Goal: Transaction & Acquisition: Purchase product/service

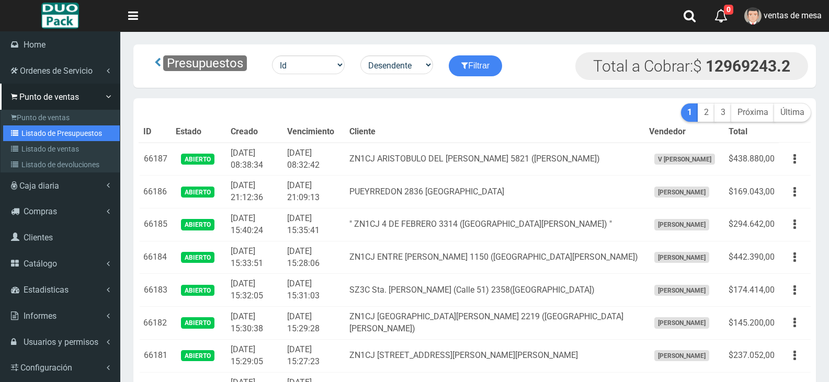
click at [31, 125] on link "Listado de Presupuestos" at bounding box center [61, 133] width 117 height 16
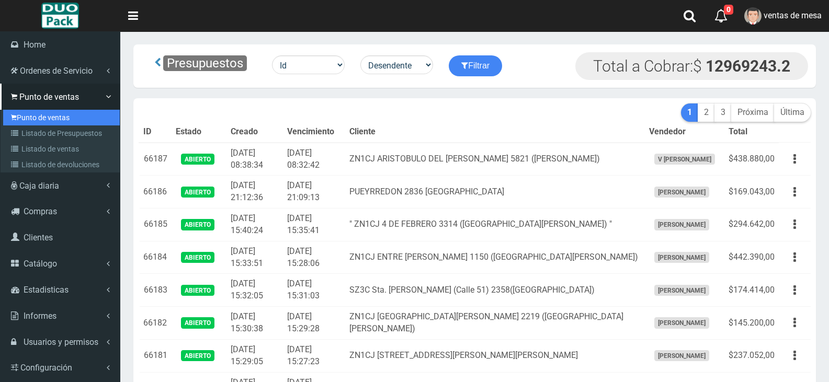
click at [35, 119] on link "Punto de ventas" at bounding box center [61, 118] width 117 height 16
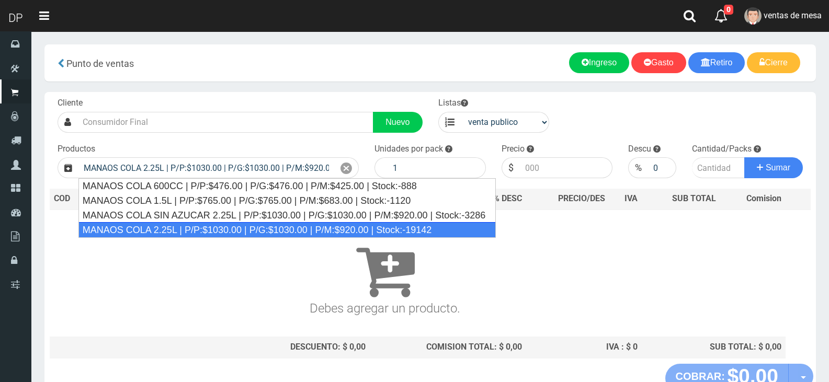
type input "MANAOS COLA 2.25L | P/P:$1030.00 | P/G:$1030.00 | P/M:$920.00 | Stock:-19142"
type input "6"
type input "1030.00"
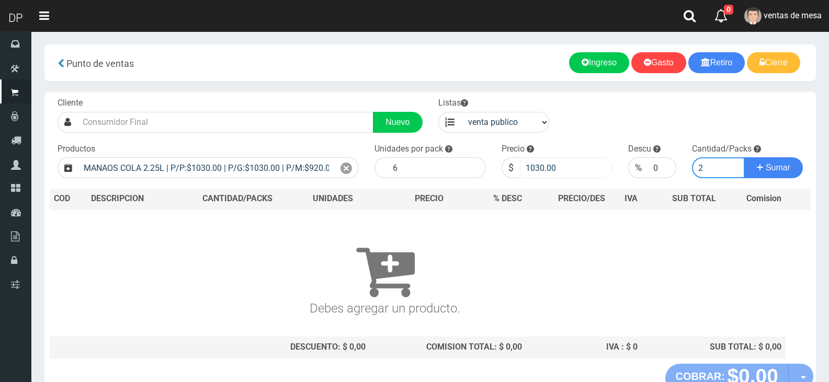
type input "2"
click at [538, 175] on input "1030.00" at bounding box center [566, 167] width 93 height 21
type input "967"
click at [744, 157] on button "Sumar" at bounding box center [773, 167] width 59 height 21
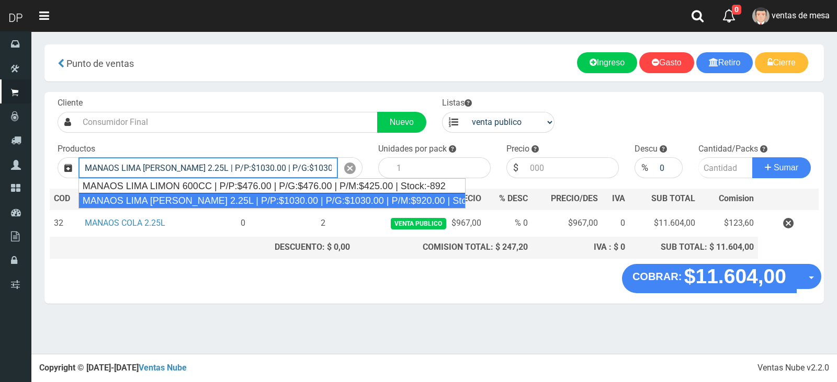
type input "MANAOS LIMA LIMON 2.25L | P/P:$1030.00 | P/G:$1030.00 | P/M:$920.00 | Stock:-75…"
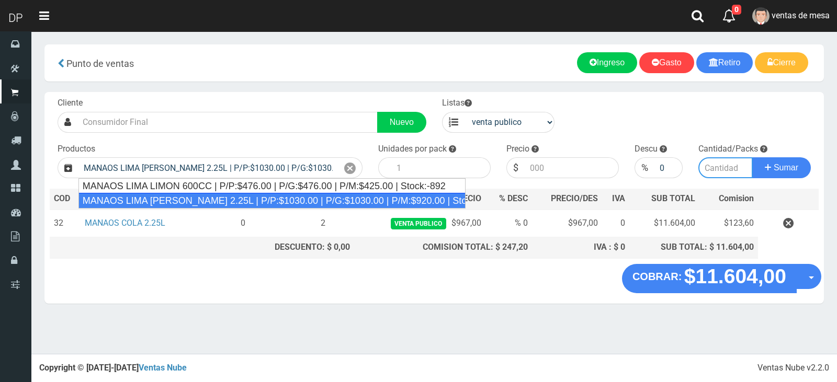
type input "6"
type input "1030.00"
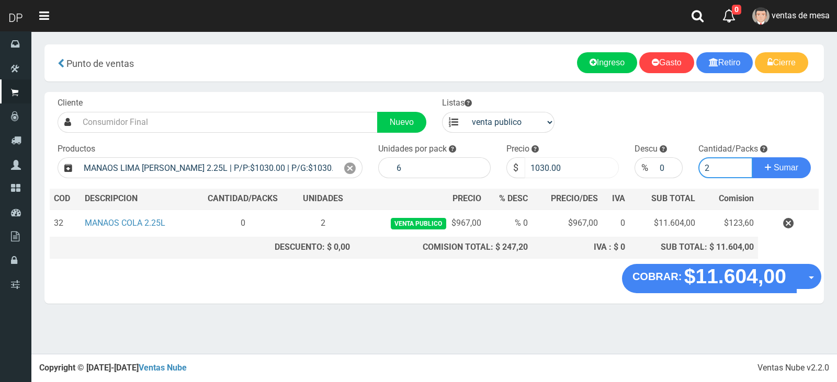
type input "2"
click at [544, 161] on input "1030.00" at bounding box center [571, 167] width 94 height 21
type input "967"
click at [752, 157] on button "Sumar" at bounding box center [781, 167] width 59 height 21
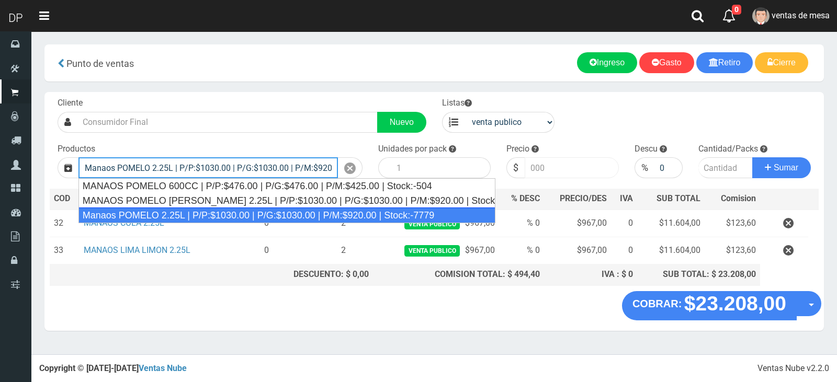
type input "Manaos POMELO 2.25L | P/P:$1030.00 | P/G:$1030.00 | P/M:$920.00 | Stock:-7779"
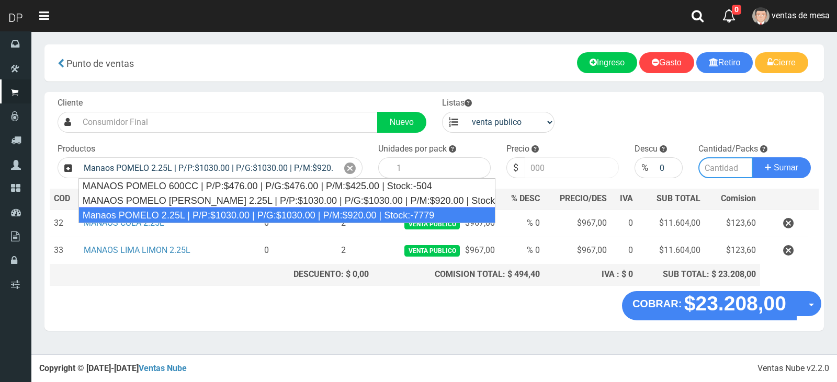
type input "6"
type input "1030.00"
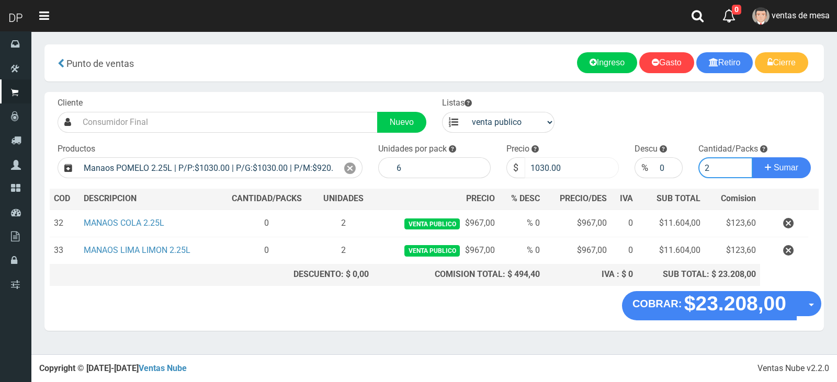
type input "2"
click at [551, 167] on input "1030.00" at bounding box center [571, 167] width 94 height 21
type input "967"
click at [752, 157] on button "Sumar" at bounding box center [781, 167] width 59 height 21
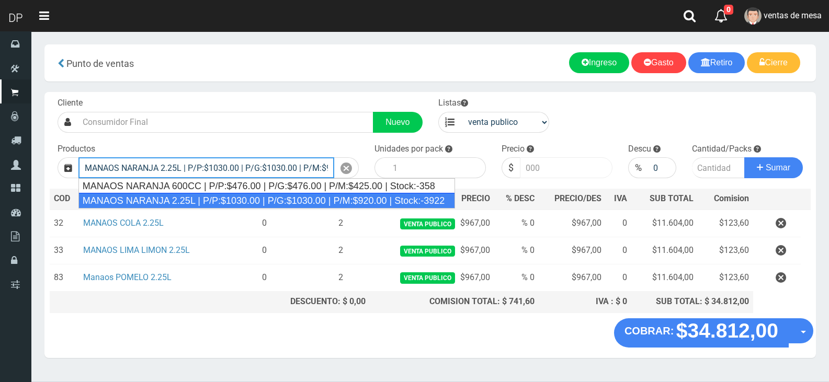
type input "MANAOS NARANJA 2.25L | P/P:$1030.00 | P/G:$1030.00 | P/M:$920.00 | Stock:-3922"
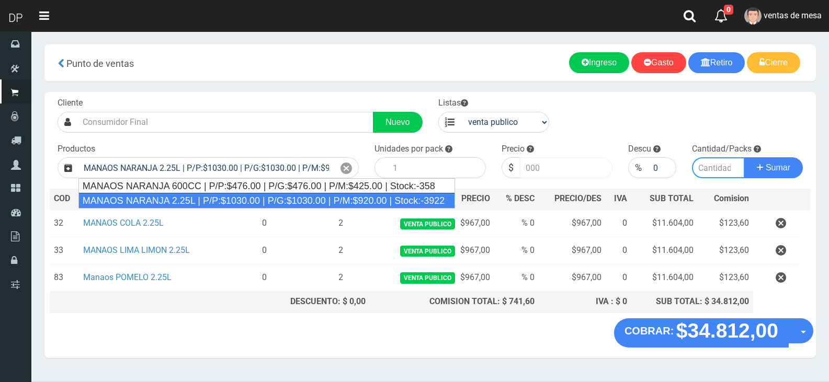
type input "6"
type input "1030.00"
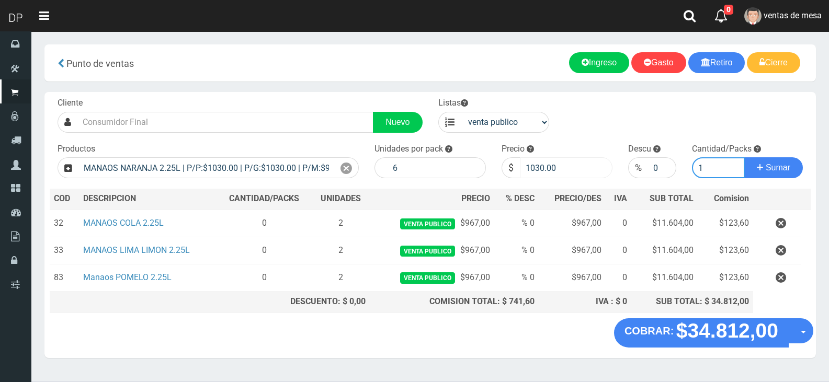
type input "1"
click at [550, 166] on input "1030.00" at bounding box center [566, 167] width 93 height 21
type input "967"
click at [744, 157] on button "Sumar" at bounding box center [773, 167] width 59 height 21
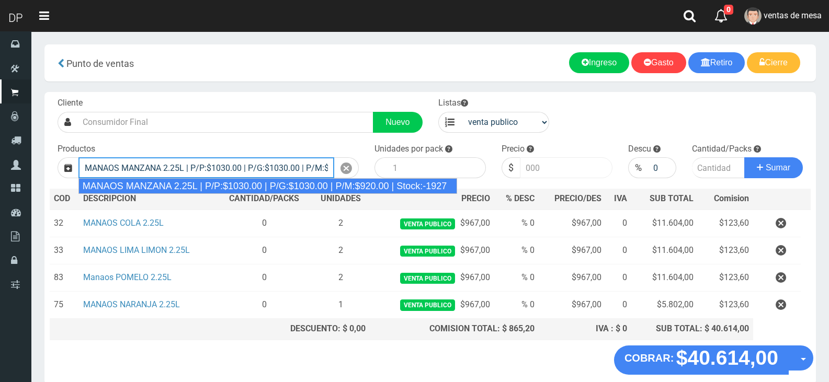
type input "MANAOS MANZANA 2.25L | P/P:$1030.00 | P/G:$1030.00 | P/M:$920.00 | Stock:-1927"
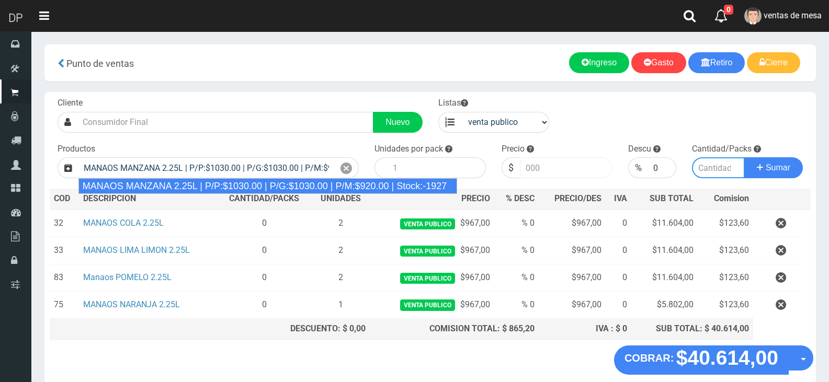
type input "6"
type input "1030.00"
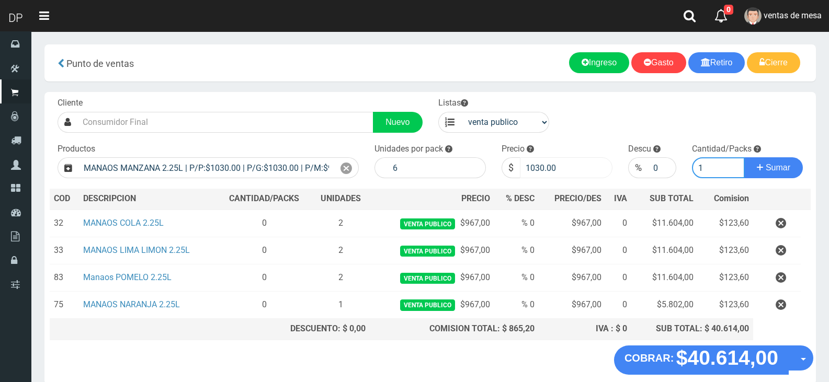
type input "1"
click at [550, 166] on input "1030.00" at bounding box center [566, 167] width 93 height 21
type input "967"
click at [744, 157] on button "Sumar" at bounding box center [773, 167] width 59 height 21
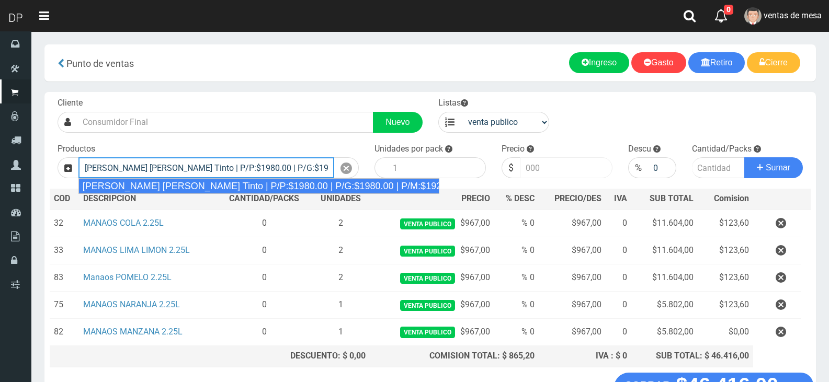
type input "Viñas de Balbo Tinto | P/P:$1980.00 | P/G:$1980.00 | P/M:$1920.00 | Stock:-13350"
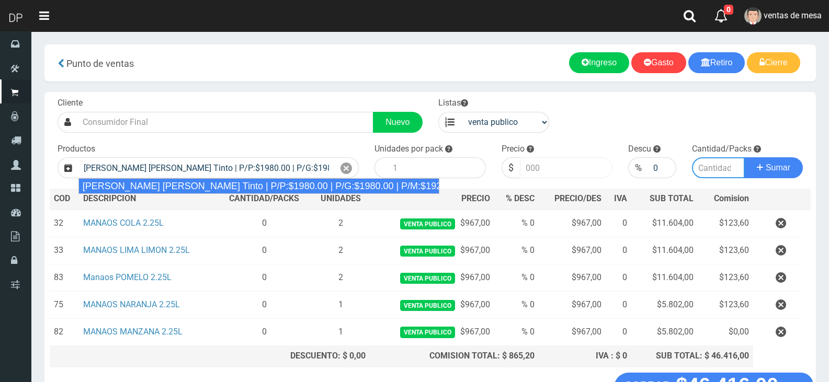
type input "6"
type input "1980.00"
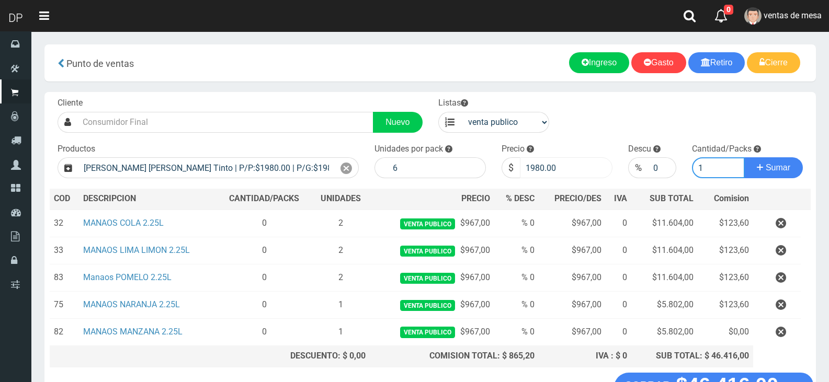
type input "1"
click at [744, 157] on button "Sumar" at bounding box center [773, 167] width 59 height 21
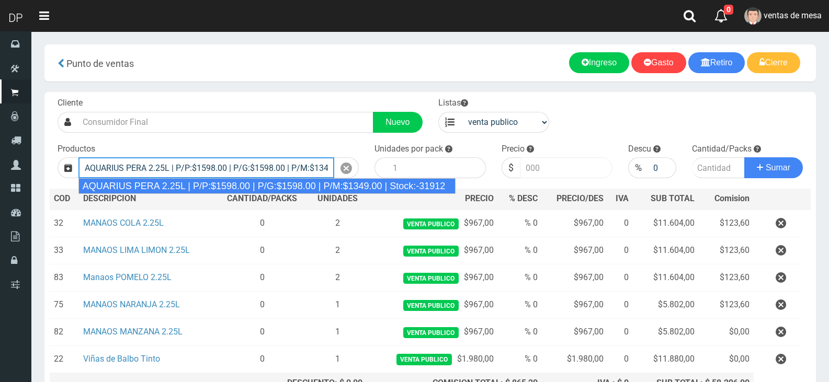
type input "AQUARIUS PERA 2.25L | P/P:$1598.00 | P/G:$1598.00 | P/M:$1349.00 | Stock:-31912"
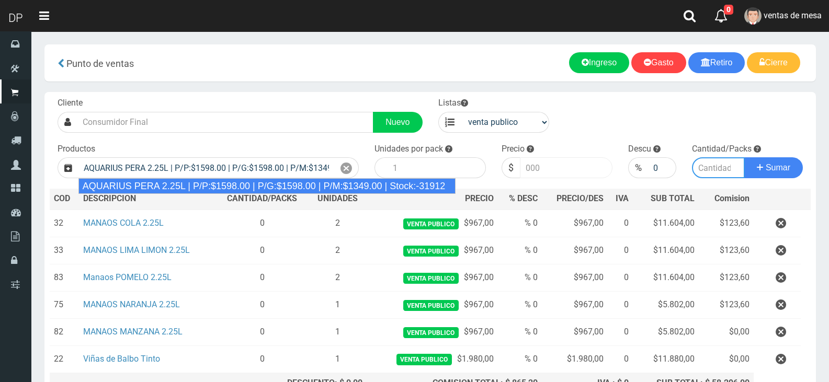
type input "6"
type input "1598.00"
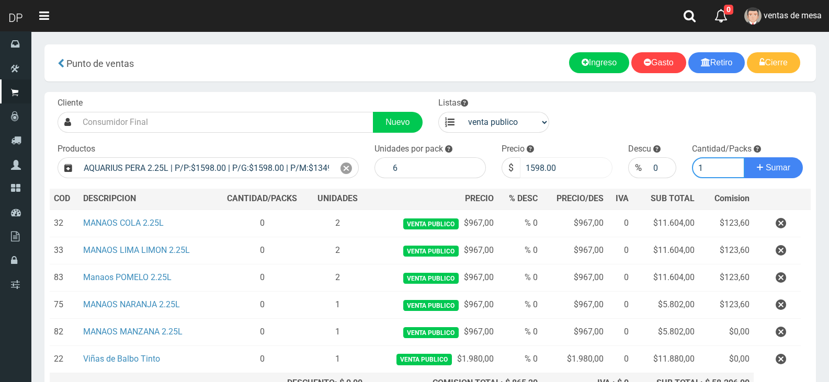
type input "1"
click at [744, 157] on button "Sumar" at bounding box center [773, 167] width 59 height 21
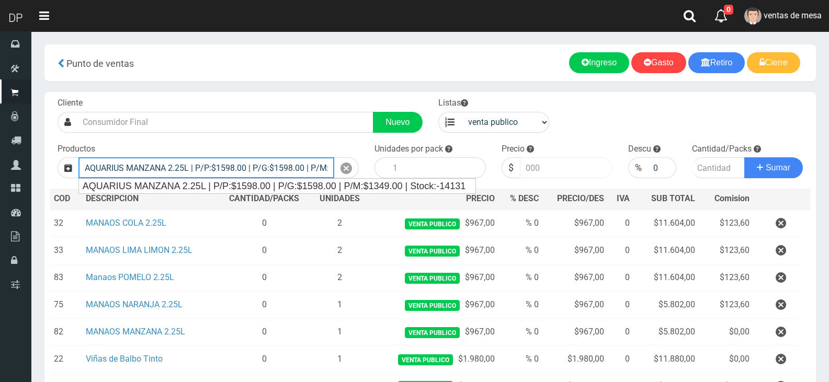
type input "AQUARIUS MANZANA 2.25L | P/P:$1598.00 | P/G:$1598.00 | P/M:$1349.00 | Stock:-14…"
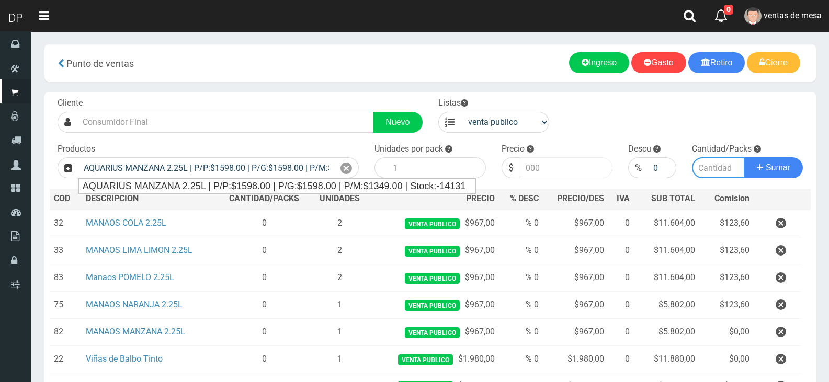
type input "6"
type input "1598.00"
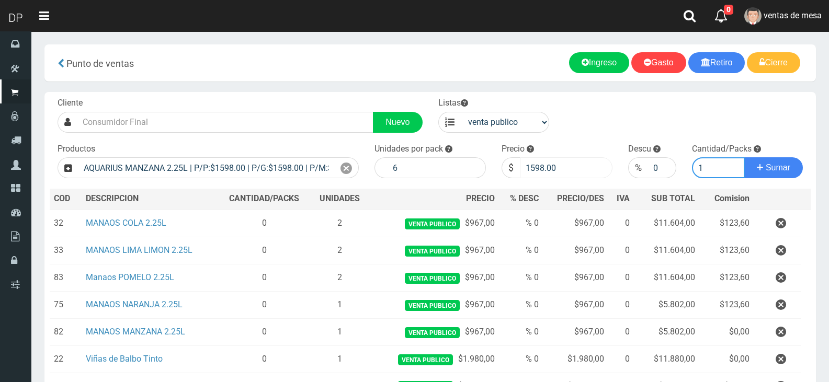
type input "1"
click at [744, 157] on button "Sumar" at bounding box center [773, 167] width 59 height 21
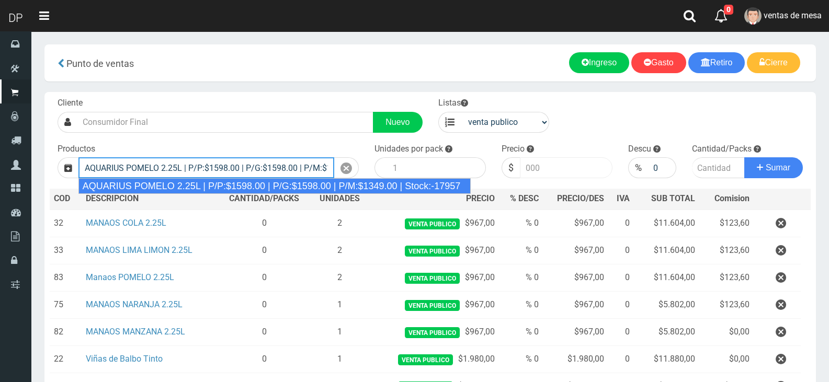
type input "AQUARIUS POMELO 2.25L | P/P:$1598.00 | P/G:$1598.00 | P/M:$1349.00 | Stock:-179…"
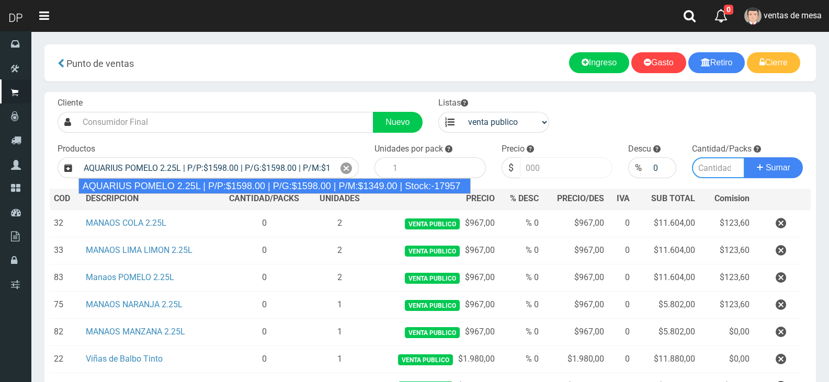
type input "6"
type input "1598.00"
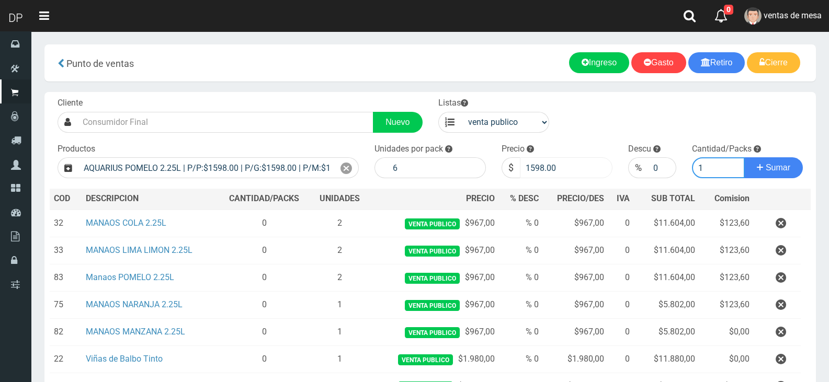
type input "1"
click at [744, 157] on button "Sumar" at bounding box center [773, 167] width 59 height 21
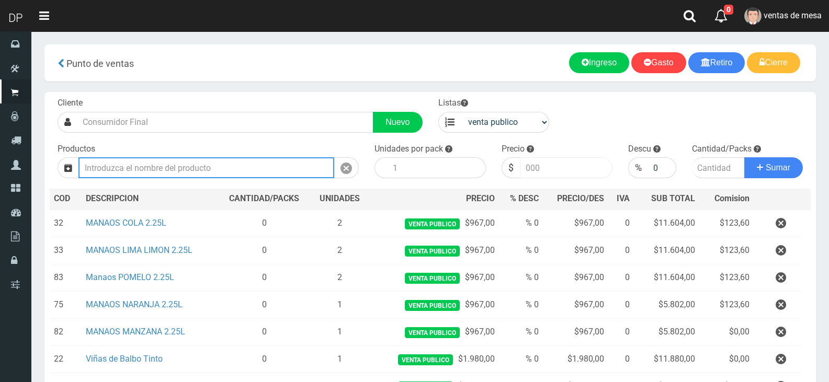
type input "1"
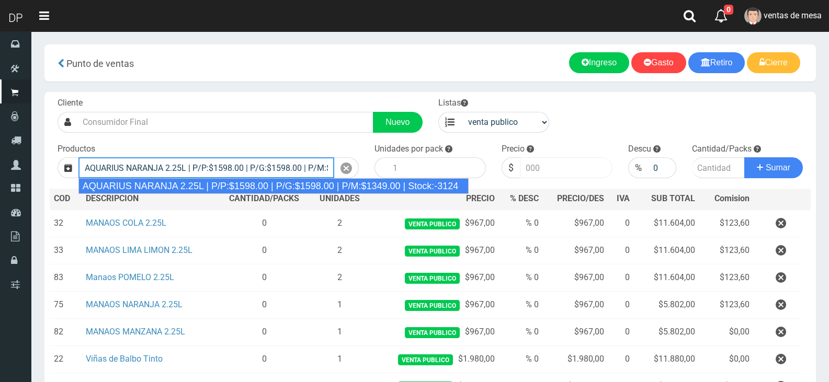
type input "AQUARIUS NARANJA 2.25L | P/P:$1598.00 | P/G:$1598.00 | P/M:$1349.00 | Stock:-31…"
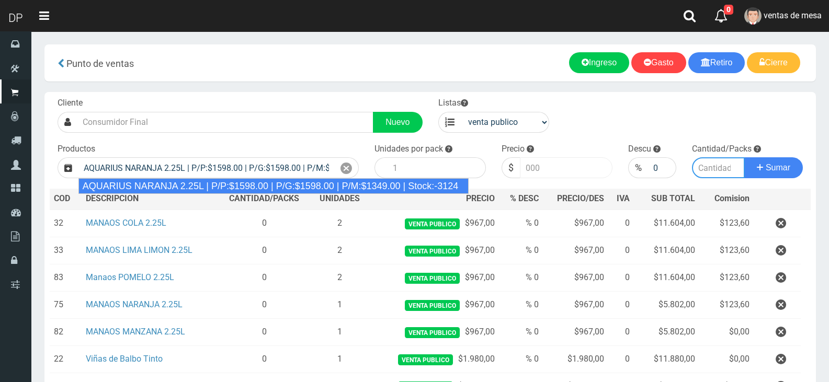
type input "6"
type input "1598.00"
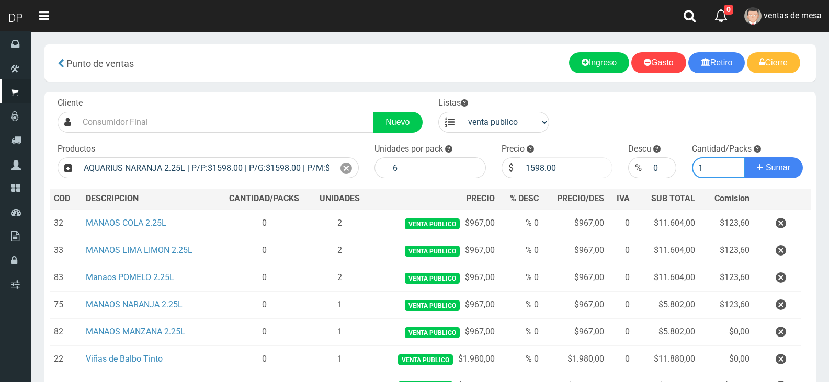
type input "1"
click at [744, 157] on button "Sumar" at bounding box center [773, 167] width 59 height 21
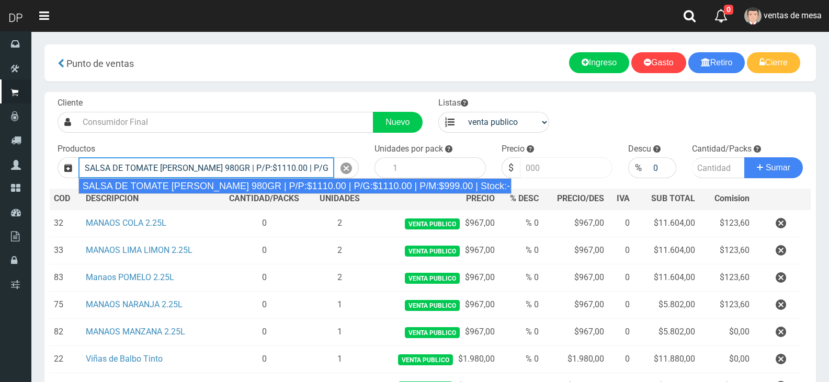
type input "SALSA DE TOMATE ORESTES 980GR | P/P:$1110.00 | P/G:$1110.00 | P/M:$999.00 | Sto…"
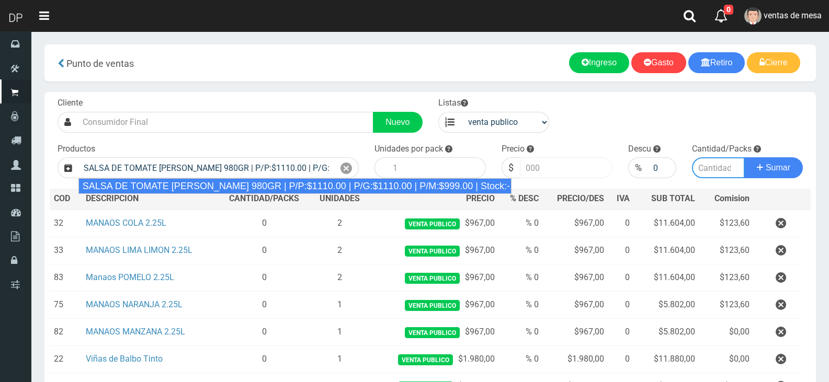
type input "8"
type input "1110.00"
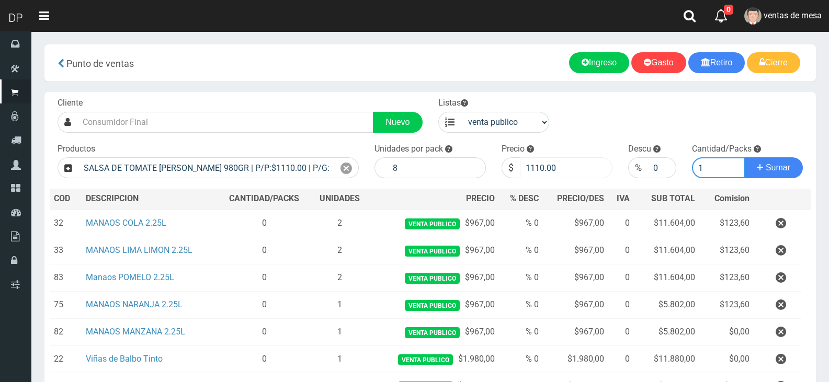
type input "1"
click at [744, 157] on button "Sumar" at bounding box center [773, 167] width 59 height 21
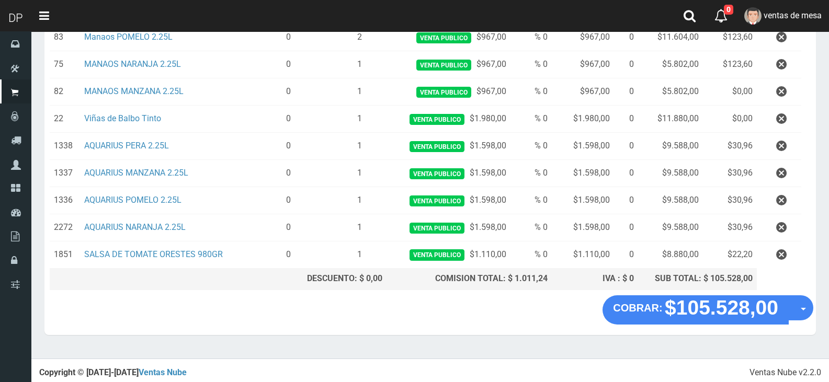
scroll to position [241, 0]
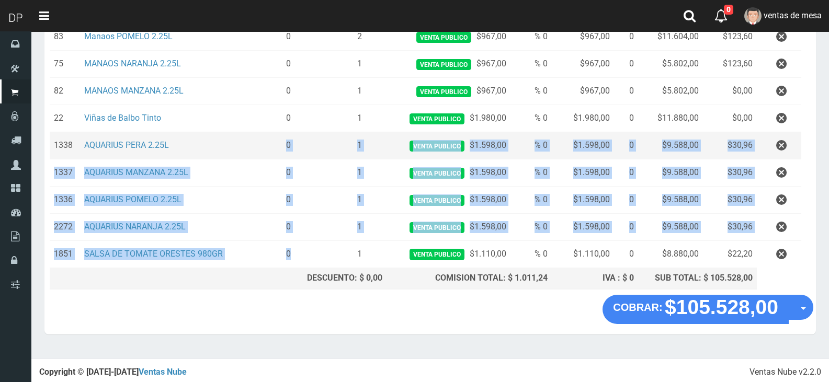
drag, startPoint x: 312, startPoint y: 256, endPoint x: 269, endPoint y: 132, distance: 130.6
click at [272, 142] on tbody "32 MANAOS COLA 2.25L 0 2 venta publico $967,00 % 0 $967,00 0 $11.604,00 $123,60…" at bounding box center [430, 118] width 761 height 299
drag, startPoint x: 269, startPoint y: 132, endPoint x: 263, endPoint y: 119, distance: 14.8
click at [262, 118] on td "0" at bounding box center [289, 118] width 88 height 27
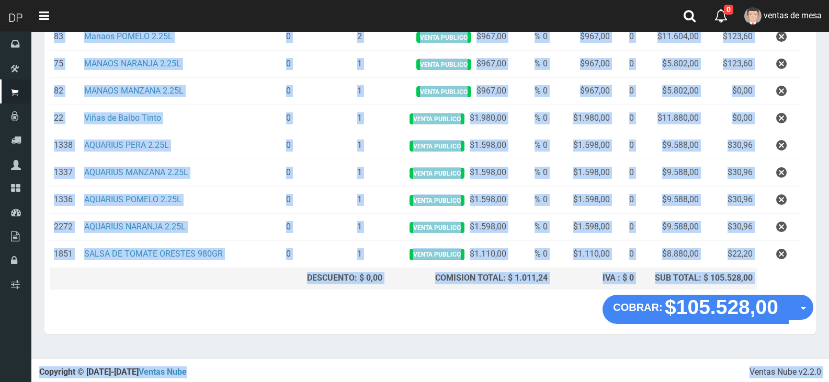
drag, startPoint x: 296, startPoint y: 234, endPoint x: 315, endPoint y: 327, distance: 94.9
click at [319, 345] on section "× Titulo del Msj texto Mas Texto Cancelar Aceptar Punto de ventas Ingreso" at bounding box center [429, 74] width 797 height 568
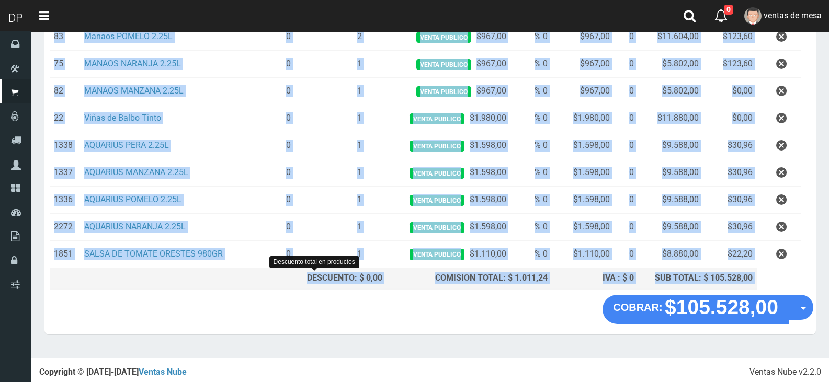
click at [316, 281] on div "DESCUENTO: $ 0,00" at bounding box center [316, 278] width 134 height 12
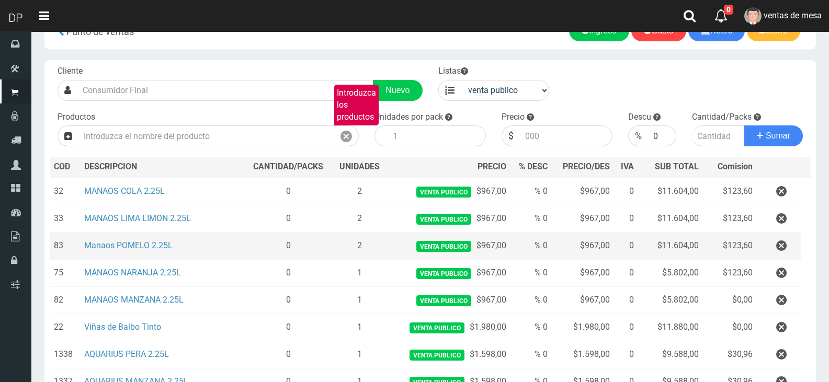
scroll to position [0, 0]
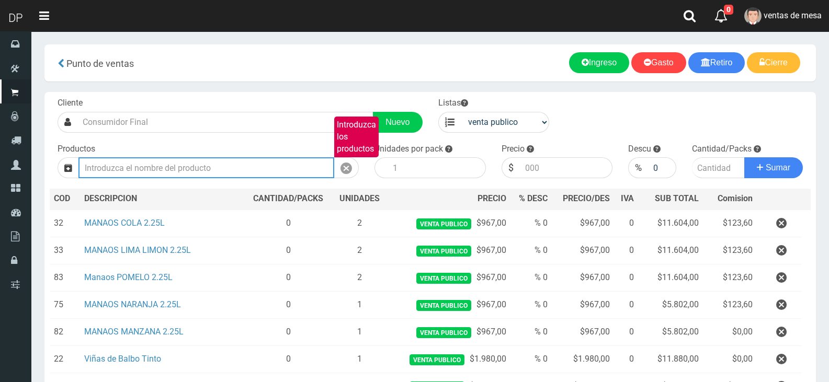
click at [238, 176] on input "Introduzca los productos" at bounding box center [206, 167] width 256 height 21
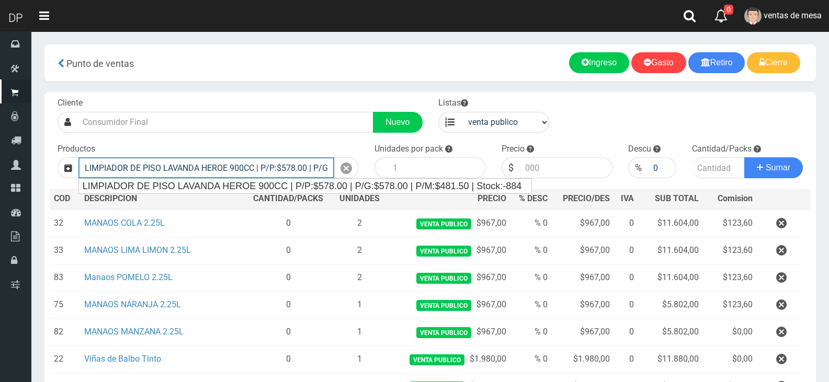
type input "LIMPIADOR DE PISO LAVANDA HEROE 900CC | P/P:$578.00 | P/G:$578.00 | P/M:$481.50…"
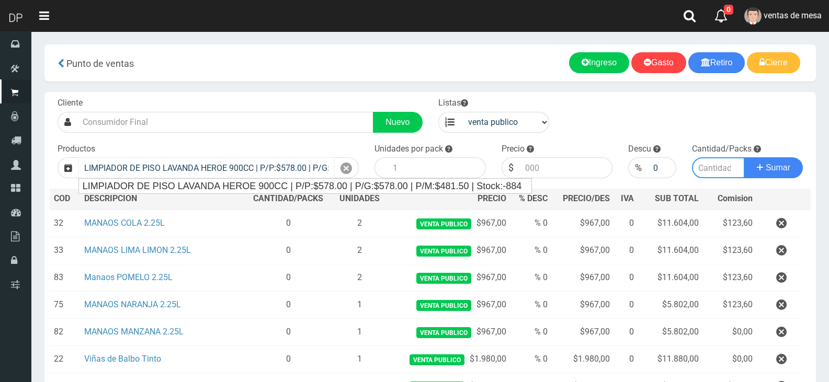
type input "12"
type input "578.00"
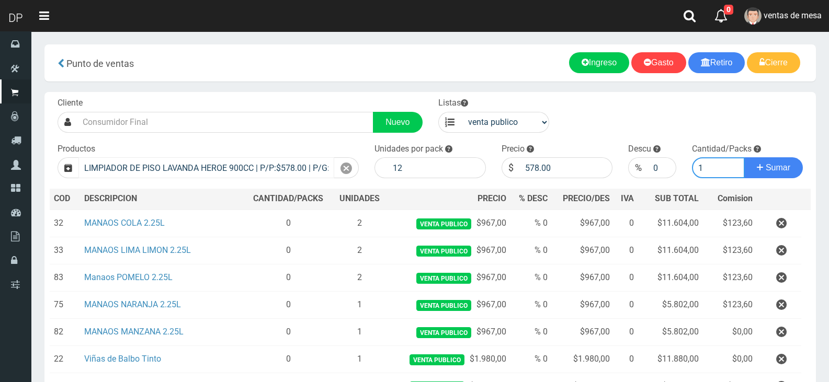
type input "1"
click at [744, 157] on button "Sumar" at bounding box center [773, 167] width 59 height 21
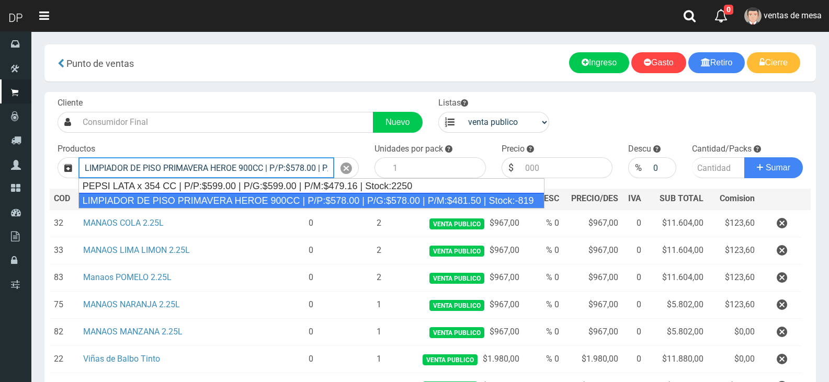
type input "LIMPIADOR DE PISO PRIMAVERA HEROE 900CC | P/P:$578.00 | P/G:$578.00 | P/M:$481.…"
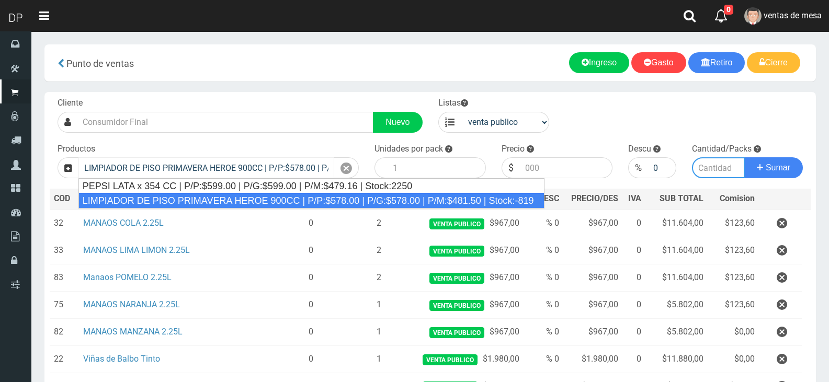
type input "12"
type input "578.00"
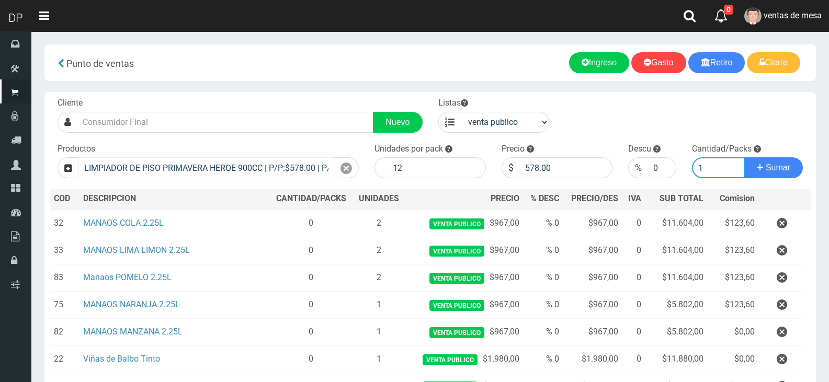
type input "1"
click at [744, 157] on button "Sumar" at bounding box center [773, 167] width 59 height 21
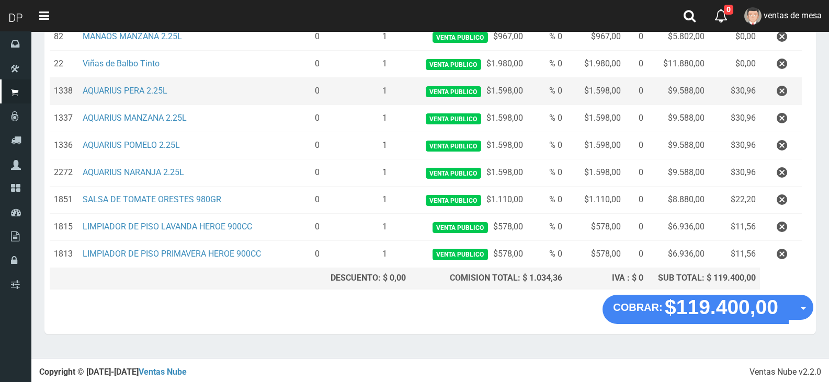
scroll to position [163, 0]
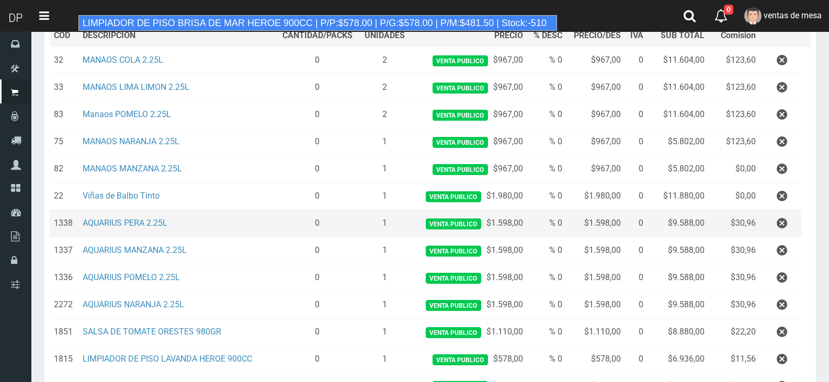
type input "LIMPIADOR DE PISO BRISA DE MAR HEROE 900CC | P/P:$578.00 | P/G:$578.00 | P/M:$4…"
type input "12"
type input "578.00"
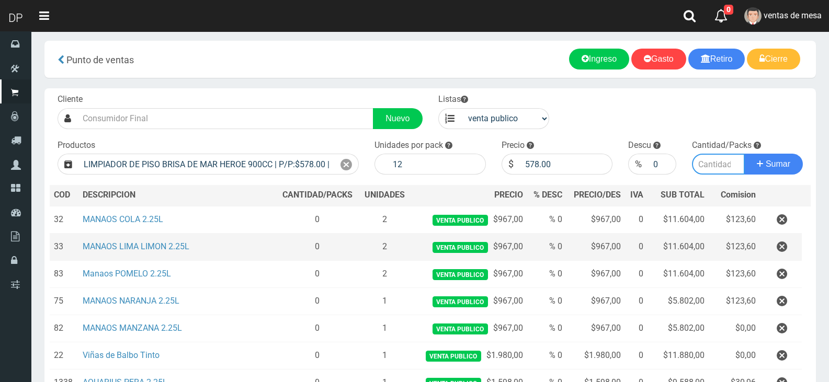
scroll to position [1, 0]
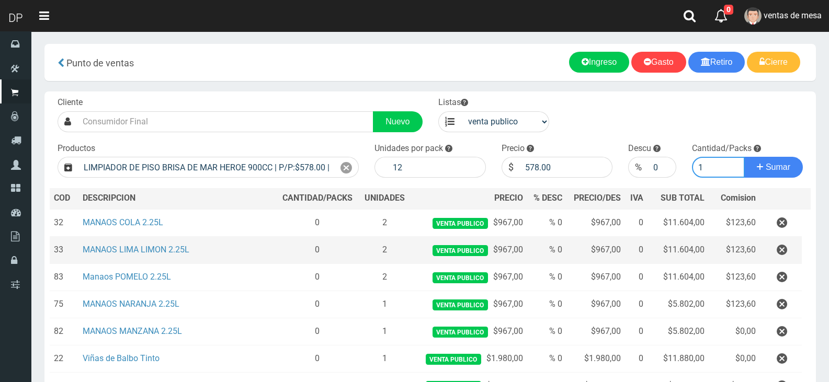
type input "1"
click at [744, 157] on button "Sumar" at bounding box center [773, 167] width 59 height 21
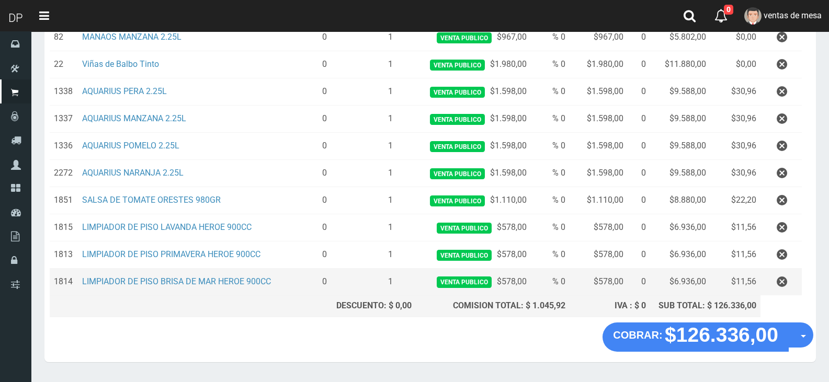
scroll to position [314, 0]
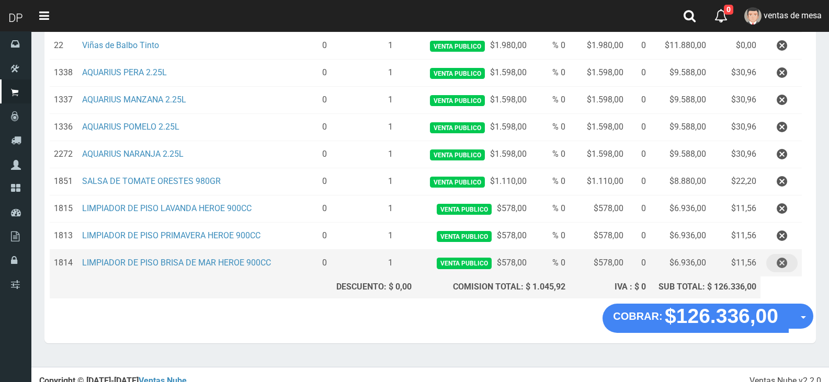
click at [786, 268] on icon "button" at bounding box center [782, 263] width 10 height 18
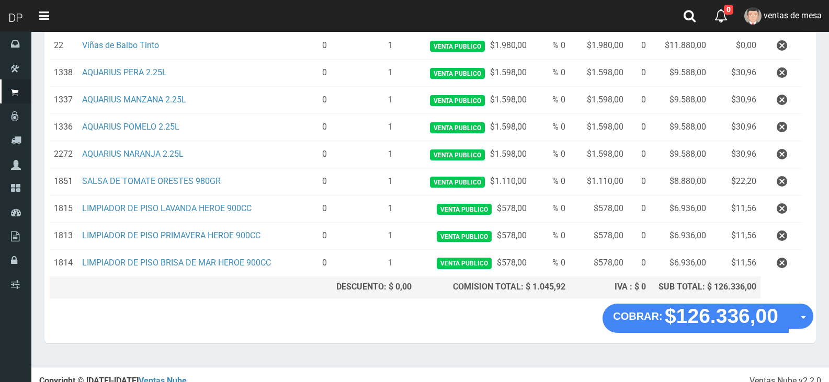
scroll to position [0, 0]
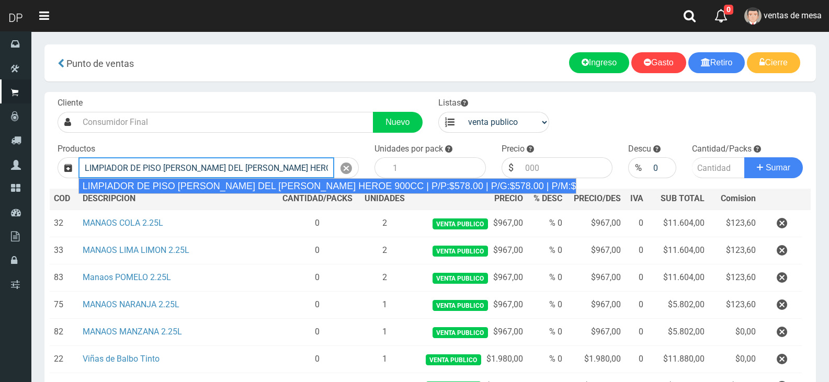
type input "LIMPIADOR DE PISO LIMON DEL PRADO HEROE 900CC | P/P:$578.00 | P/G:$578.00 | P/M…"
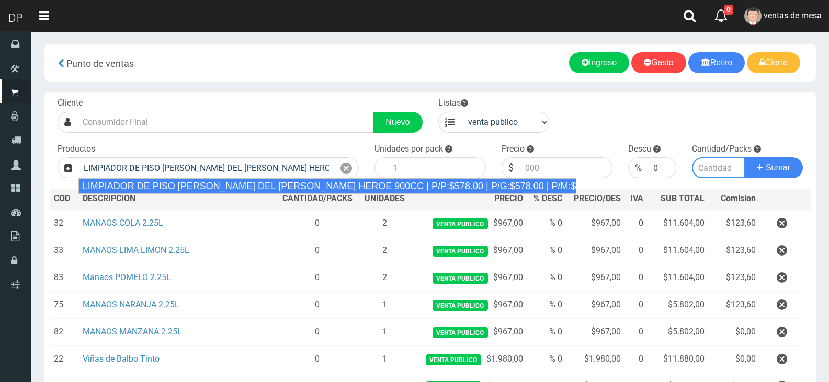
type input "12"
type input "578.00"
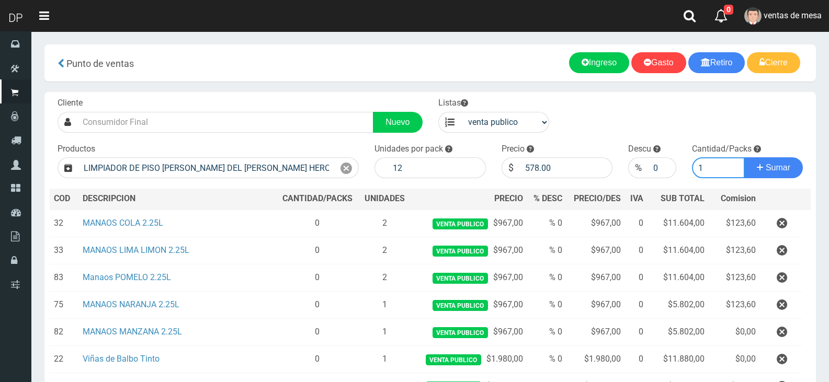
type input "1"
click at [744, 157] on button "Sumar" at bounding box center [773, 167] width 59 height 21
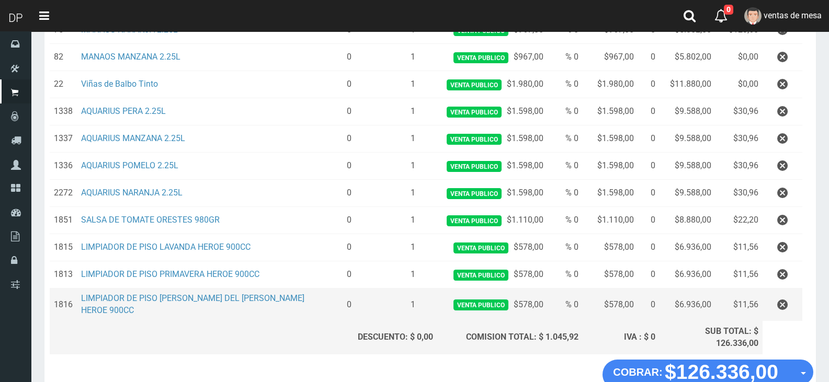
scroll to position [314, 0]
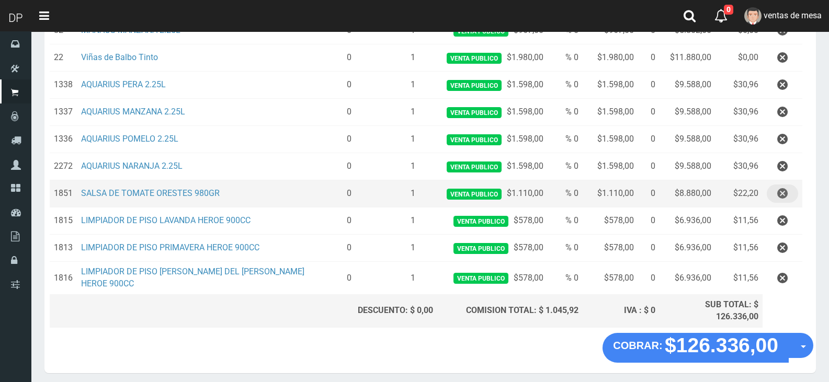
click at [775, 185] on button "button" at bounding box center [782, 194] width 31 height 18
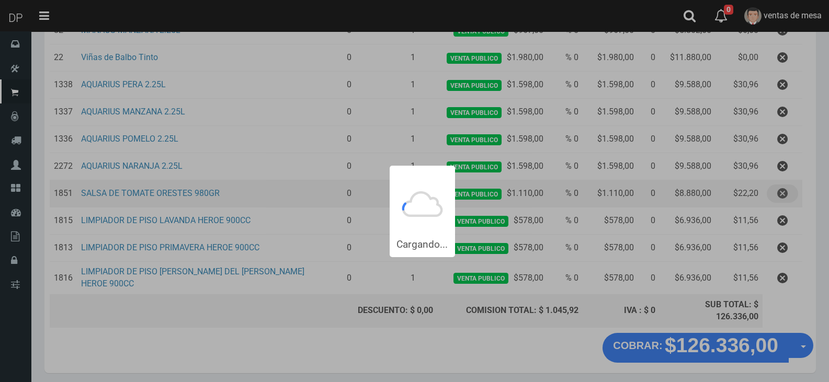
scroll to position [0, 0]
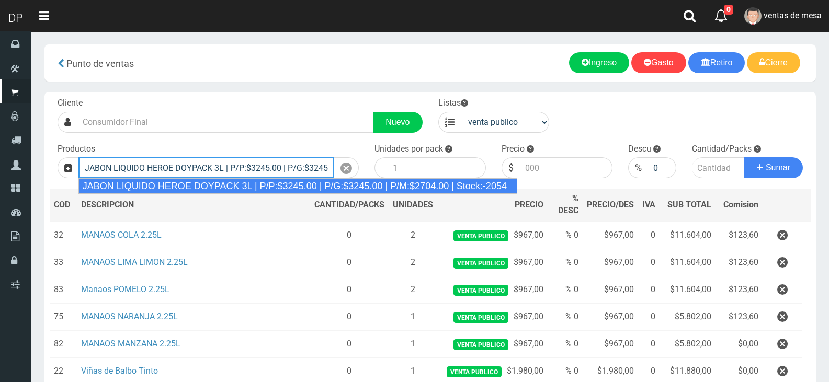
type input "JABON LIQUIDO HEROE DOYPACK 3L | P/P:$3245.00 | P/G:$3245.00 | P/M:$2704.00 | S…"
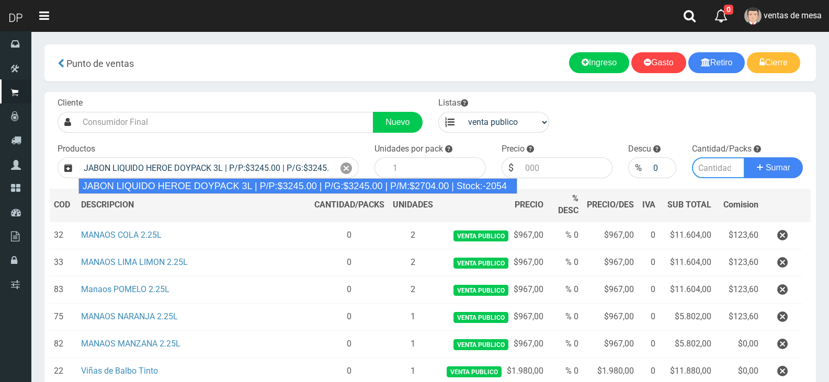
type input "4"
type input "3245.00"
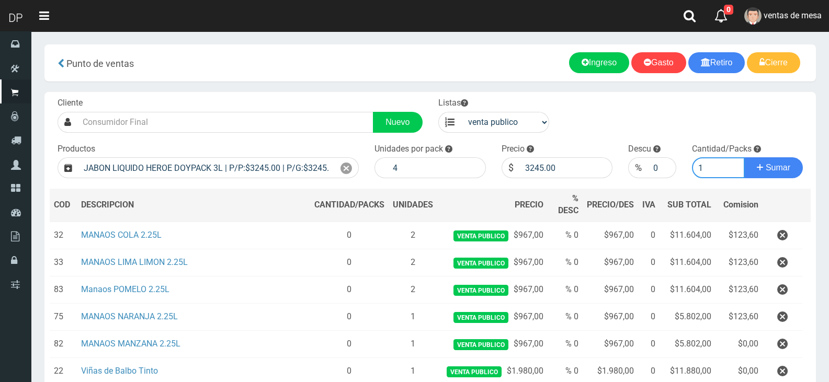
type input "1"
click at [744, 157] on button "Sumar" at bounding box center [773, 167] width 59 height 21
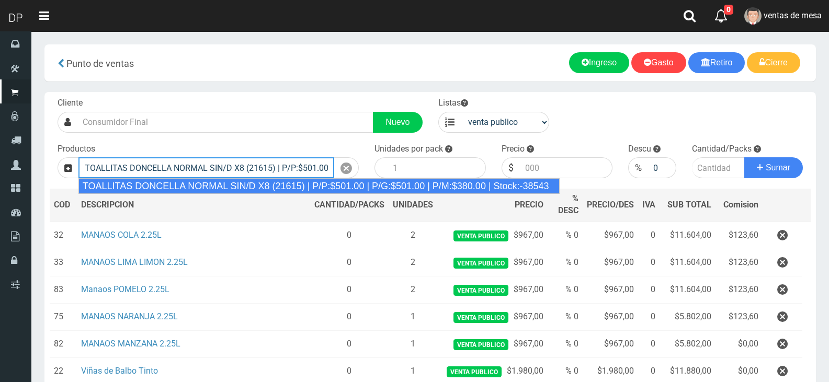
type input "TOALLITAS DONCELLA NORMAL SIN/D X8 (21615) | P/P:$501.00 | P/G:$501.00 | P/M:$3…"
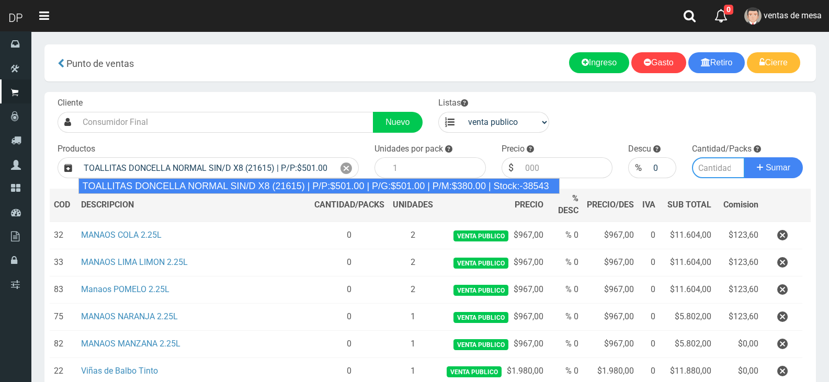
type input "50"
type input "501.00"
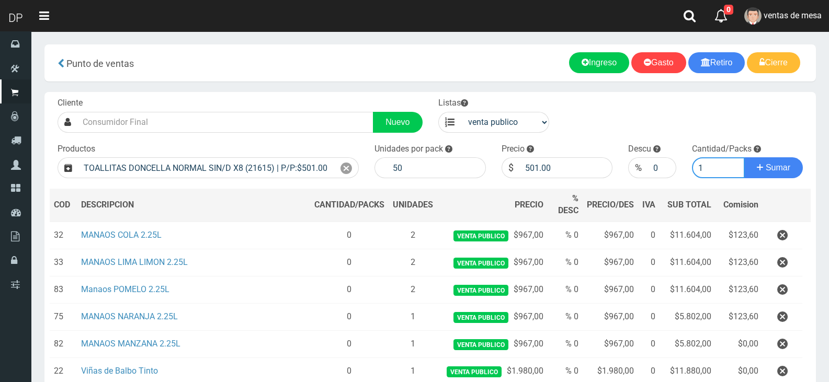
type input "1"
click at [744, 157] on button "Sumar" at bounding box center [773, 167] width 59 height 21
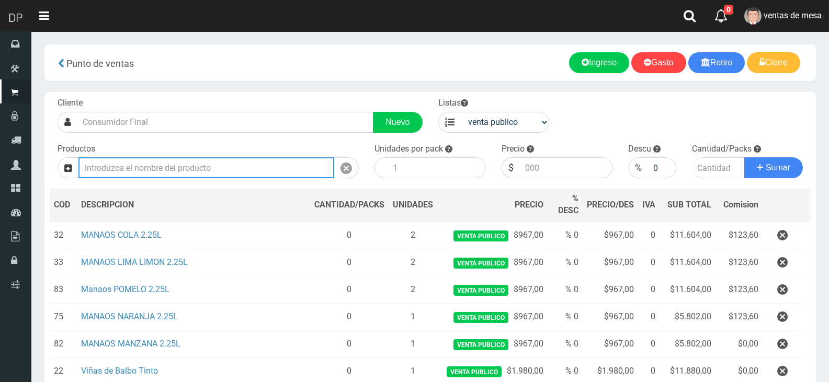
scroll to position [350, 0]
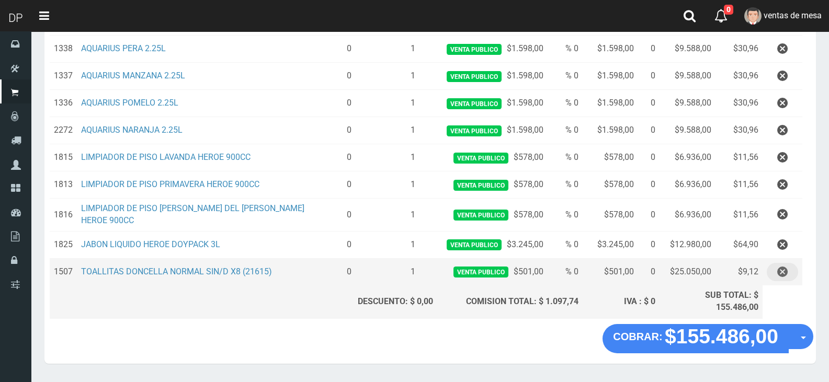
click at [785, 263] on icon "button" at bounding box center [782, 272] width 10 height 18
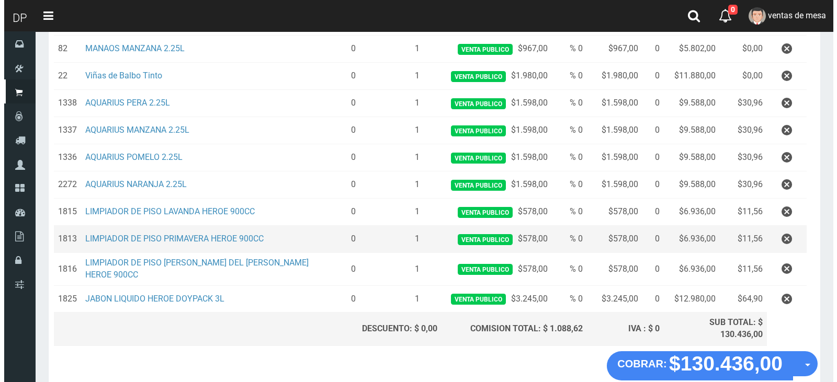
scroll to position [314, 0]
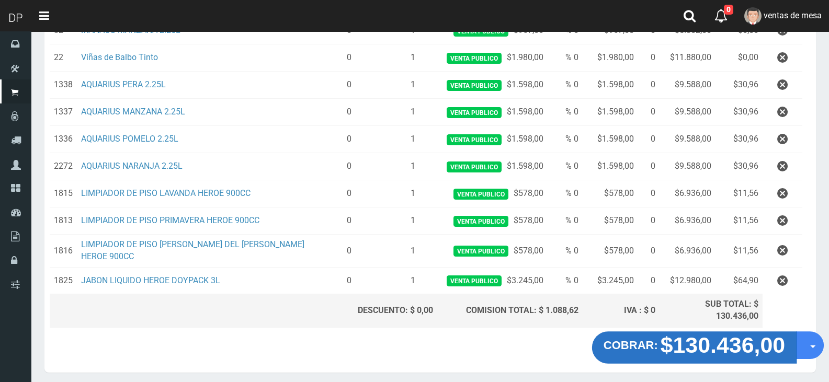
click at [655, 339] on strong "COBRAR:" at bounding box center [630, 345] width 54 height 13
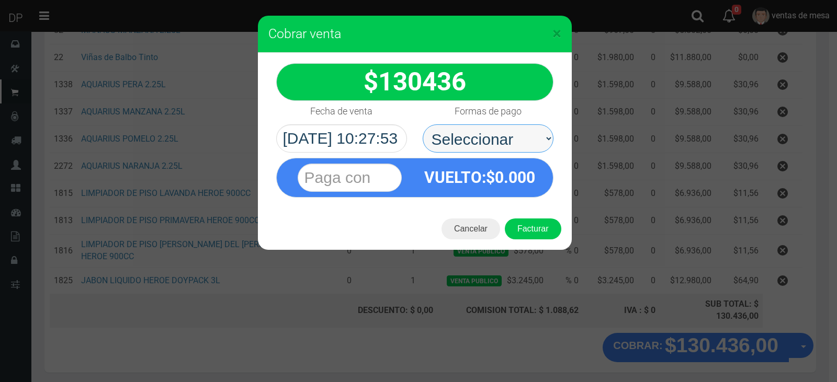
drag, startPoint x: 498, startPoint y: 147, endPoint x: 493, endPoint y: 150, distance: 5.4
click at [497, 145] on select "Seleccionar Efectivo Tarjeta de Crédito Depósito Débito" at bounding box center [488, 138] width 131 height 28
select select "Efectivo"
click at [423, 124] on select "Seleccionar Efectivo Tarjeta de Crédito Depósito Débito" at bounding box center [488, 138] width 131 height 28
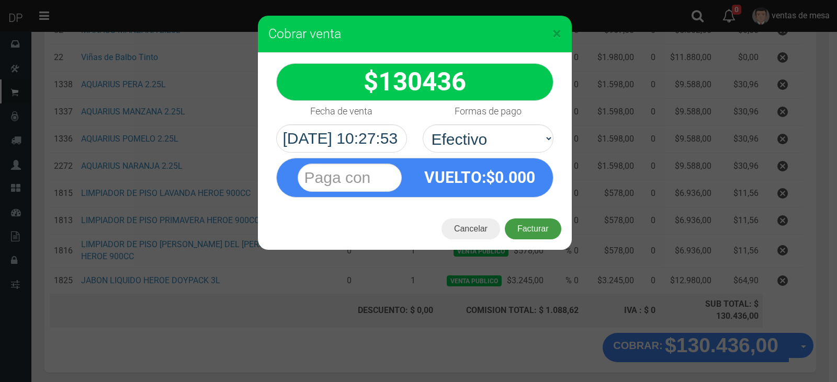
click at [527, 227] on button "Facturar" at bounding box center [533, 229] width 56 height 21
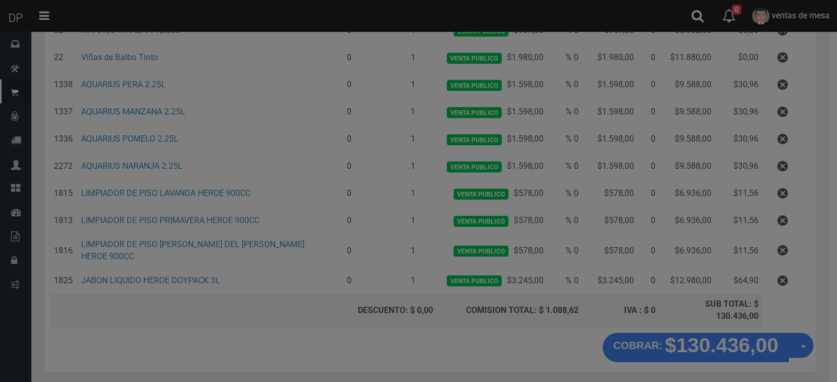
scroll to position [0, 0]
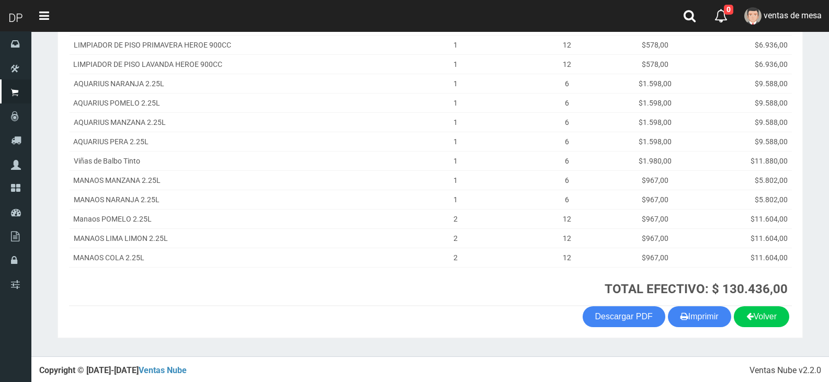
scroll to position [215, 0]
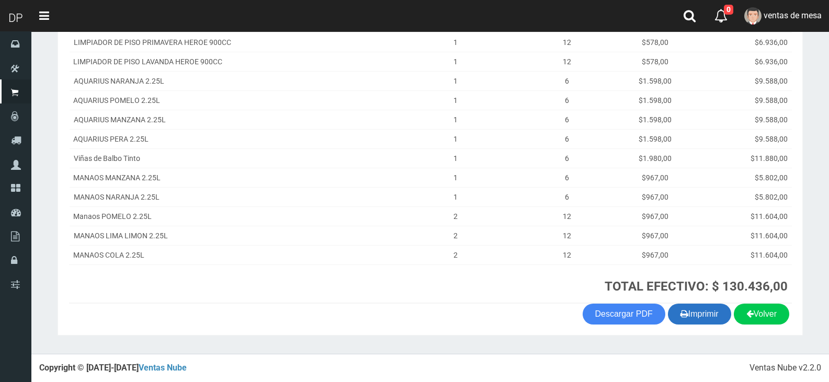
click at [713, 319] on button "Imprimir" at bounding box center [699, 314] width 63 height 21
click at [668, 304] on button "Imprimir" at bounding box center [699, 314] width 63 height 21
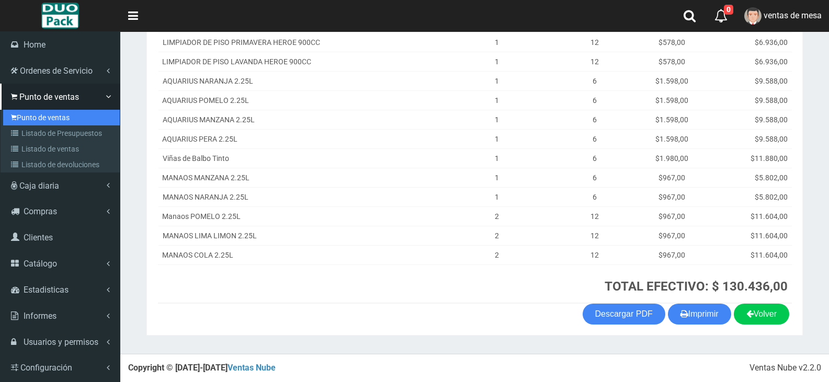
click at [30, 118] on link "Punto de ventas" at bounding box center [61, 118] width 117 height 16
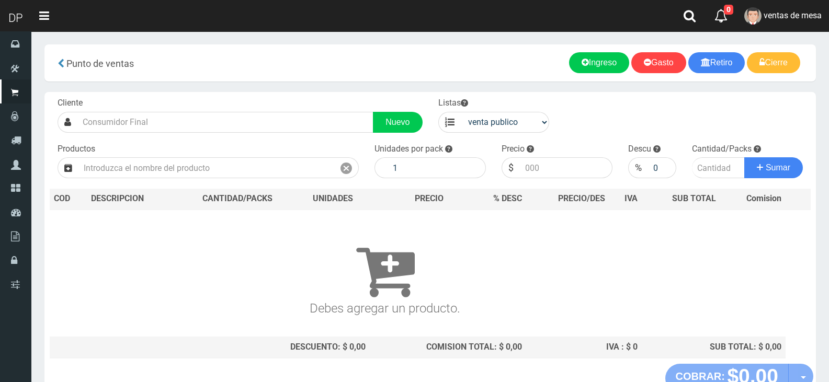
click at [650, 296] on h3 "Debes agregar un producto." at bounding box center [385, 270] width 662 height 90
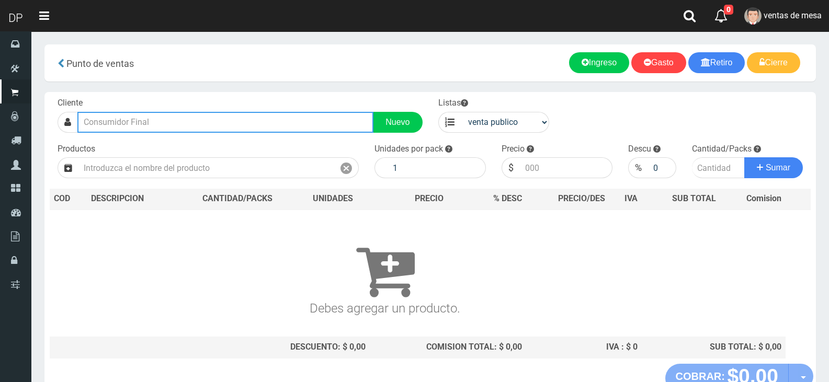
click at [264, 122] on input "text" at bounding box center [225, 122] width 296 height 21
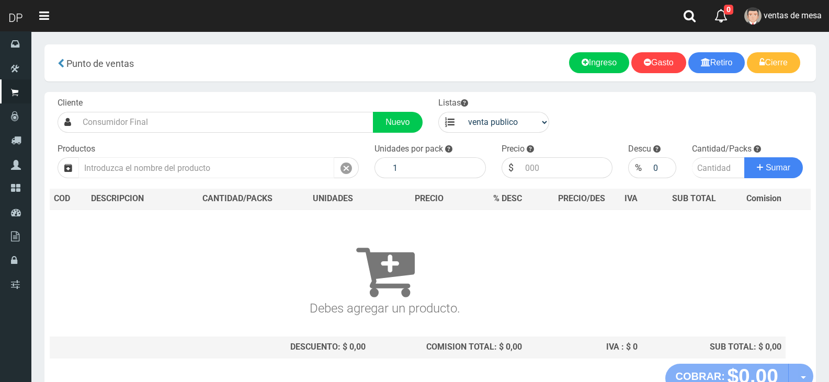
click at [247, 156] on div "Productos" at bounding box center [208, 161] width 317 height 36
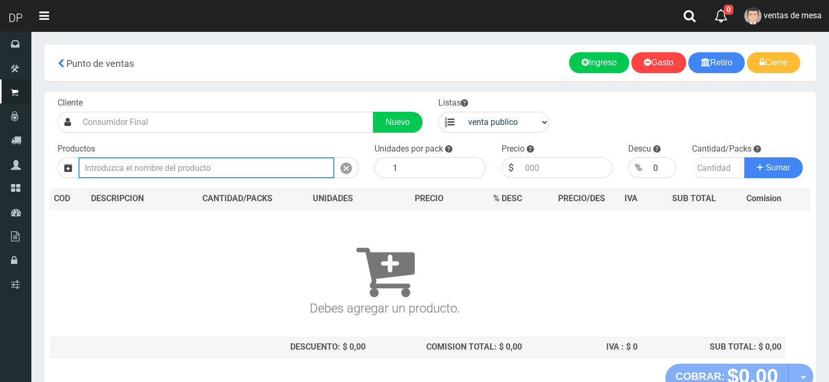
click at [247, 162] on input "text" at bounding box center [206, 167] width 256 height 21
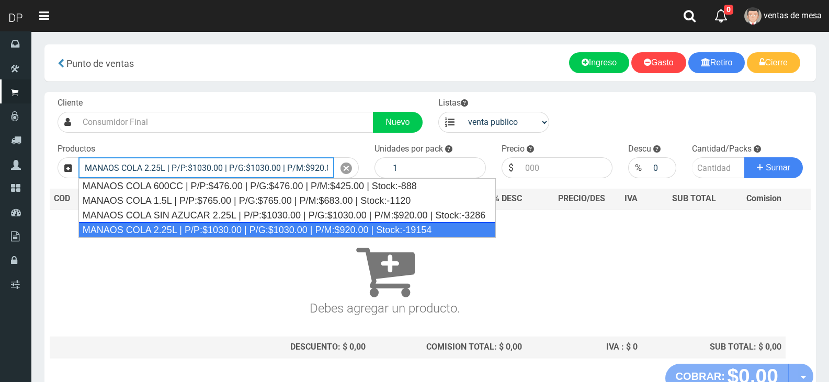
type input "MANAOS COLA 2.25L | P/P:$1030.00 | P/G:$1030.00 | P/M:$920.00 | Stock:-19154"
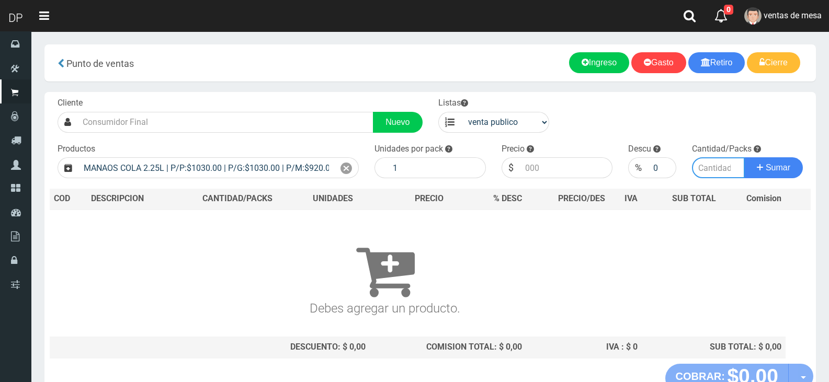
type input "6"
type input "1030.00"
type input "80"
click at [538, 167] on input "1030.00" at bounding box center [566, 167] width 93 height 21
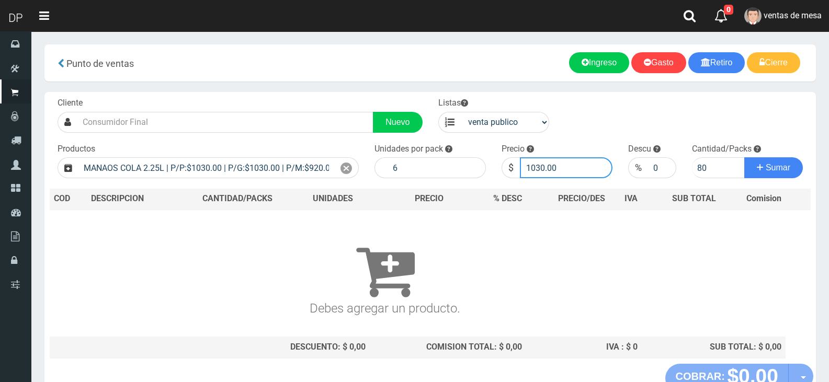
click at [526, 172] on input "1030.00" at bounding box center [566, 167] width 93 height 21
type input "967"
click at [744, 157] on button "Sumar" at bounding box center [773, 167] width 59 height 21
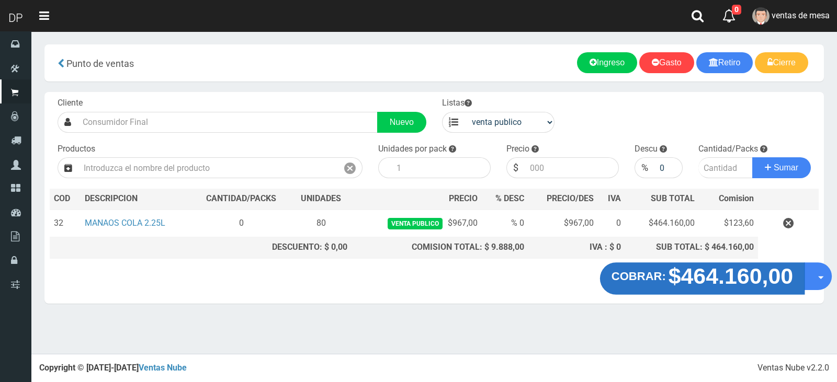
click at [698, 280] on strong "$464.160,00" at bounding box center [730, 276] width 125 height 25
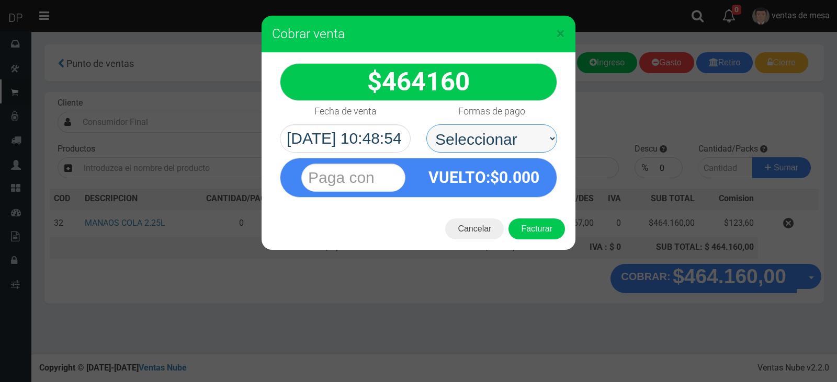
click at [506, 152] on select "Seleccionar Efectivo Tarjeta de Crédito Depósito Débito" at bounding box center [491, 138] width 131 height 28
select select "Efectivo"
click at [426, 124] on select "Seleccionar Efectivo Tarjeta de Crédito Depósito Débito" at bounding box center [491, 138] width 131 height 28
click at [521, 222] on button "Facturar" at bounding box center [536, 229] width 56 height 21
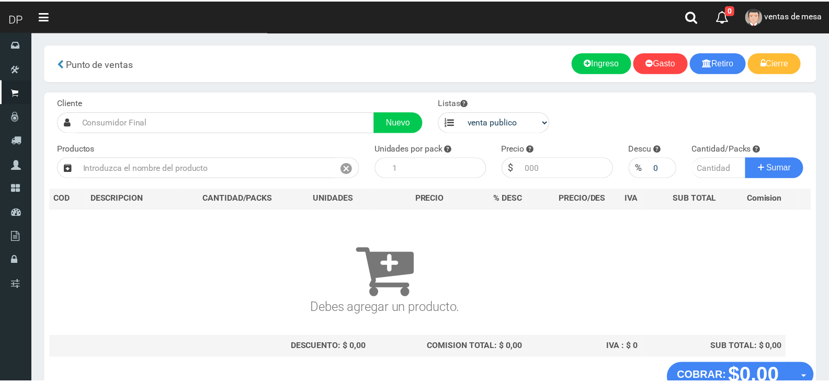
scroll to position [7, 0]
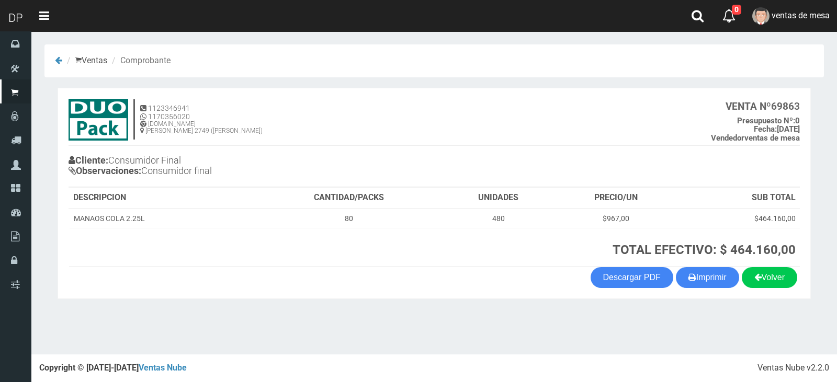
click at [703, 311] on section "× Titulo del Msj texto Mas Texto Cancelar Aceptar Ventas Comprobante 0" at bounding box center [433, 174] width 805 height 286
click at [698, 267] on button "Imprimir" at bounding box center [707, 277] width 63 height 21
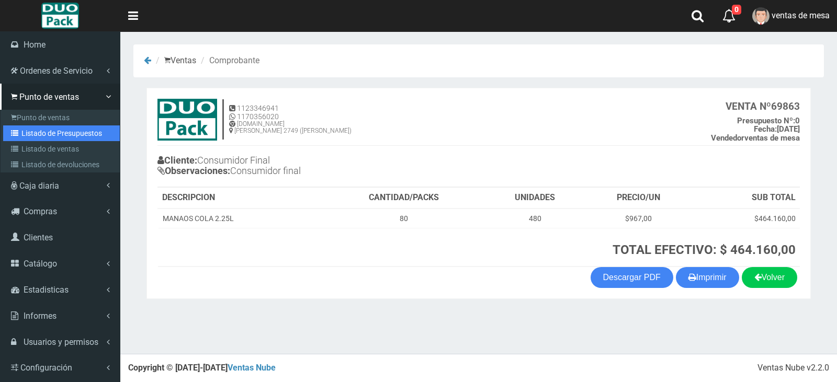
click at [62, 128] on link "Listado de Presupuestos" at bounding box center [61, 133] width 117 height 16
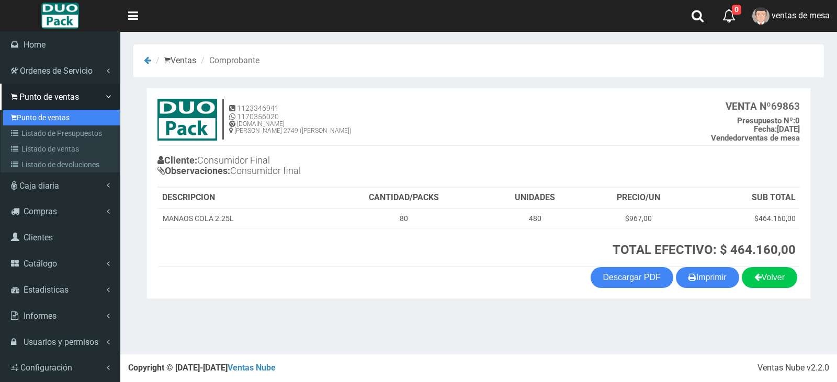
click at [63, 119] on link "Punto de ventas" at bounding box center [61, 118] width 117 height 16
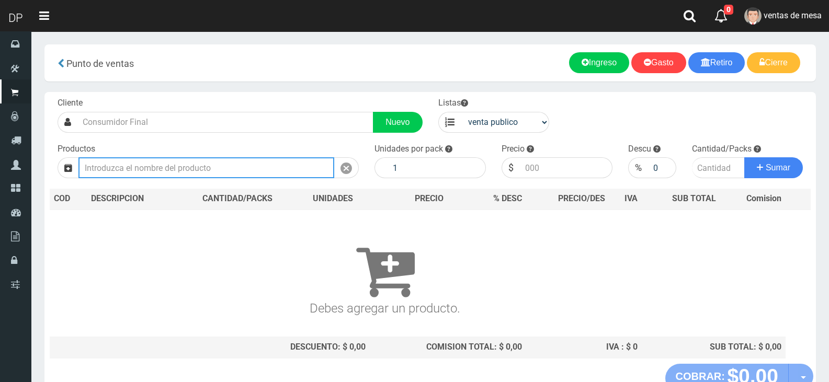
click at [195, 167] on input "text" at bounding box center [206, 167] width 256 height 21
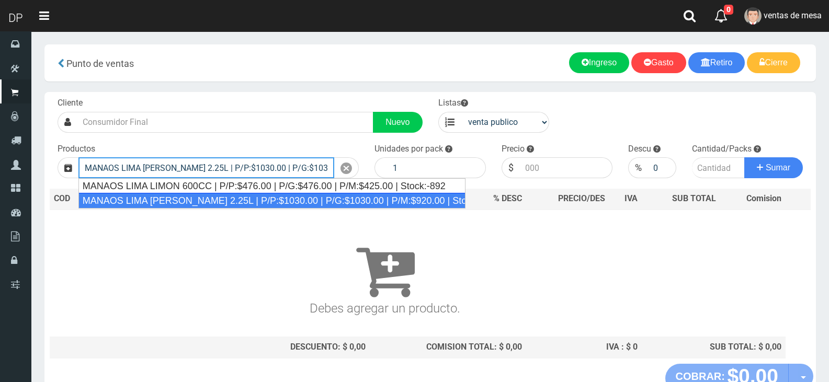
type input "MANAOS LIMA [PERSON_NAME] 2.25L | P/P:$1030.00 | P/G:$1030.00 | P/M:$920.00 | S…"
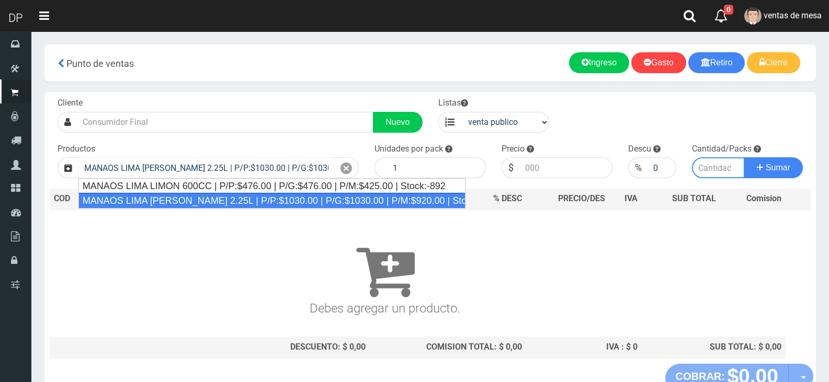
type input "6"
type input "1030.00"
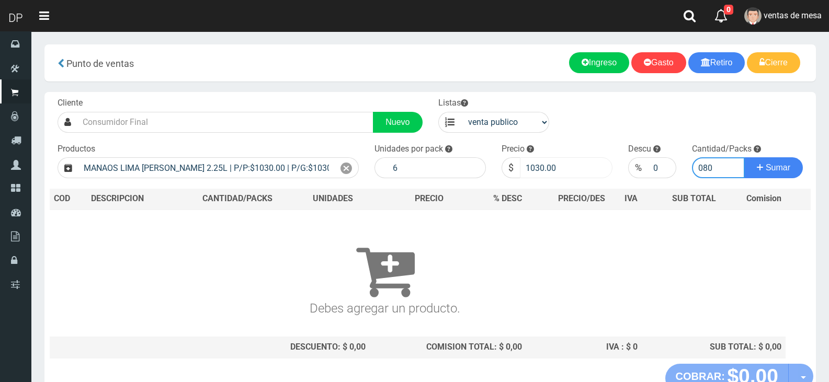
type input "080"
click at [542, 174] on input "1030.00" at bounding box center [566, 167] width 93 height 21
type input "967"
click at [744, 157] on button "Sumar" at bounding box center [773, 167] width 59 height 21
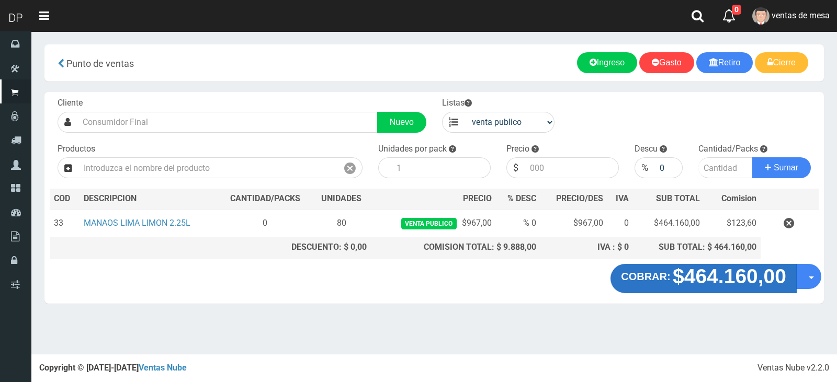
click at [644, 267] on button "COBRAR: $464.160,00" at bounding box center [703, 278] width 186 height 29
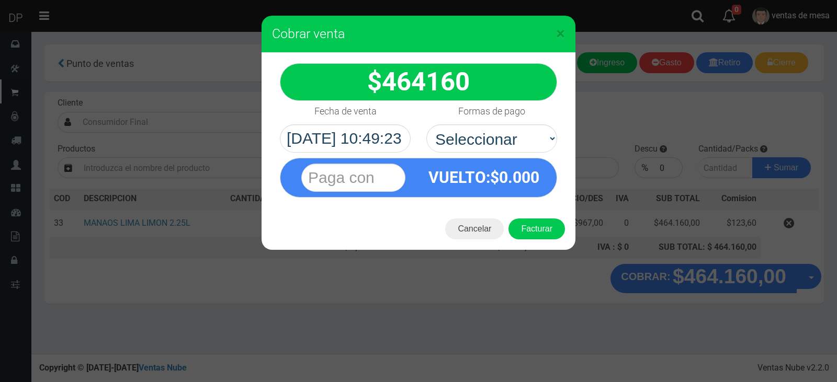
click at [527, 153] on div "VUELTO :$ 0.000" at bounding box center [418, 175] width 293 height 45
select select "Efectivo"
click at [426, 124] on select "Seleccionar Efectivo Tarjeta de Crédito Depósito Débito" at bounding box center [491, 138] width 131 height 28
click at [527, 229] on button "Facturar" at bounding box center [536, 229] width 56 height 21
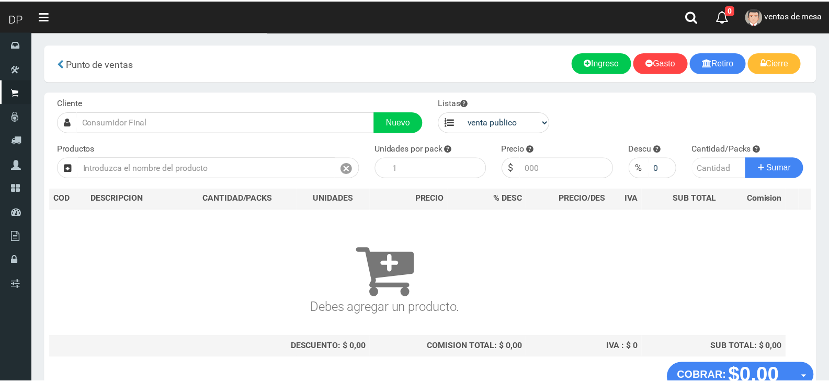
scroll to position [7, 0]
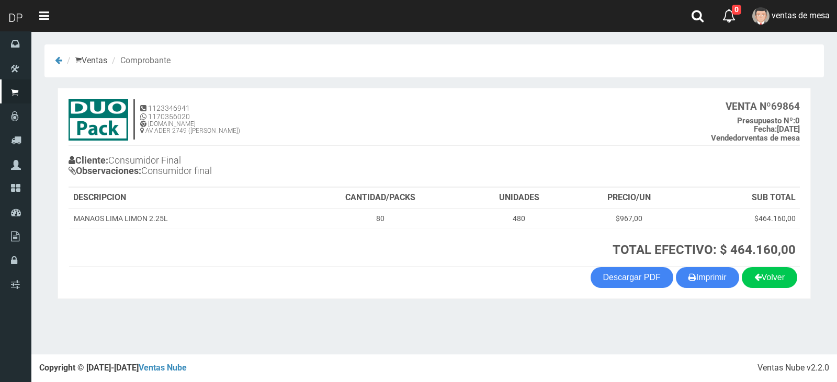
click at [315, 143] on h4 "1123346941 1170356020 [DOMAIN_NAME] AV ADER 2749 ([PERSON_NAME]) VENTA Nº 69864…" at bounding box center [434, 122] width 731 height 47
click at [705, 272] on button "Imprimir" at bounding box center [707, 277] width 63 height 21
click at [676, 267] on button "Imprimir" at bounding box center [707, 277] width 63 height 21
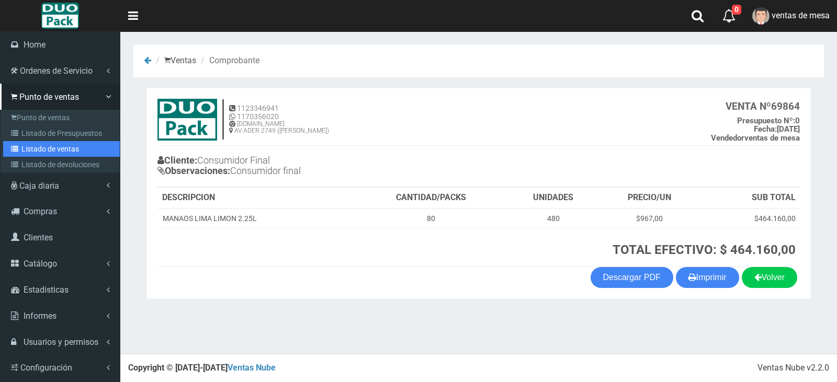
click at [53, 151] on link "Listado de ventas" at bounding box center [61, 149] width 117 height 16
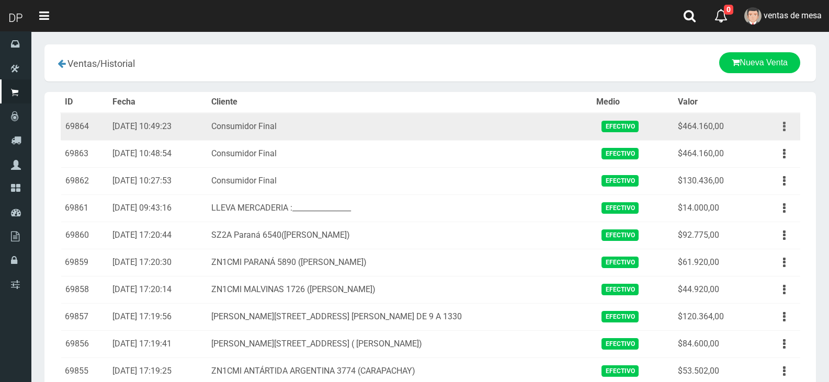
click at [787, 123] on button "button" at bounding box center [784, 127] width 24 height 18
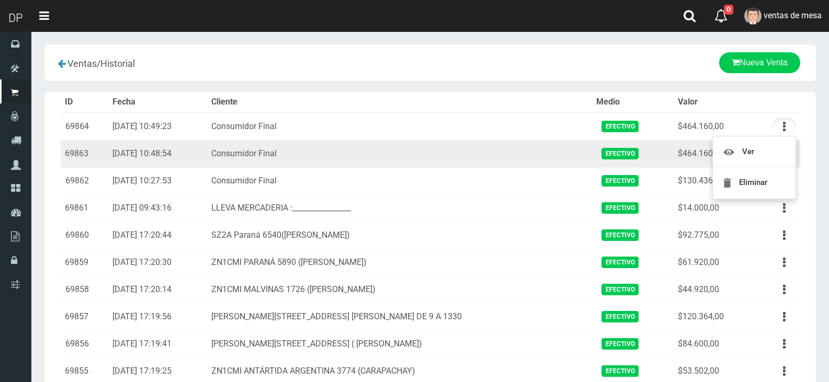
click at [655, 145] on td "Efectivo" at bounding box center [633, 153] width 82 height 27
click at [770, 150] on td "Ver Eliminar" at bounding box center [777, 153] width 47 height 27
click at [781, 154] on button "button" at bounding box center [784, 154] width 24 height 18
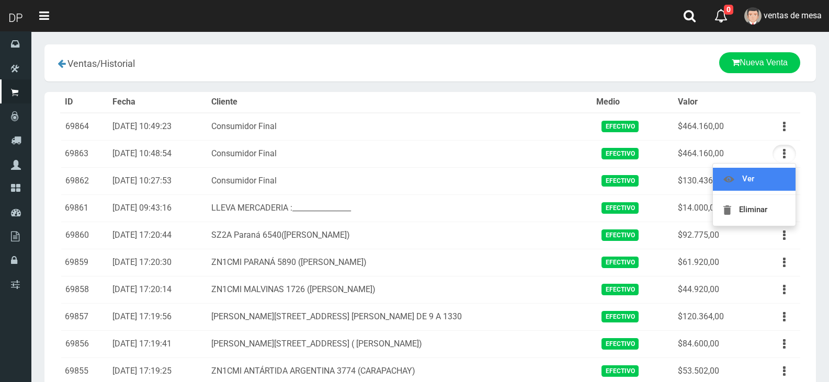
drag, startPoint x: 775, startPoint y: 175, endPoint x: 597, endPoint y: 67, distance: 208.6
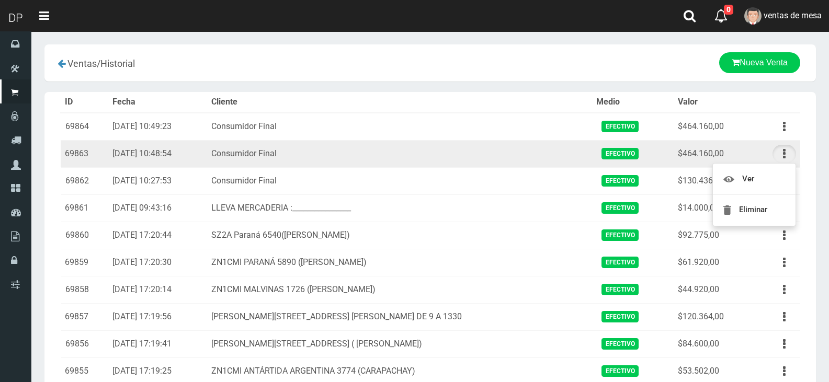
click at [601, 155] on span "Efectivo" at bounding box center [619, 153] width 37 height 11
click at [778, 155] on button "button" at bounding box center [784, 154] width 24 height 18
click at [777, 207] on link "Eliminar" at bounding box center [754, 210] width 83 height 23
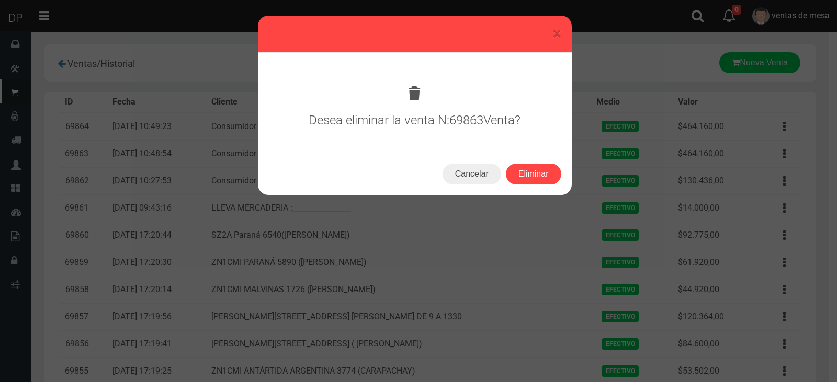
click at [523, 163] on div "Cancelar Eliminar" at bounding box center [415, 174] width 314 height 42
click at [530, 169] on button "Eliminar" at bounding box center [533, 174] width 55 height 21
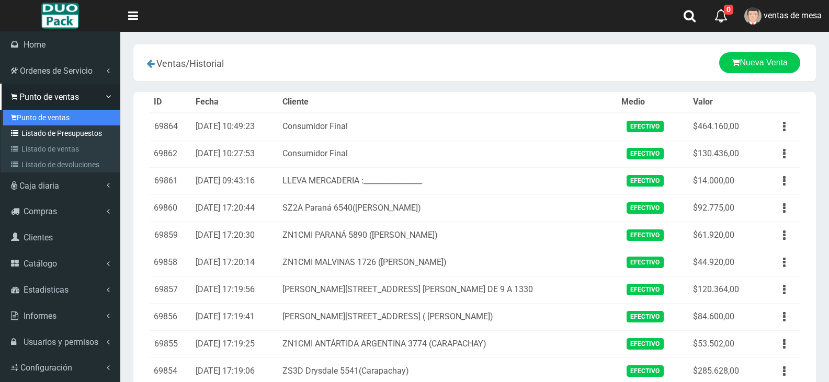
click at [27, 124] on link "Punto de ventas" at bounding box center [61, 118] width 117 height 16
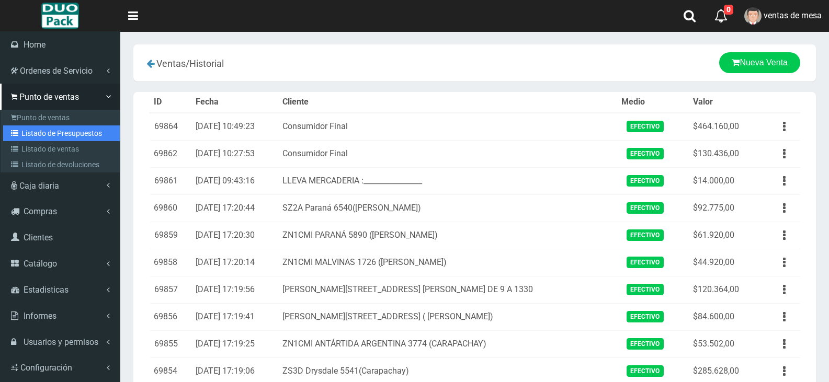
click at [27, 128] on link "Listado de Presupuestos" at bounding box center [61, 133] width 117 height 16
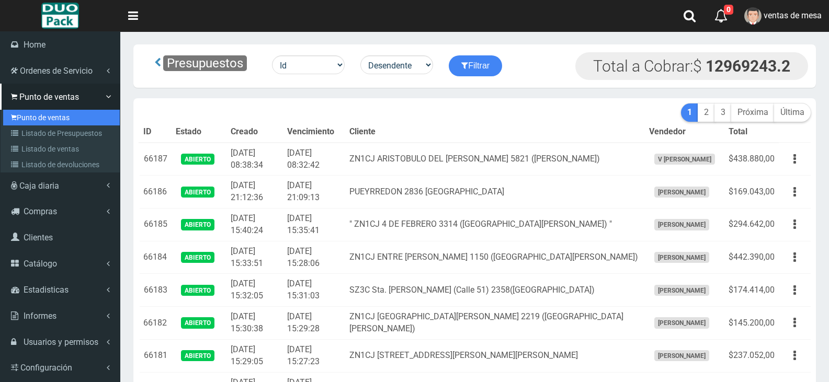
click at [29, 119] on link "Punto de ventas" at bounding box center [61, 118] width 117 height 16
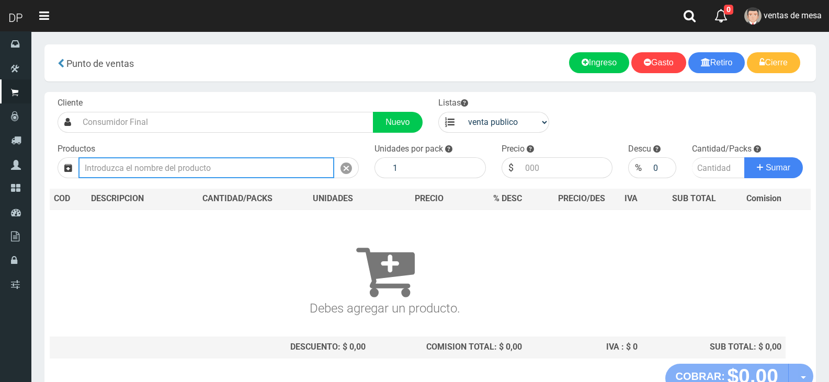
click at [260, 157] on input "text" at bounding box center [206, 167] width 256 height 21
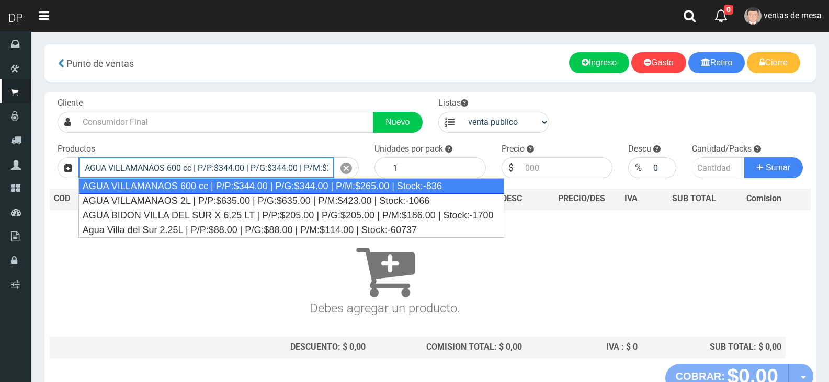
type input "AGUA VILLAMANAOS 600 cc | P/P:$344.00 | P/G:$344.00 | P/M:$265.00 | Stock:-836"
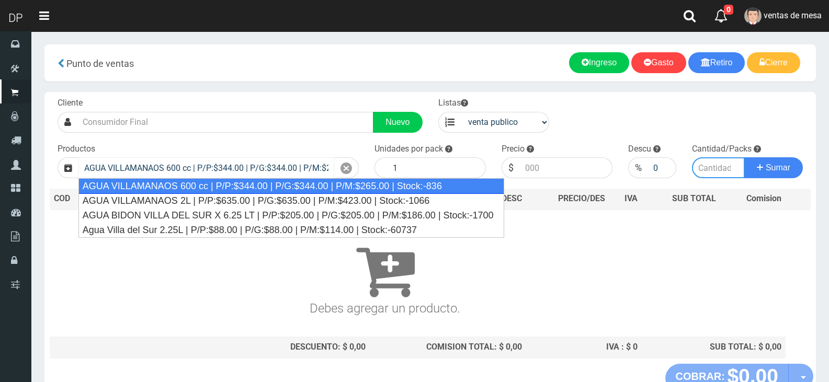
type input "12"
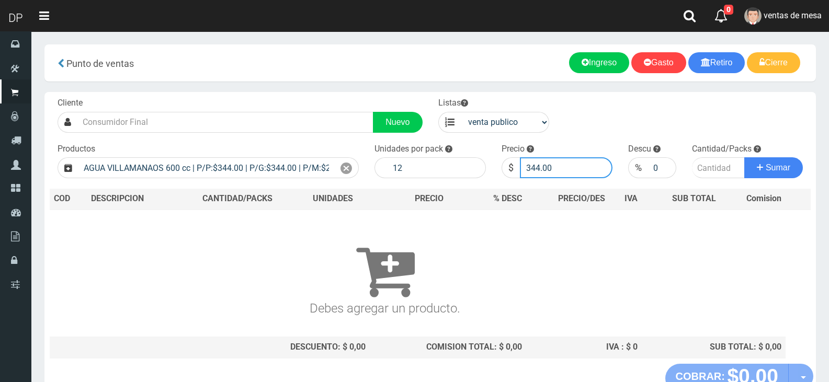
click at [546, 168] on input "344.00" at bounding box center [566, 167] width 93 height 21
click at [545, 169] on input "344.00" at bounding box center [566, 167] width 93 height 21
type input "313"
drag, startPoint x: 741, startPoint y: 168, endPoint x: 709, endPoint y: 175, distance: 32.6
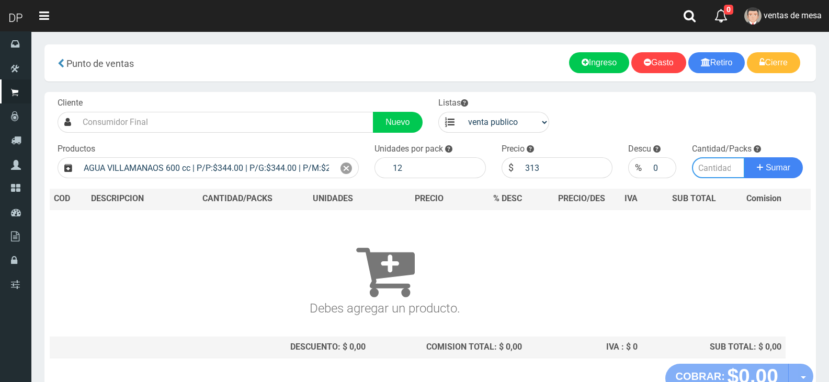
click at [733, 169] on input "number" at bounding box center [718, 167] width 53 height 21
click at [709, 175] on input "number" at bounding box center [718, 167] width 53 height 21
type input "1"
click at [744, 157] on button "Sumar" at bounding box center [773, 167] width 59 height 21
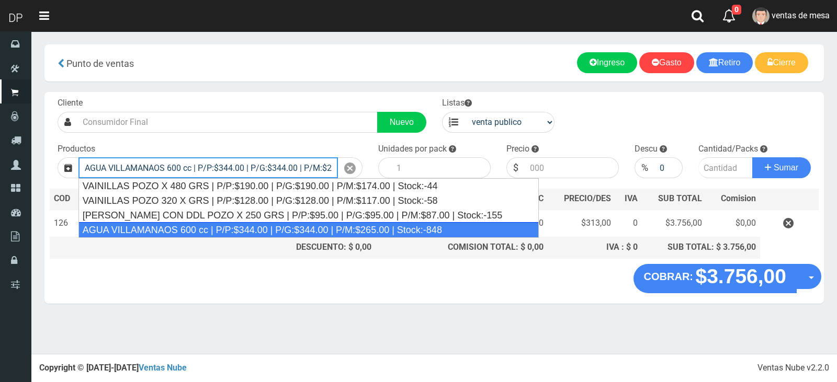
type input "AGUA VILLAMANAOS 600 cc | P/P:$344.00 | P/G:$344.00 | P/M:$265.00 | Stock:-848"
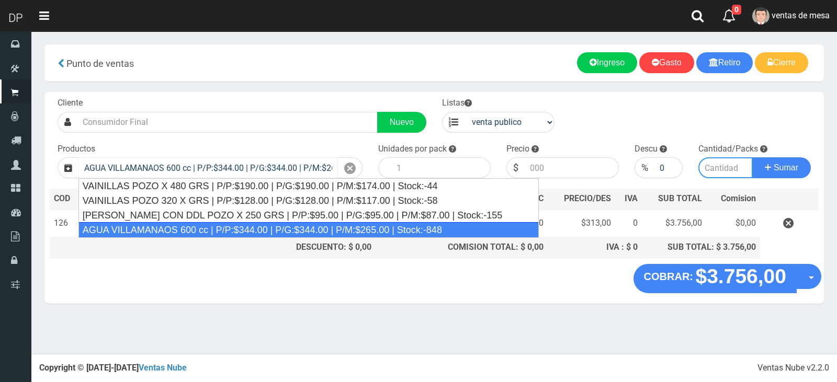
type input "12"
type input "344.00"
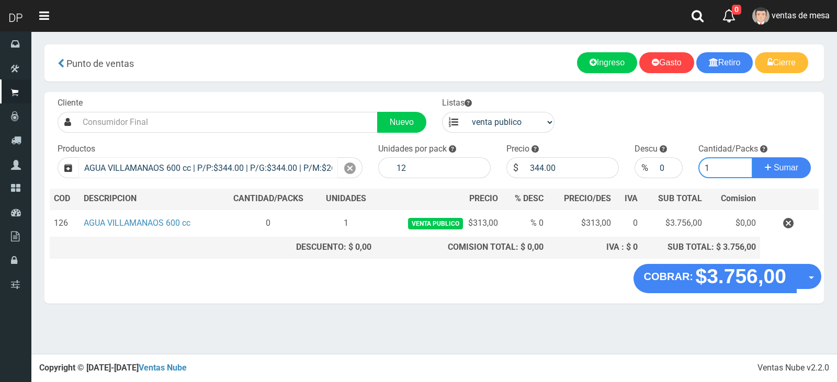
type input "1"
click at [752, 157] on button "Sumar" at bounding box center [781, 167] width 59 height 21
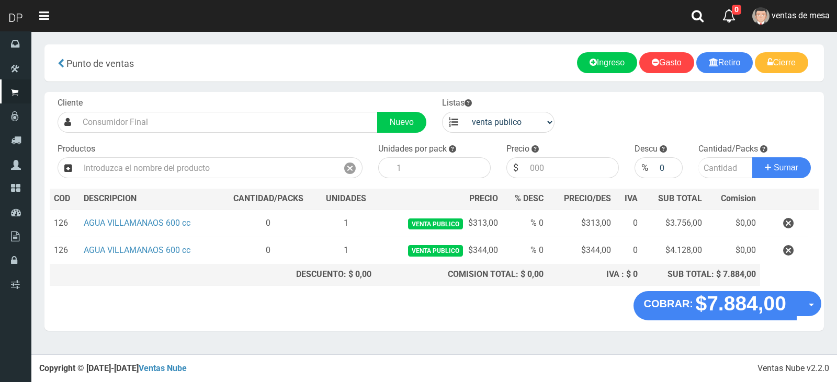
click at [392, 345] on section "× Titulo del Msj texto Mas Texto Cancelar Aceptar Punto de ventas Ingreso" at bounding box center [433, 192] width 805 height 323
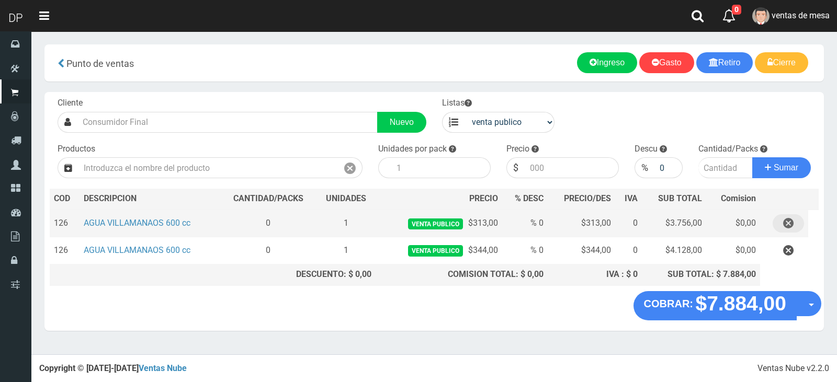
click at [792, 224] on icon "button" at bounding box center [788, 223] width 10 height 18
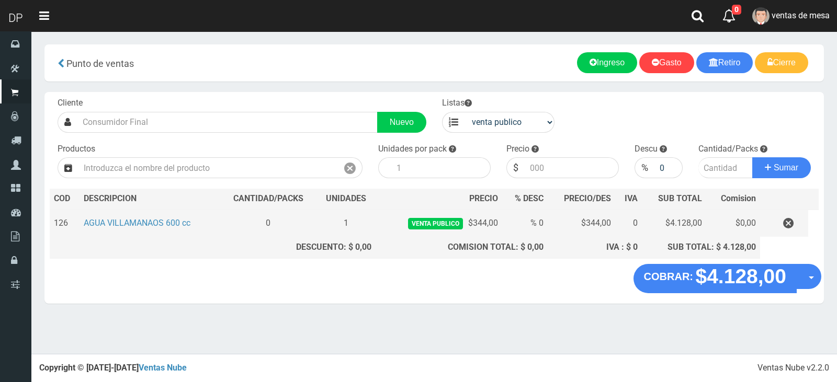
click at [794, 234] on td at bounding box center [784, 223] width 49 height 27
click at [793, 226] on icon "button" at bounding box center [788, 223] width 10 height 18
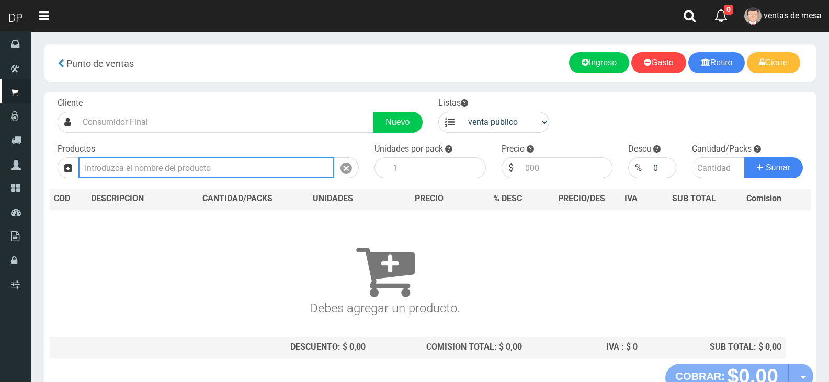
click at [293, 166] on input "text" at bounding box center [206, 167] width 256 height 21
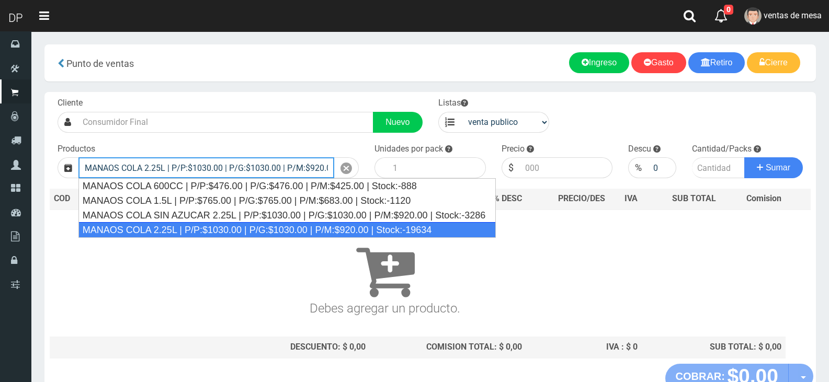
type input "MANAOS COLA 2.25L | P/P:$1030.00 | P/G:$1030.00 | P/M:$920.00 | Stock:-19634"
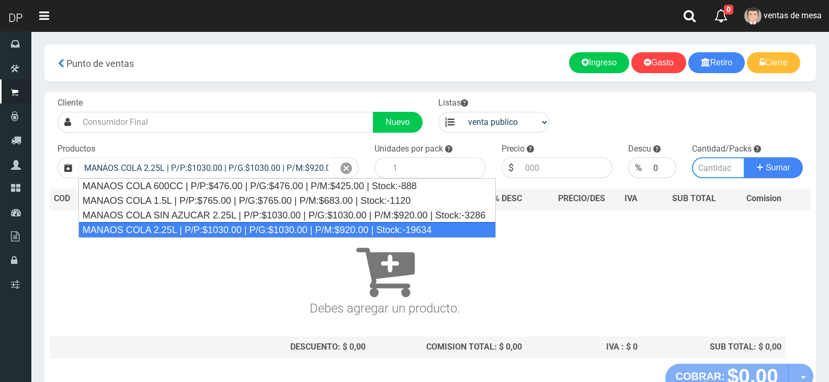
type input "6"
type input "1030.00"
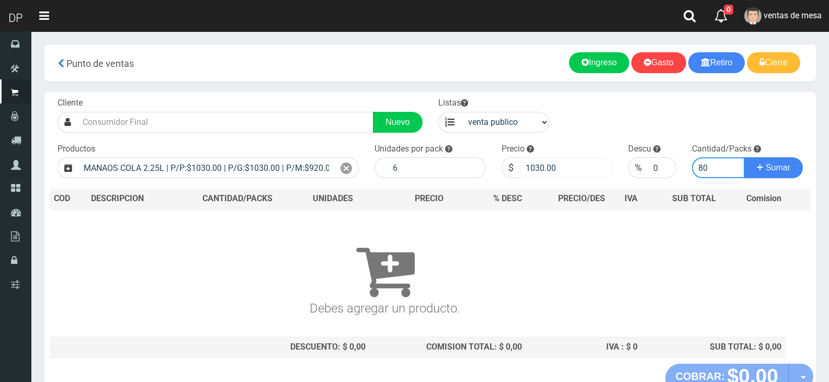
type input "80"
click at [564, 173] on input "1030.00" at bounding box center [566, 167] width 93 height 21
type input "967"
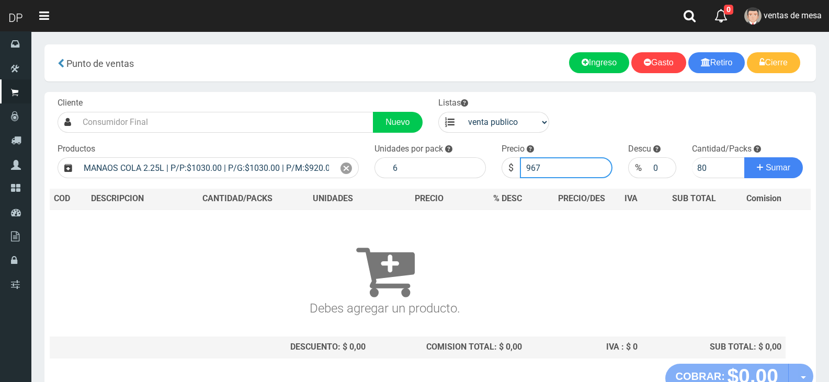
click at [744, 157] on button "Sumar" at bounding box center [773, 167] width 59 height 21
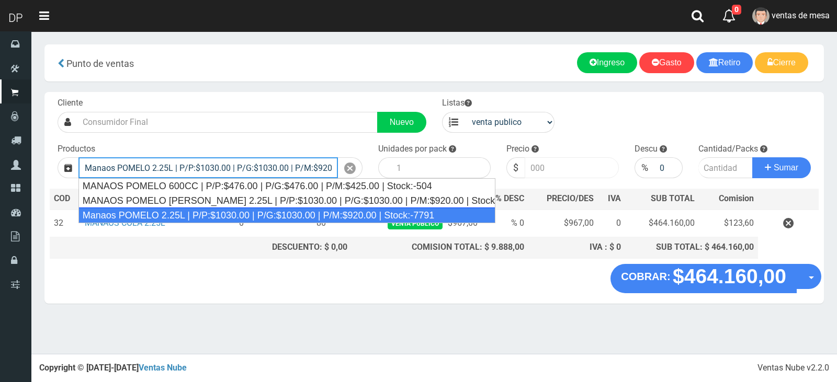
type input "Manaos POMELO 2.25L | P/P:$1030.00 | P/G:$1030.00 | P/M:$920.00 | Stock:-7791"
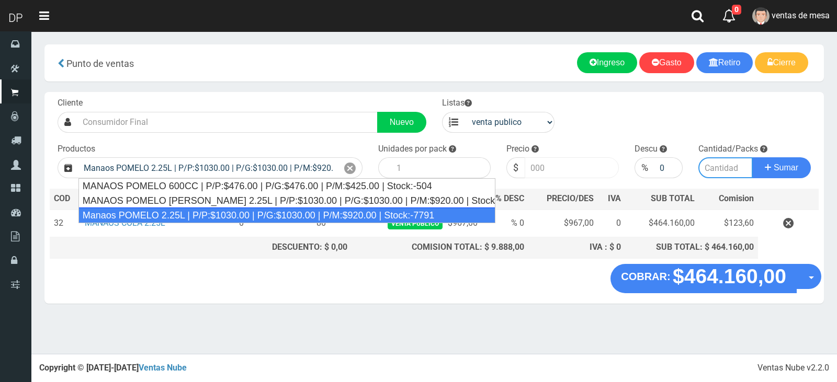
type input "6"
type input "1030.00"
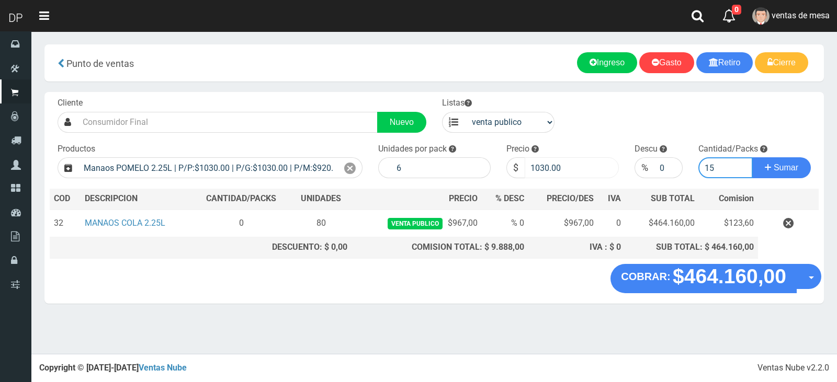
type input "15"
click at [556, 173] on input "1030.00" at bounding box center [571, 167] width 94 height 21
type input "967"
click at [752, 157] on button "Sumar" at bounding box center [781, 167] width 59 height 21
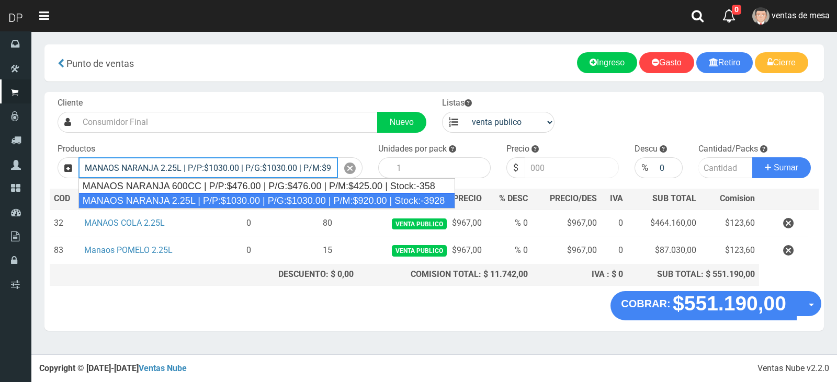
type input "MANAOS NARANJA 2.25L | P/P:$1030.00 | P/G:$1030.00 | P/M:$920.00 | Stock:-3928"
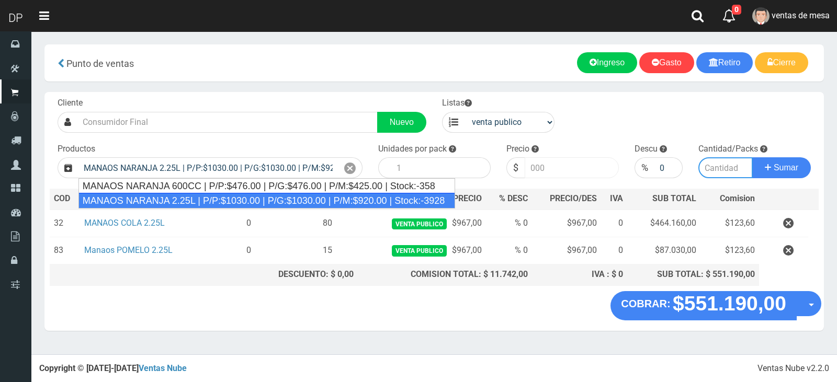
type input "6"
type input "1030.00"
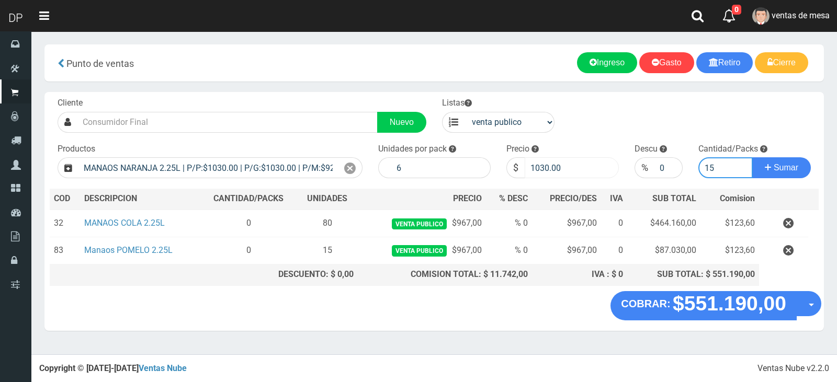
type input "15"
click at [556, 173] on input "1030.00" at bounding box center [571, 167] width 94 height 21
type input "976"
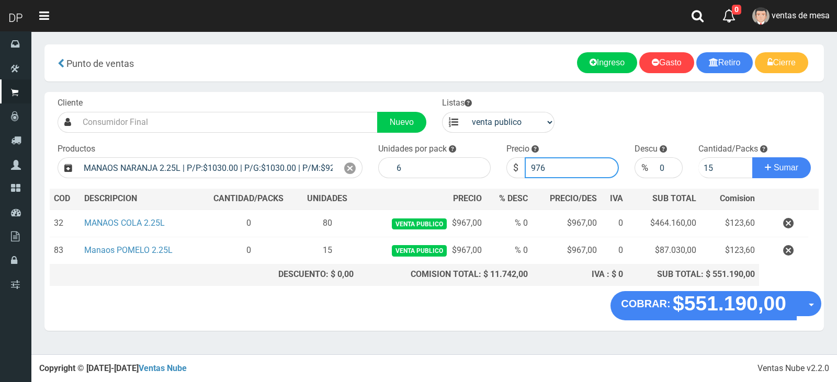
click at [752, 157] on button "Sumar" at bounding box center [781, 167] width 59 height 21
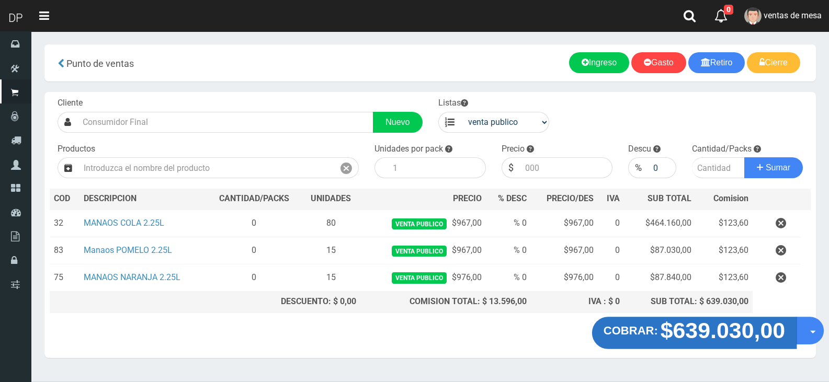
click at [755, 340] on strong "$639.030,00" at bounding box center [722, 330] width 125 height 25
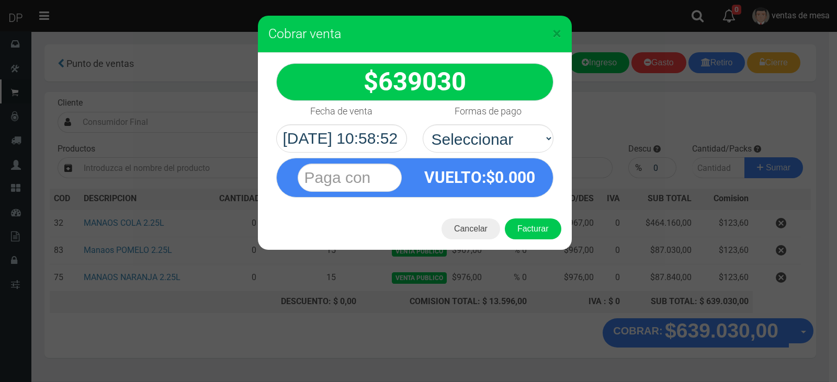
click at [513, 164] on div "VUELTO :$ 0.000" at bounding box center [480, 177] width 130 height 38
click at [518, 153] on div "VUELTO :$ 0.000" at bounding box center [414, 175] width 293 height 45
click at [520, 143] on select "Seleccionar Efectivo Tarjeta de Crédito Depósito Débito" at bounding box center [488, 138] width 131 height 28
select select "Efectivo"
click at [423, 124] on select "Seleccionar Efectivo Tarjeta de Crédito Depósito Débito" at bounding box center [488, 138] width 131 height 28
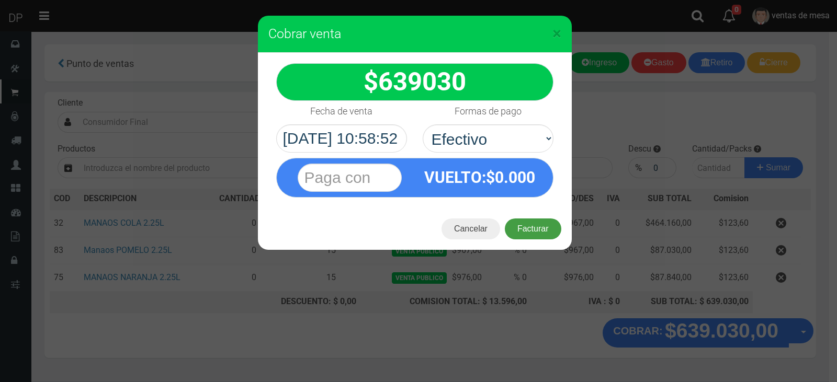
click at [529, 233] on button "Facturar" at bounding box center [533, 229] width 56 height 21
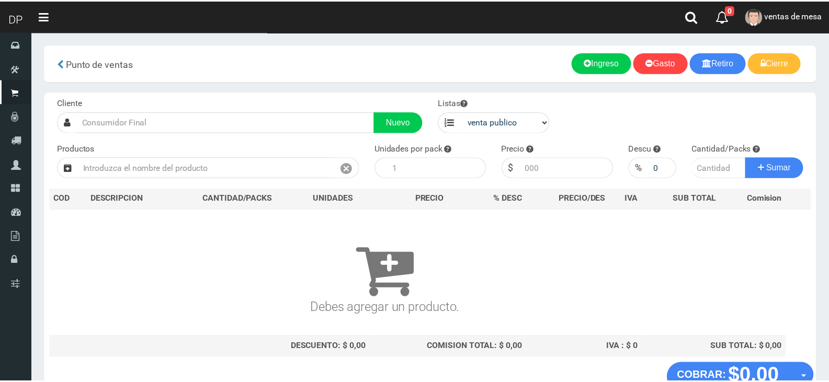
scroll to position [7, 0]
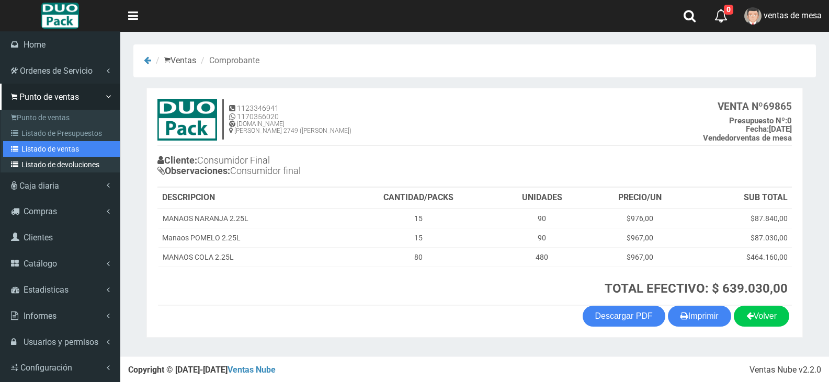
drag, startPoint x: 44, startPoint y: 153, endPoint x: 50, endPoint y: 157, distance: 6.7
click at [44, 153] on link "Listado de ventas" at bounding box center [61, 149] width 117 height 16
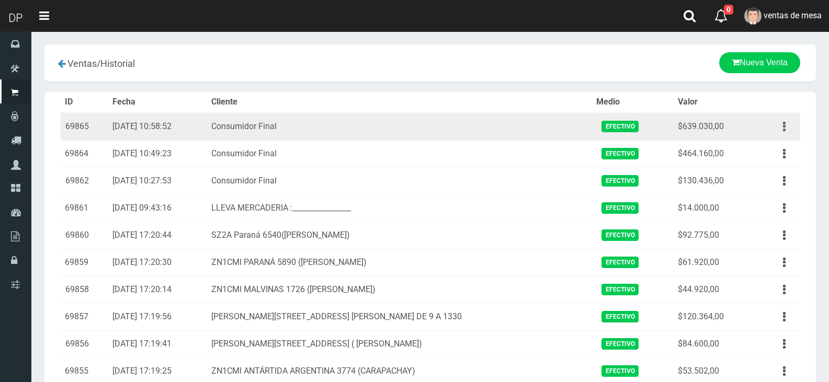
click at [792, 126] on button "button" at bounding box center [784, 127] width 24 height 18
click at [772, 177] on link "Eliminar" at bounding box center [754, 183] width 83 height 23
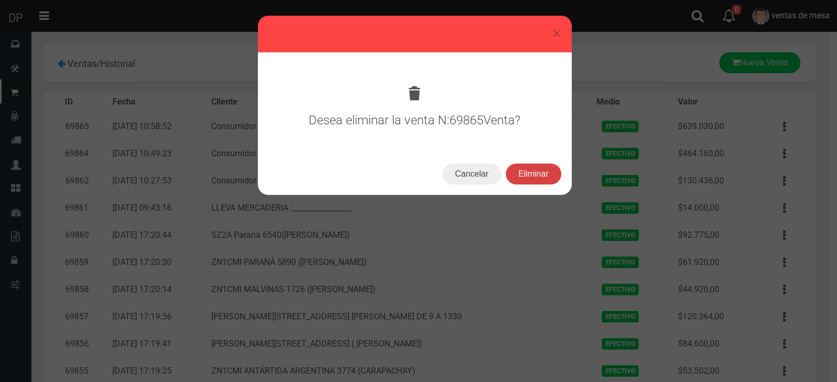
click at [545, 171] on button "Eliminar" at bounding box center [533, 174] width 55 height 21
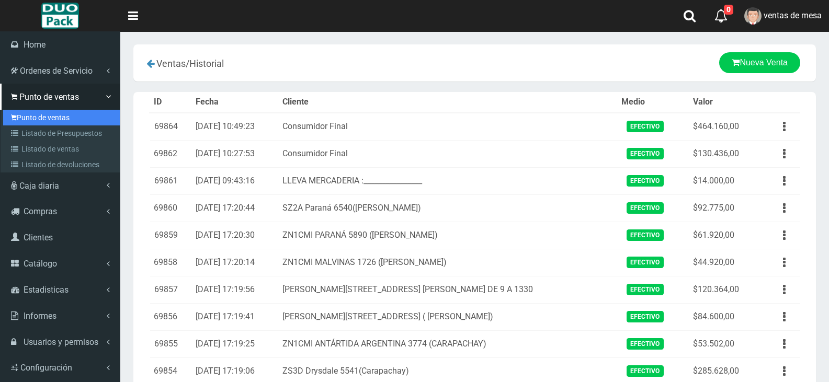
click at [59, 122] on link "Punto de ventas" at bounding box center [61, 118] width 117 height 16
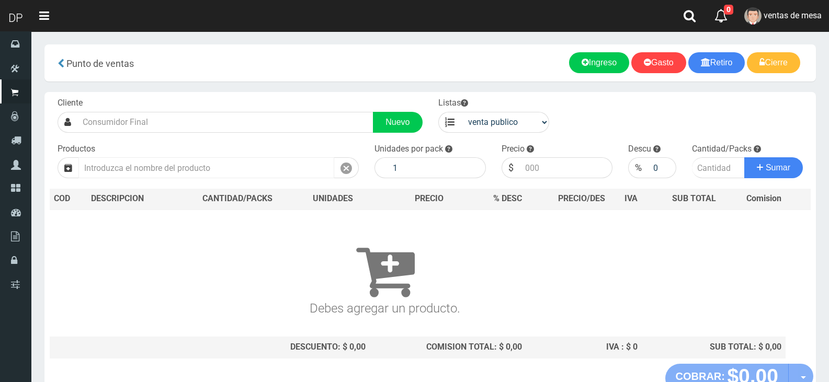
click at [255, 170] on input "text" at bounding box center [206, 167] width 256 height 21
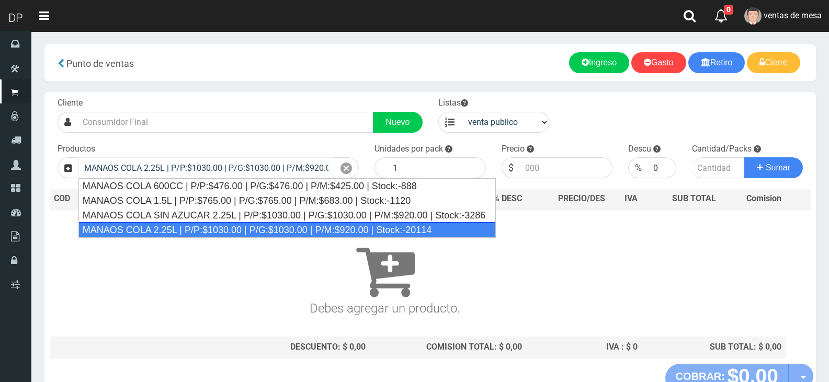
type input "MANAOS COLA 2.25L | P/P:$1030.00 | P/G:$1030.00 | P/M:$920.00 | Stock:-20114"
type input "6"
type input "1030.00"
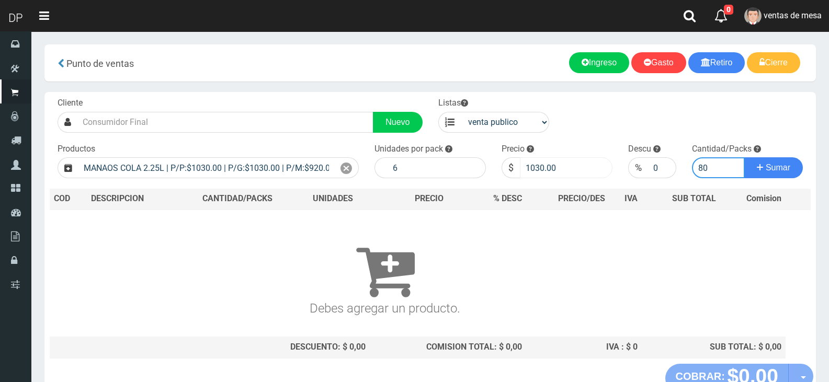
type input "80"
click at [541, 177] on input "1030.00" at bounding box center [566, 167] width 93 height 21
type input "967"
click at [744, 157] on button "Sumar" at bounding box center [773, 167] width 59 height 21
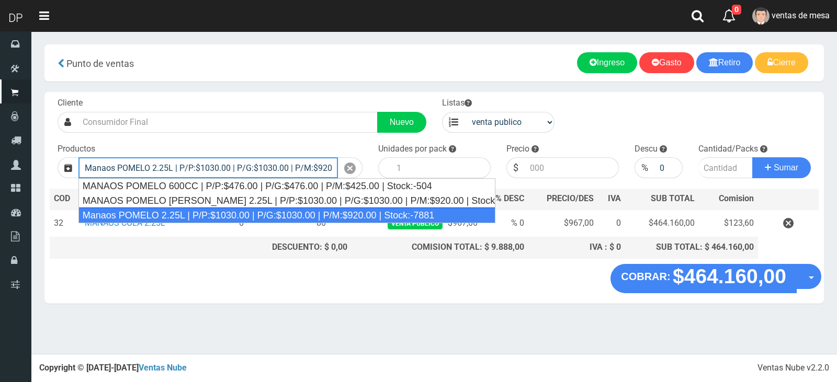
type input "Manaos POMELO 2.25L | P/P:$1030.00 | P/G:$1030.00 | P/M:$920.00 | Stock:-7881"
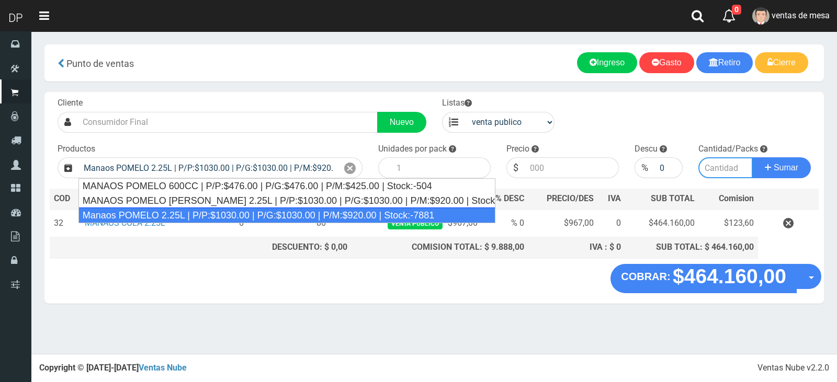
type input "6"
type input "1030.00"
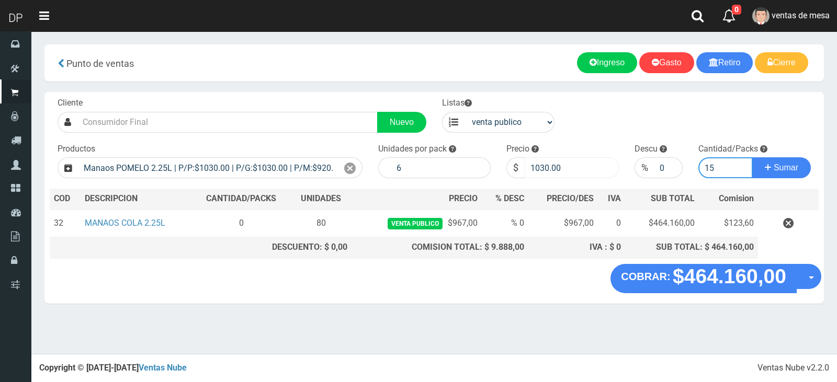
type input "15"
click at [542, 170] on input "1030.00" at bounding box center [571, 167] width 94 height 21
type input "967"
click at [752, 157] on button "Sumar" at bounding box center [781, 167] width 59 height 21
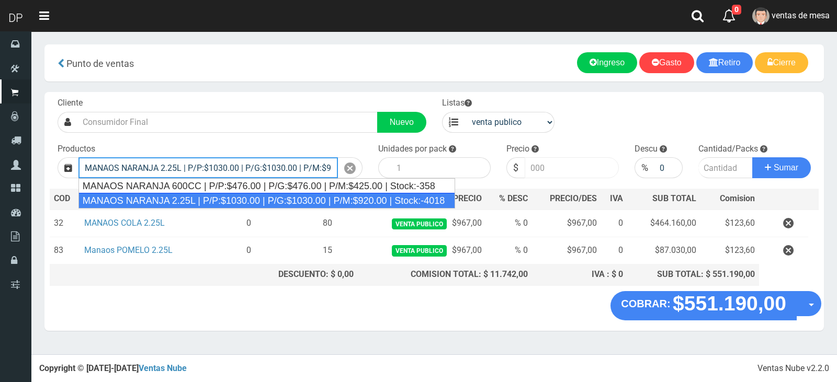
type input "MANAOS NARANJA 2.25L | P/P:$1030.00 | P/G:$1030.00 | P/M:$920.00 | Stock:-4018"
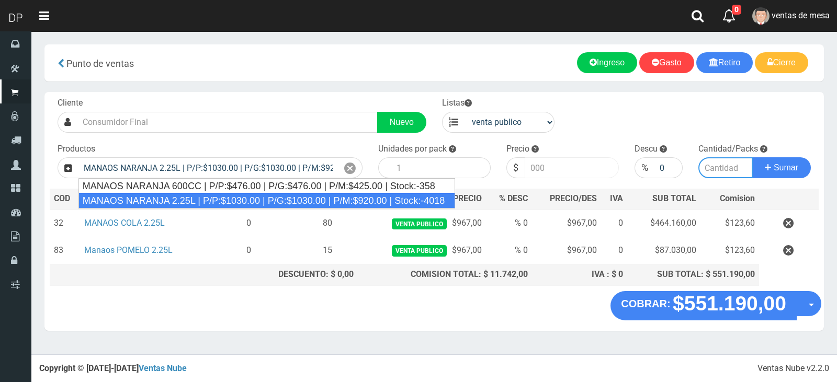
type input "6"
type input "1030.00"
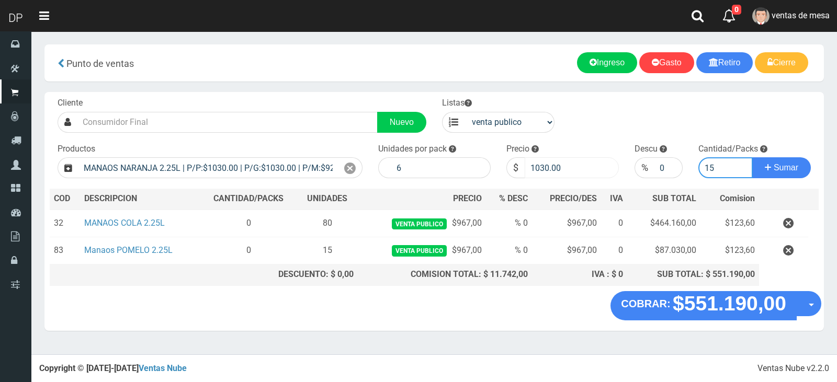
type input "15"
click at [542, 170] on input "1030.00" at bounding box center [571, 167] width 94 height 21
type input "967"
click at [752, 157] on button "Sumar" at bounding box center [781, 167] width 59 height 21
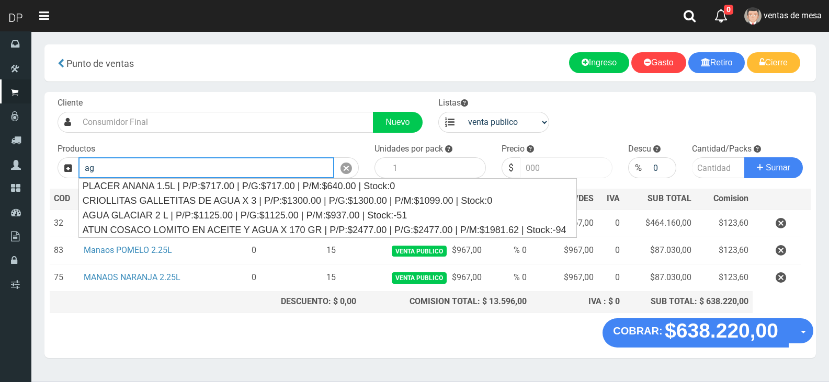
type input "a"
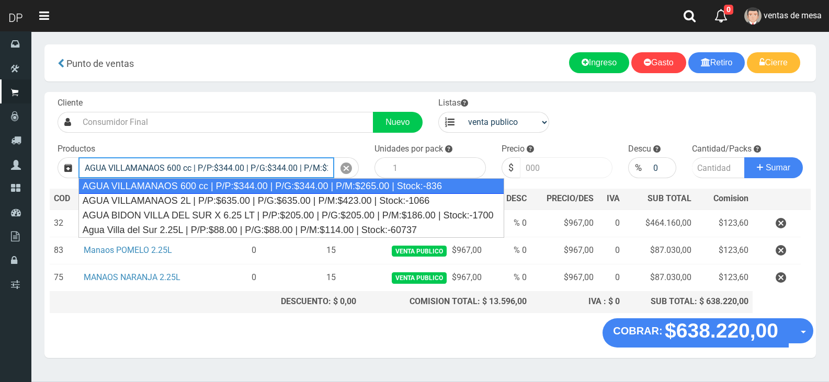
type input "AGUA VILLAMANAOS 600 cc | P/P:$344.00 | P/G:$344.00 | P/M:$265.00 | Stock:-836"
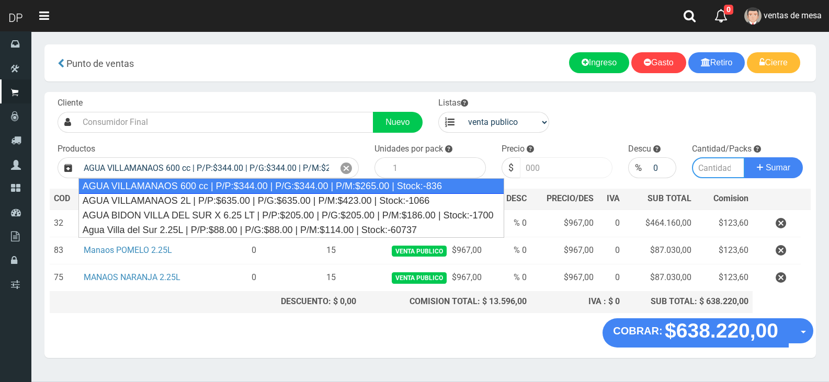
type input "12"
type input "344.00"
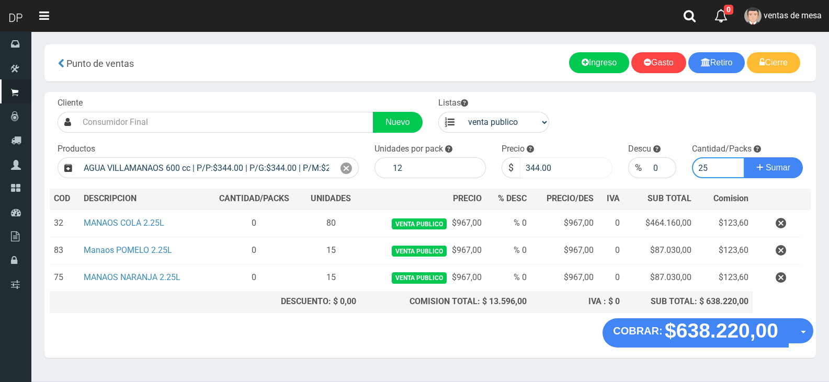
type input "25"
click at [540, 173] on input "344.00" at bounding box center [566, 167] width 93 height 21
type input "313"
click at [744, 157] on button "Sumar" at bounding box center [773, 167] width 59 height 21
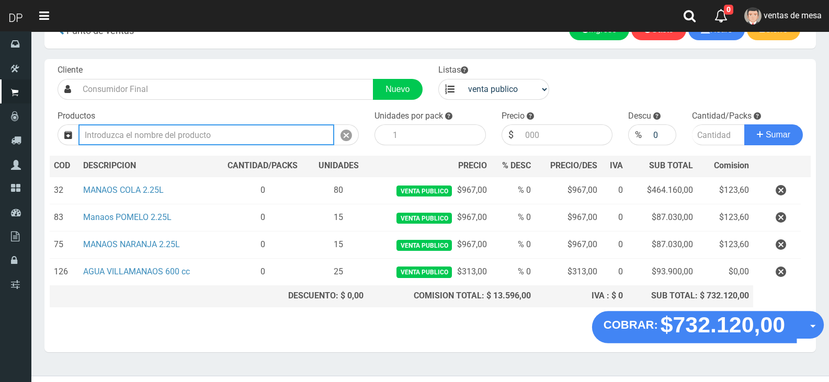
scroll to position [51, 0]
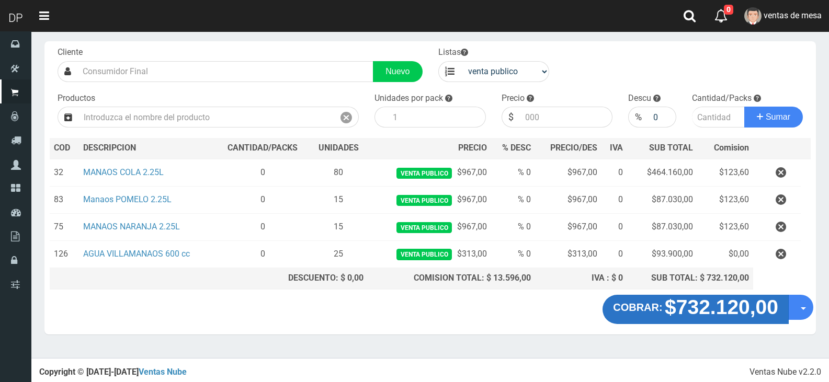
click at [650, 306] on strong "COBRAR:" at bounding box center [637, 308] width 49 height 12
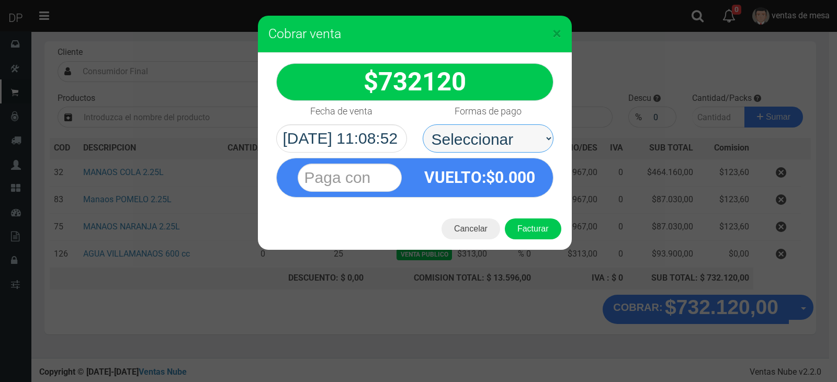
click at [524, 144] on select "Seleccionar Efectivo Tarjeta de Crédito Depósito Débito" at bounding box center [488, 138] width 131 height 28
select select "Efectivo"
click at [423, 124] on select "Seleccionar Efectivo Tarjeta de Crédito Depósito Débito" at bounding box center [488, 138] width 131 height 28
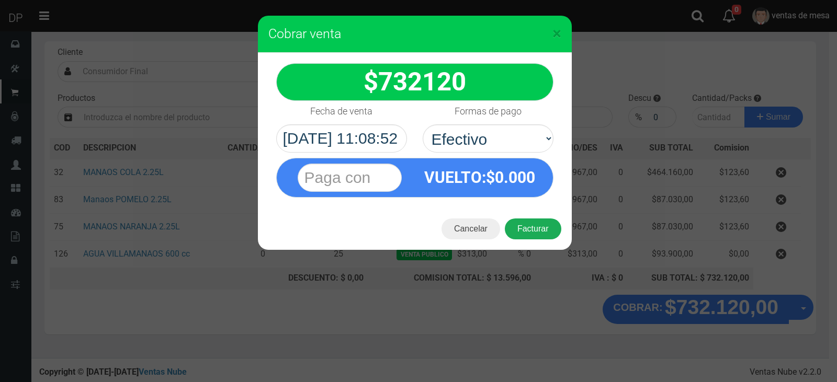
click at [528, 219] on button "Facturar" at bounding box center [533, 229] width 56 height 21
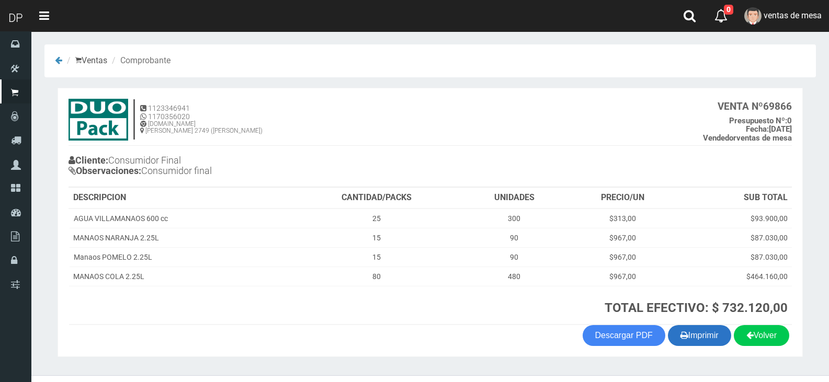
click at [686, 333] on button "Imprimir" at bounding box center [699, 335] width 63 height 21
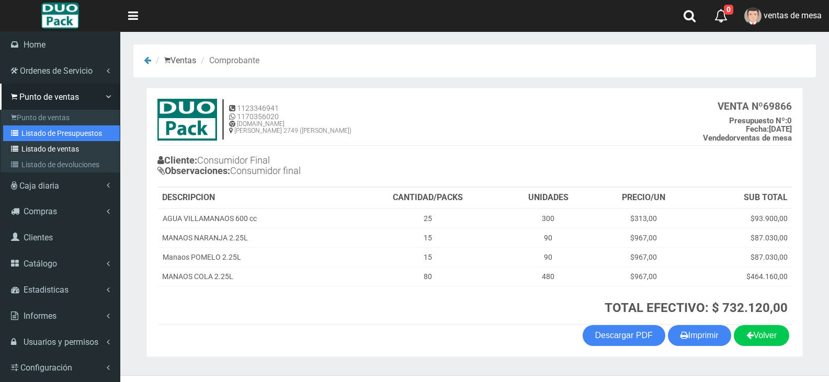
drag, startPoint x: 32, startPoint y: 131, endPoint x: 35, endPoint y: 143, distance: 12.2
click at [32, 131] on link "Listado de Presupuestos" at bounding box center [61, 133] width 117 height 16
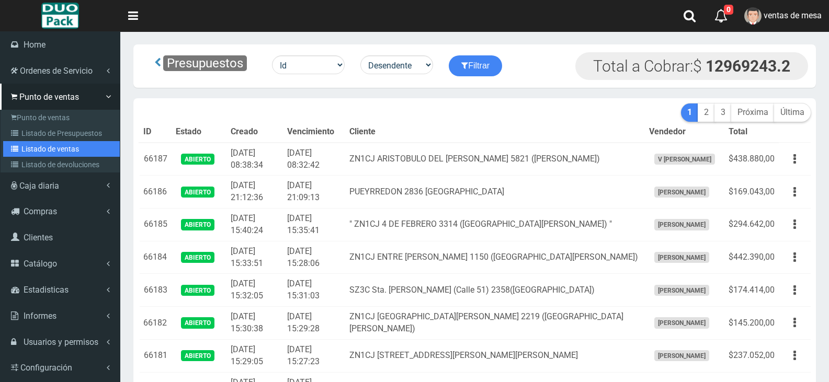
click at [29, 149] on link "Listado de ventas" at bounding box center [61, 149] width 117 height 16
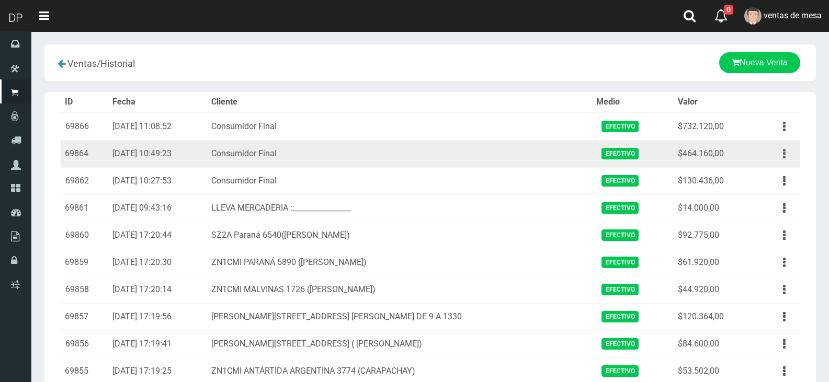
click at [789, 158] on button "button" at bounding box center [784, 154] width 24 height 18
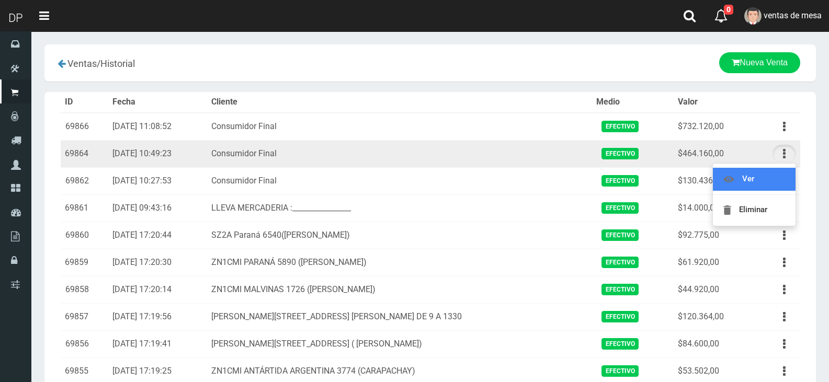
click at [717, 182] on link "Ver" at bounding box center [754, 179] width 83 height 23
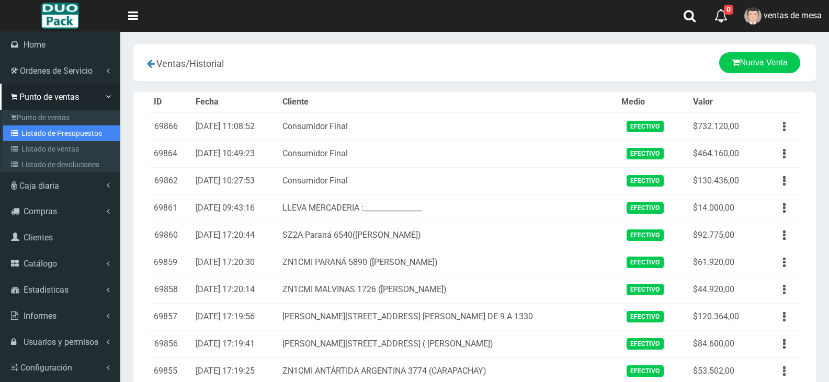
click at [29, 133] on link "Listado de Presupuestos" at bounding box center [61, 133] width 117 height 16
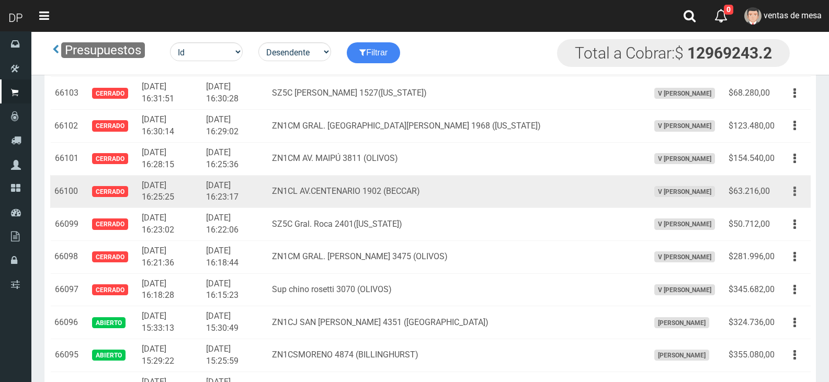
scroll to position [2995, 0]
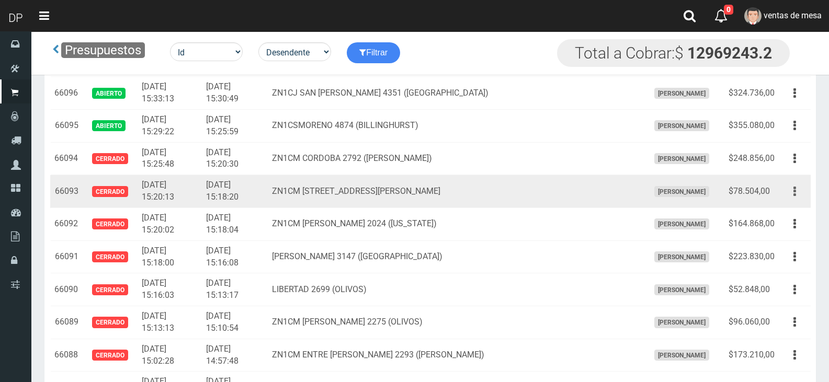
click at [793, 193] on button "button" at bounding box center [795, 191] width 24 height 18
click at [798, 180] on td "Editar Imprimir Eliminar" at bounding box center [795, 191] width 32 height 33
click at [798, 186] on button "button" at bounding box center [795, 191] width 24 height 18
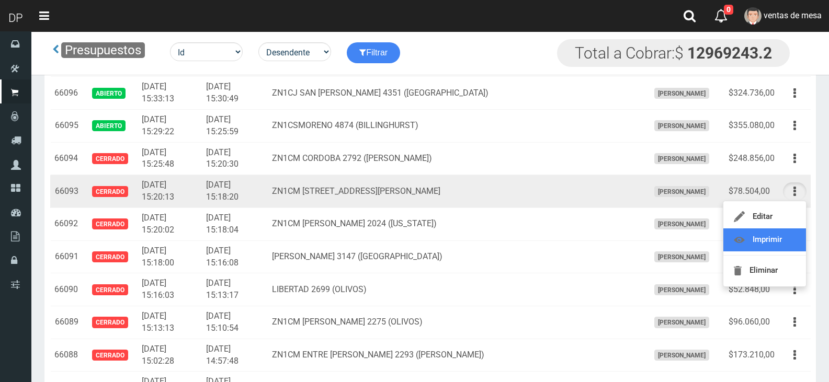
click at [785, 247] on link "Imprimir" at bounding box center [764, 240] width 83 height 23
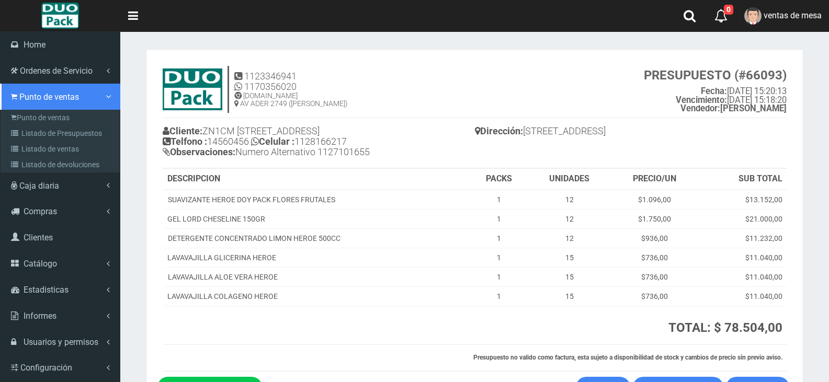
click at [28, 106] on link "Punto de ventas" at bounding box center [60, 97] width 120 height 26
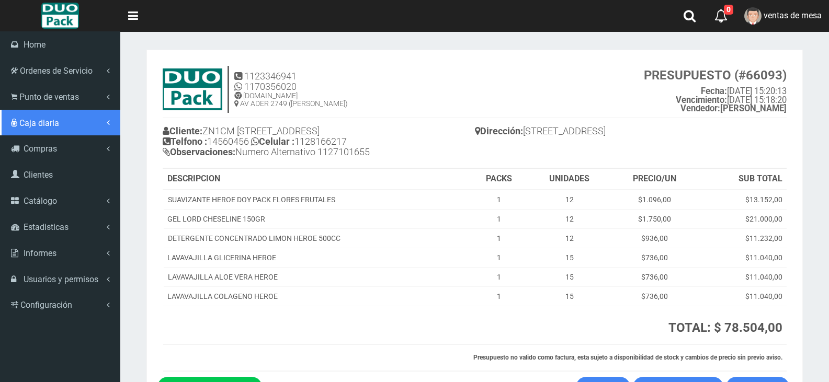
click at [30, 112] on link "Caja diaria" at bounding box center [60, 123] width 120 height 26
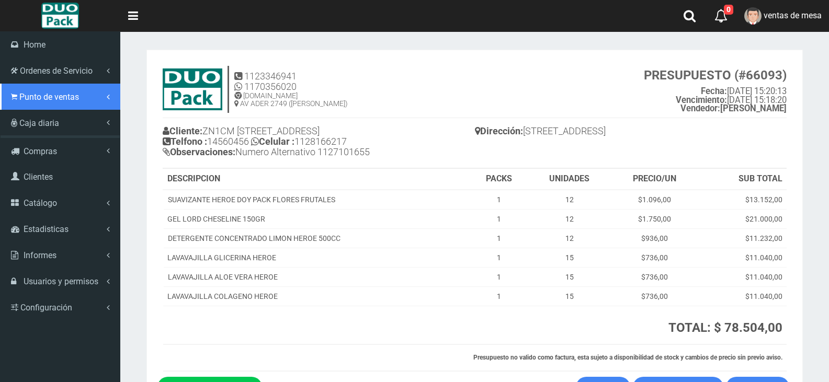
click at [29, 102] on link "Punto de ventas" at bounding box center [60, 97] width 120 height 26
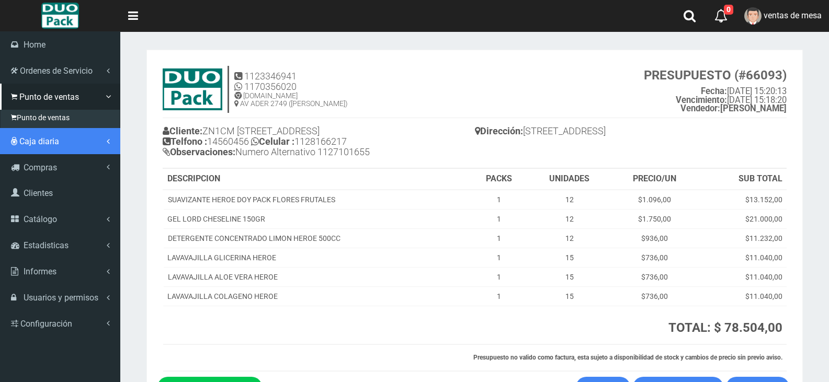
click at [57, 136] on span "Caja diaria" at bounding box center [39, 141] width 40 height 10
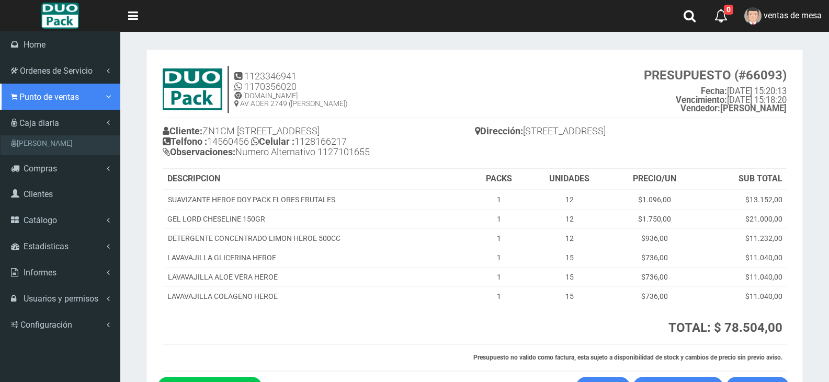
click at [63, 97] on span "Punto de ventas" at bounding box center [49, 97] width 60 height 10
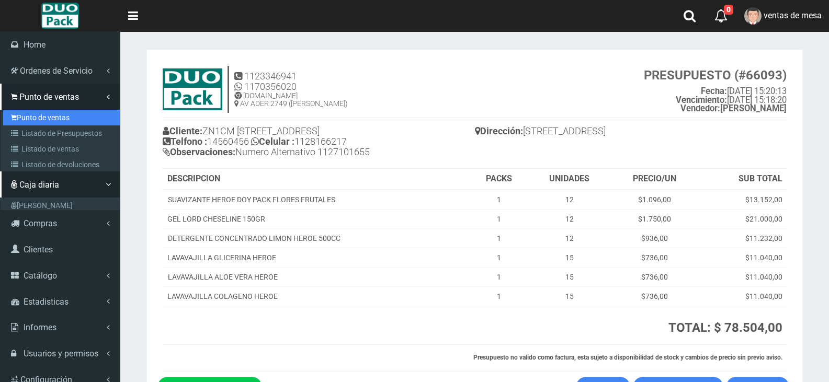
click at [67, 115] on link "Punto de ventas" at bounding box center [61, 118] width 117 height 16
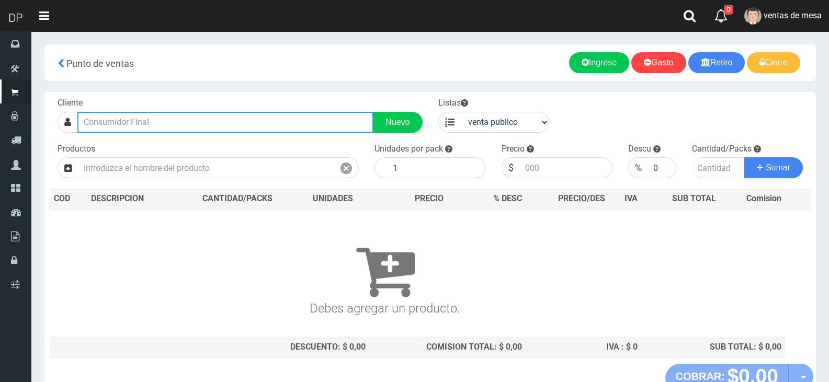
click at [140, 120] on input "text" at bounding box center [225, 122] width 296 height 21
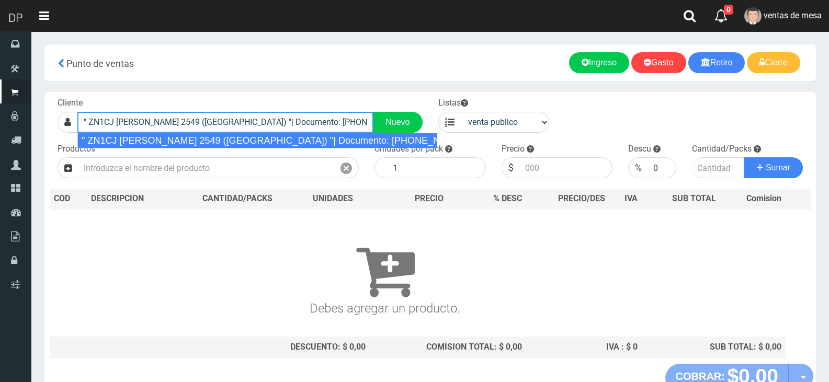
type input "" ZN1CJ [PERSON_NAME] 2549 ([GEOGRAPHIC_DATA]) "| Documento: [PHONE_NUMBER] | T…"
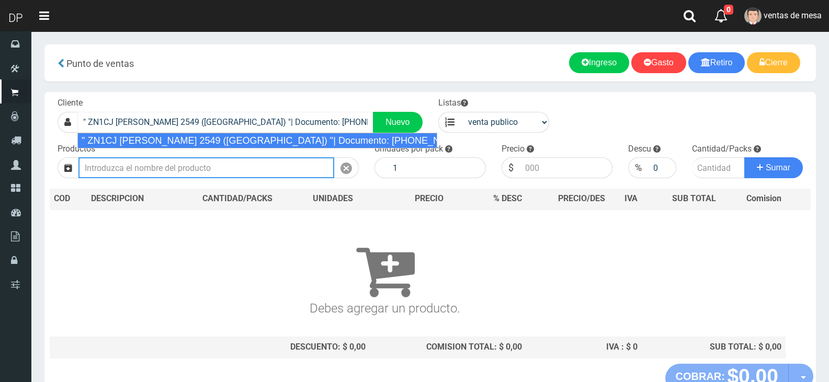
select select "2"
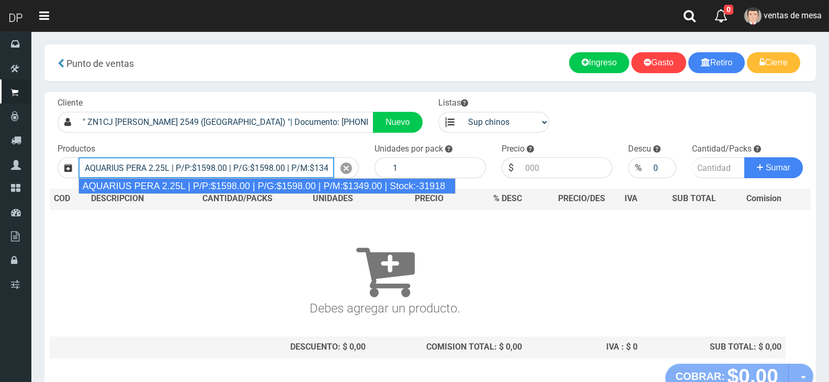
type input "AQUARIUS PERA 2.25L | P/P:$1598.00 | P/G:$1598.00 | P/M:$1349.00 | Stock:-31918"
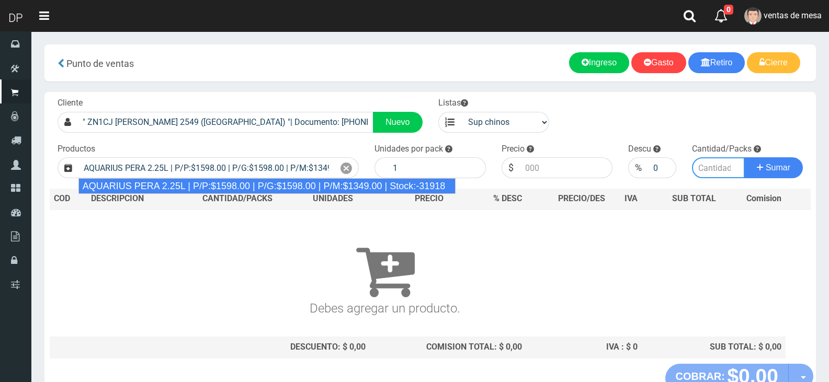
type input "6"
type input "1598.00"
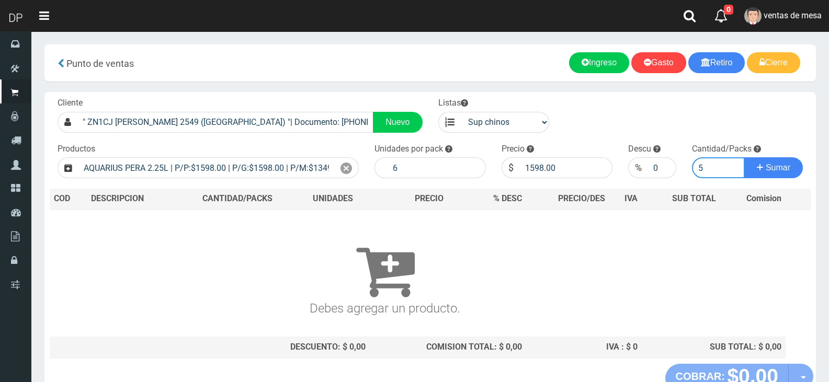
type input "5"
click at [744, 157] on button "Sumar" at bounding box center [773, 167] width 59 height 21
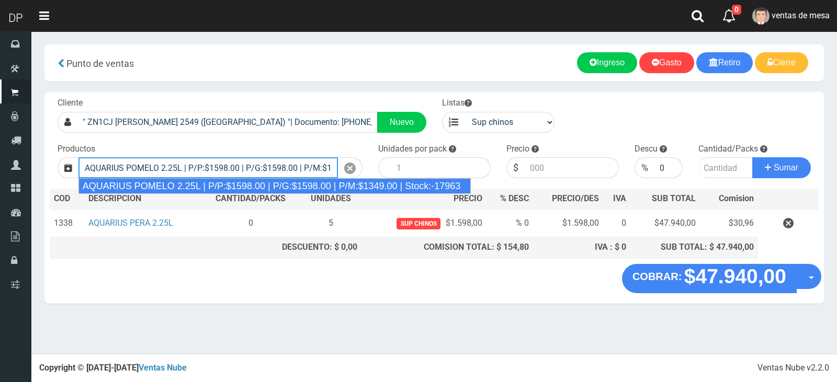
type input "AQUARIUS POMELO 2.25L | P/P:$1598.00 | P/G:$1598.00 | P/M:$1349.00 | Stock:-179…"
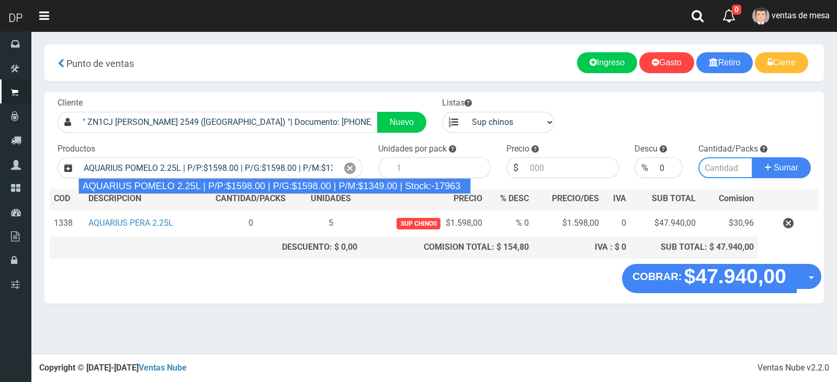
type input "6"
type input "1598.00"
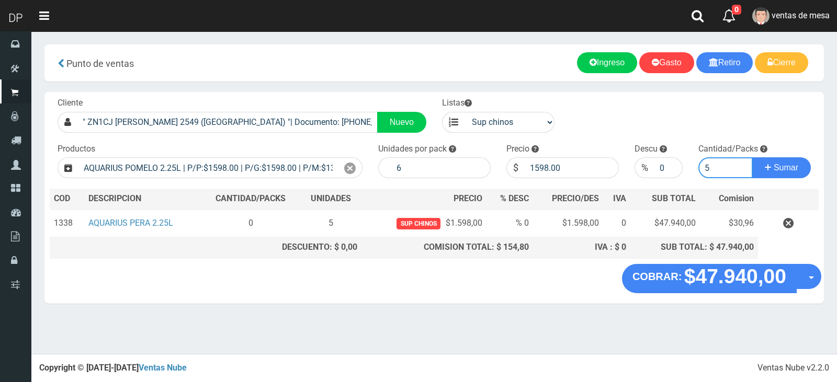
type input "5"
click at [752, 157] on button "Sumar" at bounding box center [781, 167] width 59 height 21
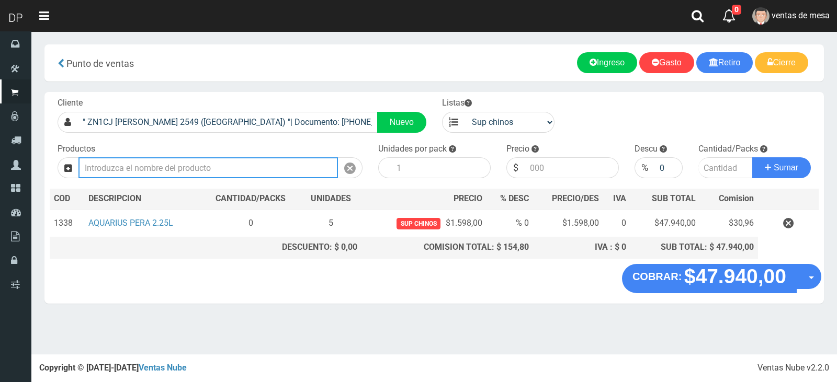
type input "1"
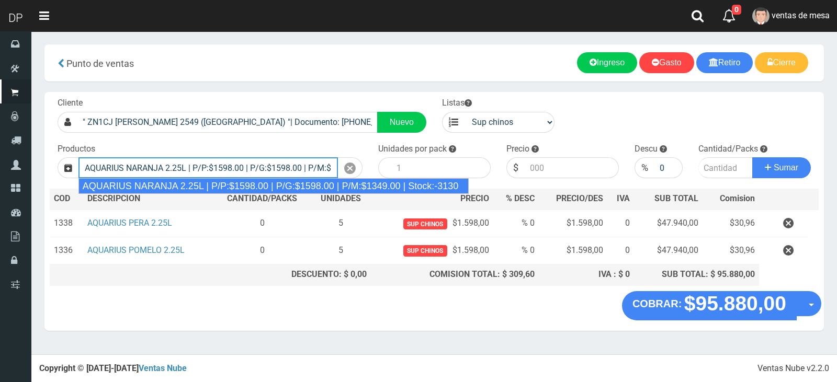
type input "AQUARIUS NARANJA 2.25L | P/P:$1598.00 | P/G:$1598.00 | P/M:$1349.00 | Stock:-31…"
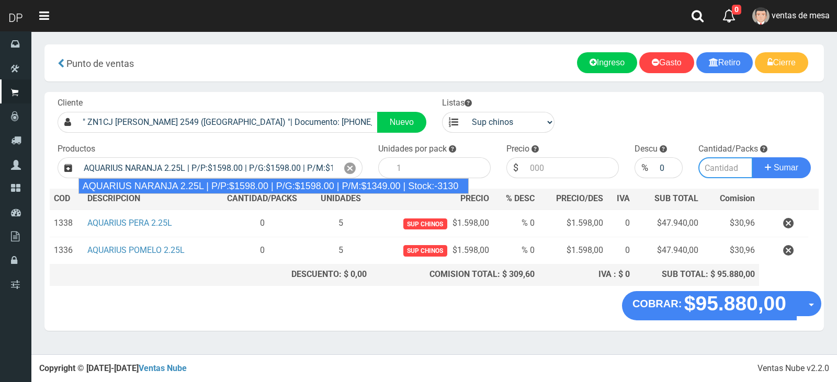
type input "6"
type input "1598.00"
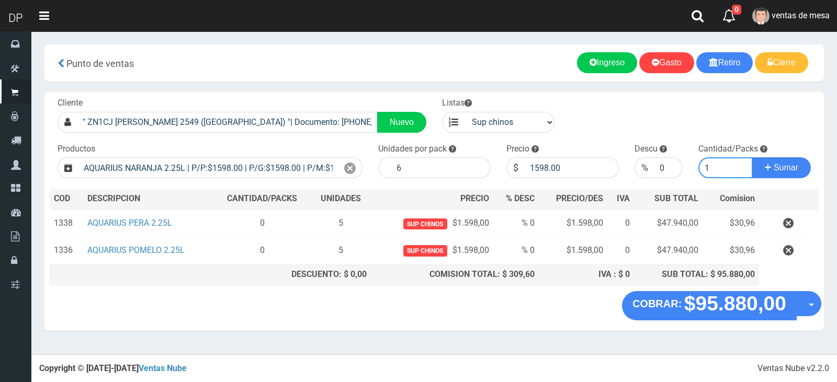
type input "1"
click at [752, 157] on button "Sumar" at bounding box center [781, 167] width 59 height 21
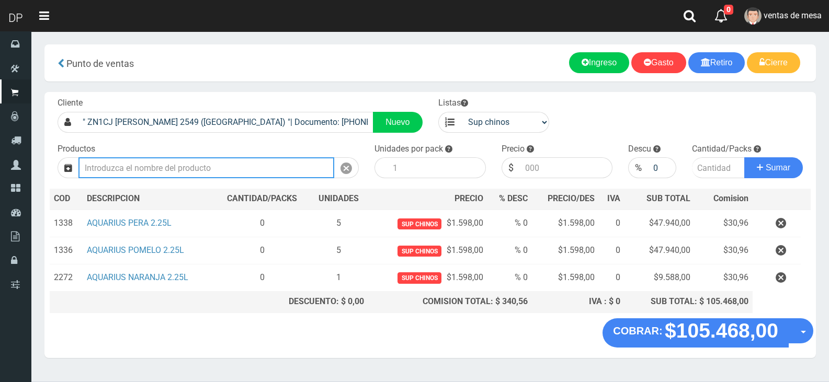
type input "1"
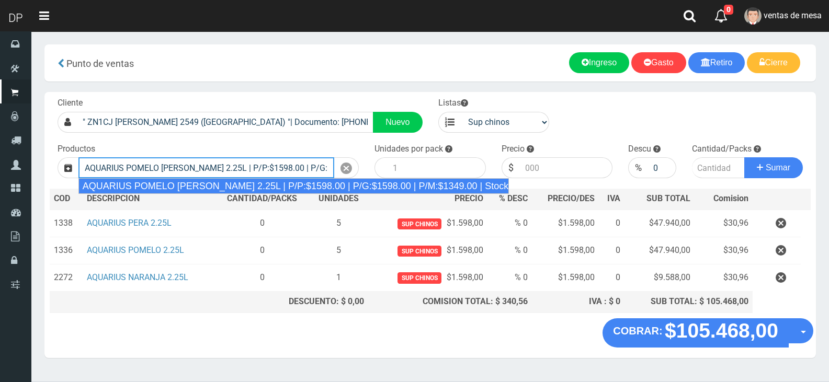
type input "AQUARIUS POMELO ROSADO 2.25L | P/P:$1598.00 | P/G:$1598.00 | P/M:$1349.00 | Sto…"
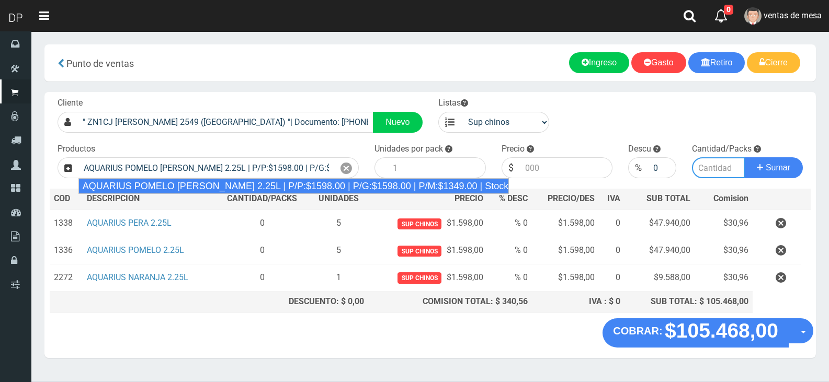
type input "6"
type input "1598.00"
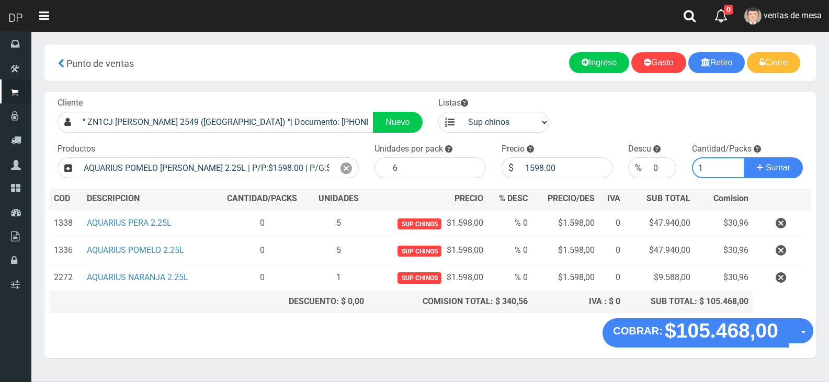
type input "1"
click at [744, 157] on button "Sumar" at bounding box center [773, 167] width 59 height 21
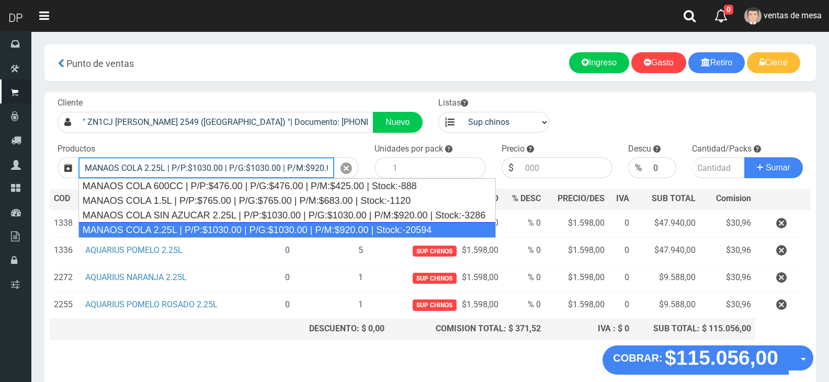
type input "MANAOS COLA 2.25L | P/P:$1030.00 | P/G:$1030.00 | P/M:$920.00 | Stock:-20594"
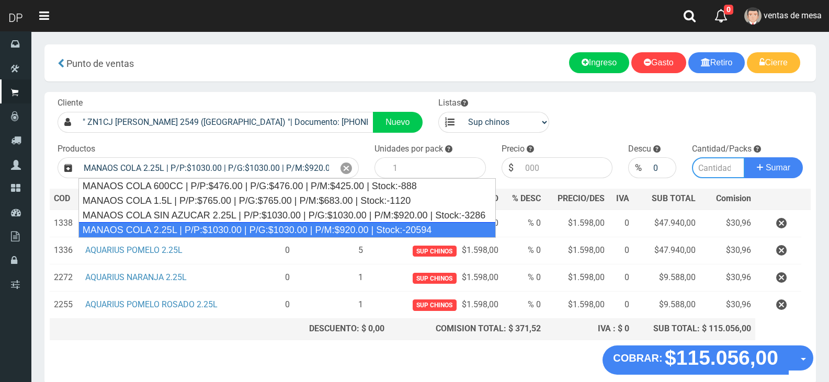
type input "6"
type input "1030.00"
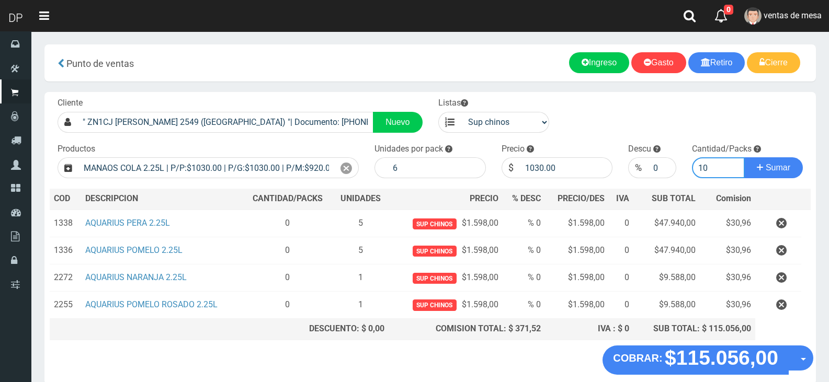
type input "10"
click at [744, 157] on button "Sumar" at bounding box center [773, 167] width 59 height 21
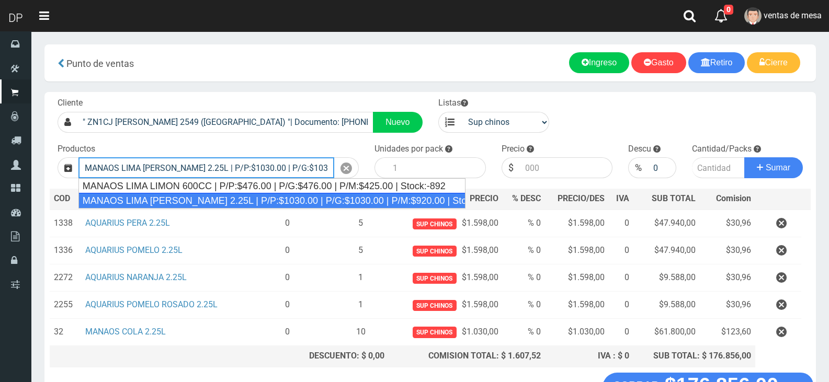
type input "MANAOS LIMA LIMON 2.25L | P/P:$1030.00 | P/G:$1030.00 | P/M:$920.00 | Stock:-80…"
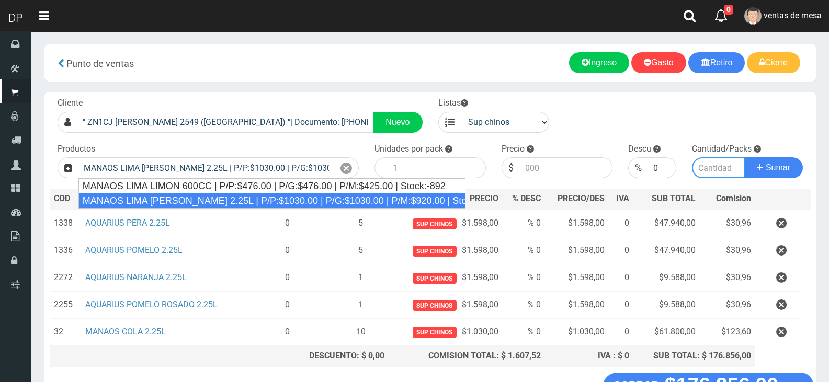
type input "6"
type input "1030.00"
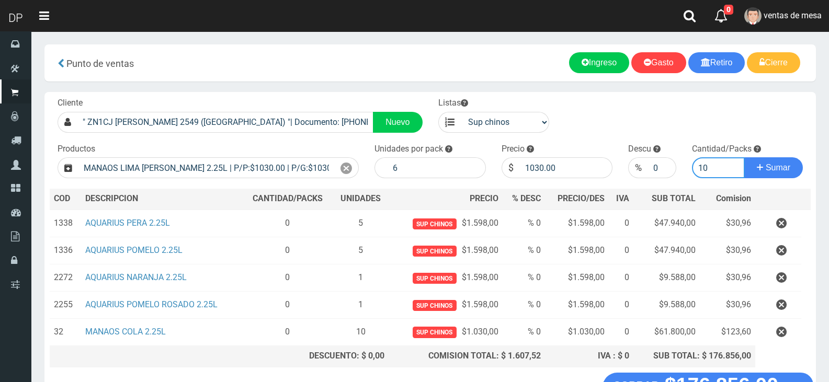
type input "10"
click at [744, 157] on button "Sumar" at bounding box center [773, 167] width 59 height 21
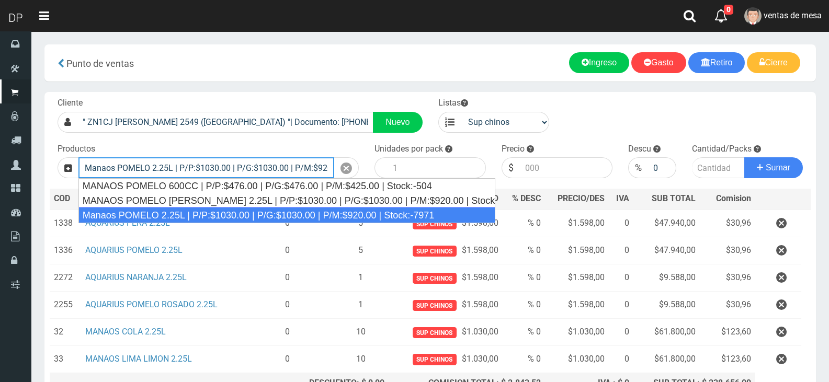
type input "Manaos POMELO 2.25L | P/P:$1030.00 | P/G:$1030.00 | P/M:$920.00 | Stock:-7971"
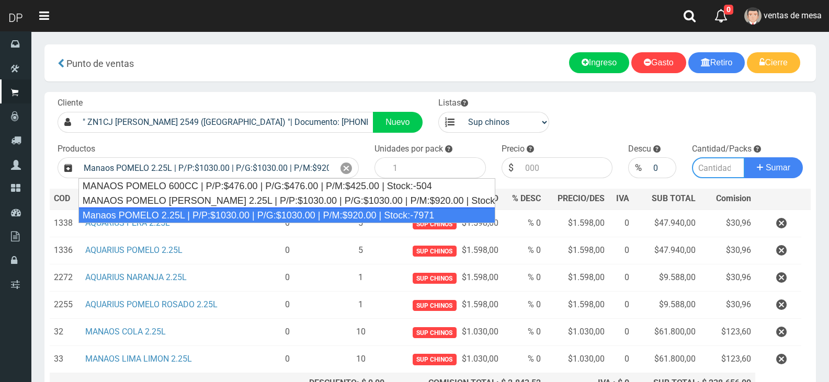
type input "6"
type input "1030.00"
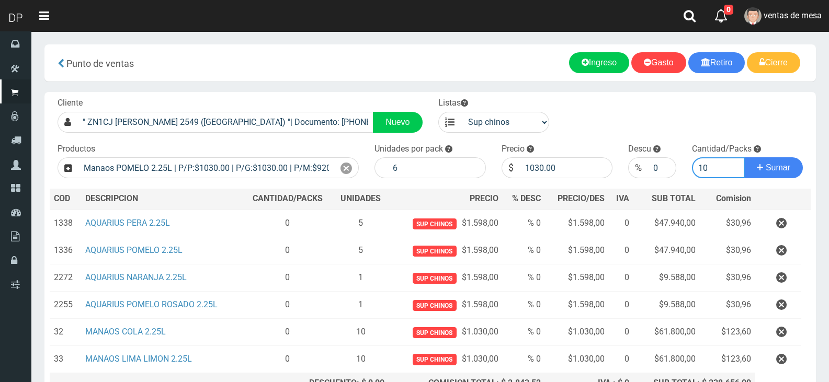
type input "10"
click at [744, 157] on button "Sumar" at bounding box center [773, 167] width 59 height 21
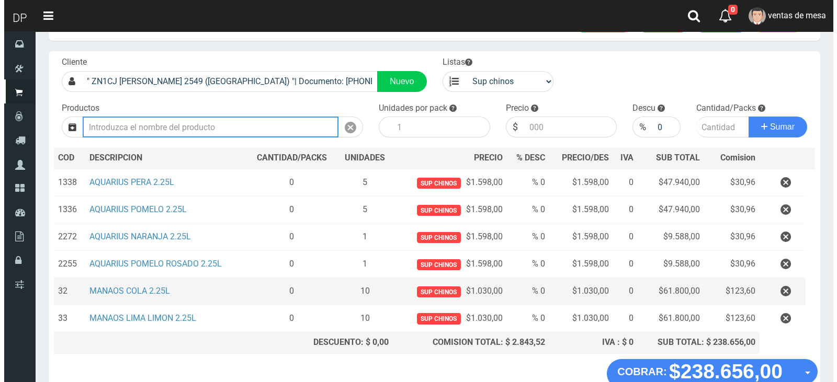
scroll to position [105, 0]
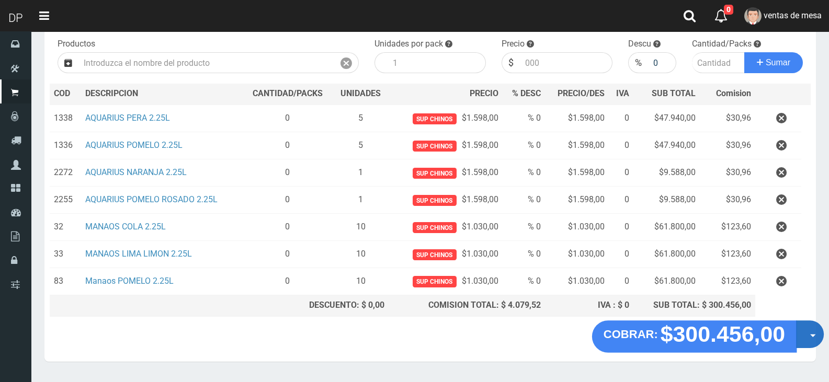
click at [821, 335] on button "Opciones" at bounding box center [810, 335] width 28 height 28
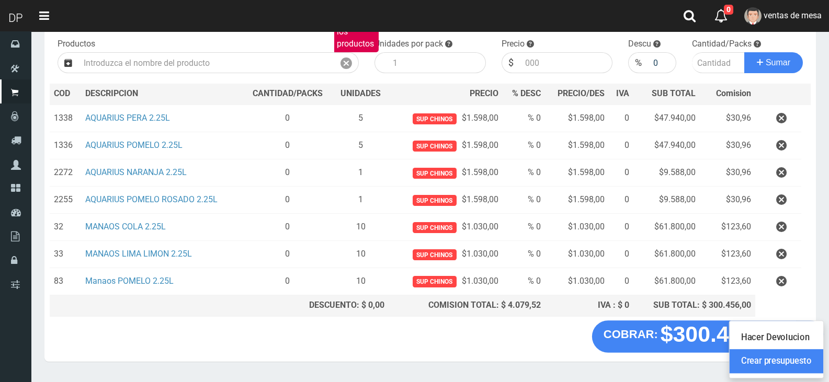
click at [815, 362] on link "Crear presupuesto" at bounding box center [776, 361] width 94 height 24
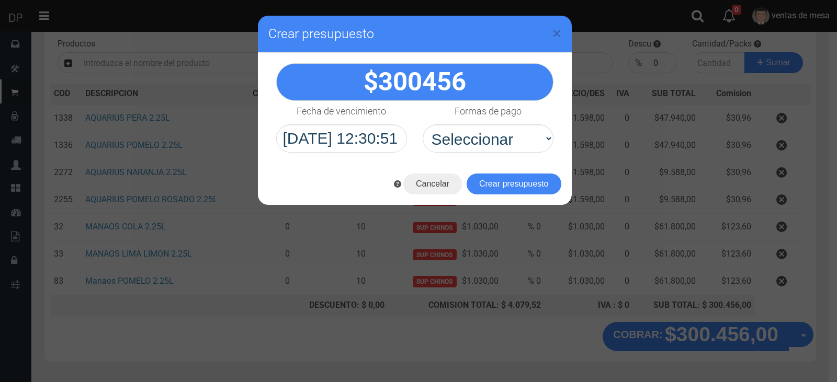
click at [489, 156] on div "300456" at bounding box center [415, 108] width 314 height 110
click at [491, 145] on select "Seleccionar Efectivo Tarjeta de Crédito Depósito Débito" at bounding box center [488, 138] width 131 height 28
select select "Efectivo"
click at [423, 124] on select "Seleccionar Efectivo Tarjeta de Crédito Depósito Débito" at bounding box center [488, 138] width 131 height 28
click at [501, 178] on button "Crear presupuesto" at bounding box center [513, 184] width 95 height 21
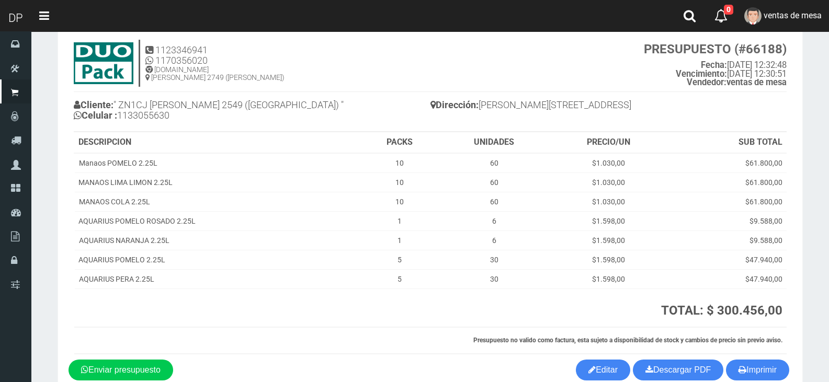
scroll to position [82, 0]
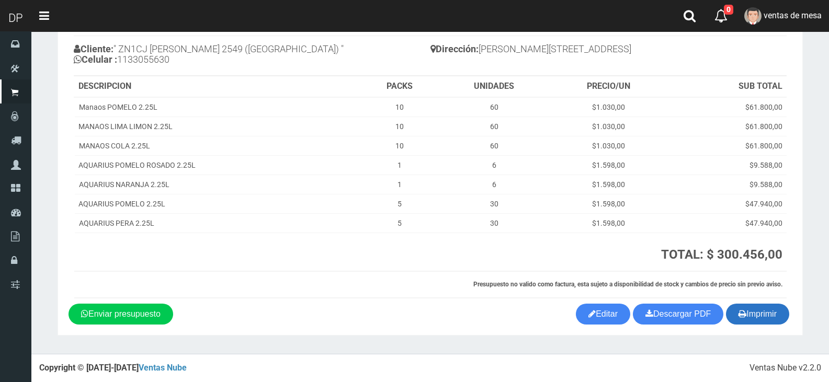
click at [767, 317] on button "Imprimir" at bounding box center [757, 314] width 63 height 21
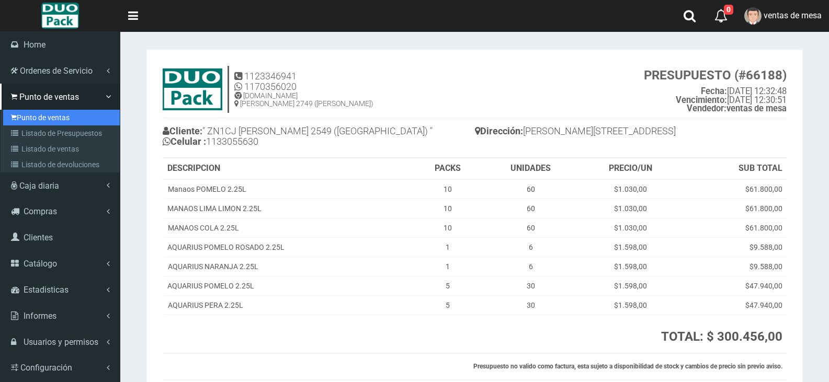
scroll to position [82, 0]
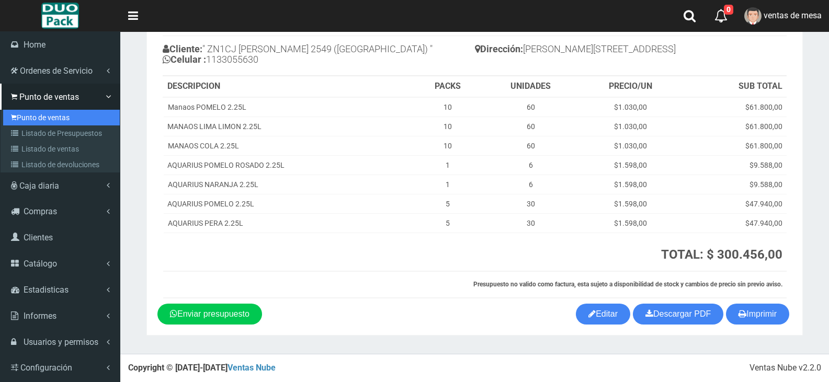
drag, startPoint x: 0, startPoint y: 0, endPoint x: 28, endPoint y: 120, distance: 123.5
click at [28, 120] on link "Punto de ventas" at bounding box center [61, 118] width 117 height 16
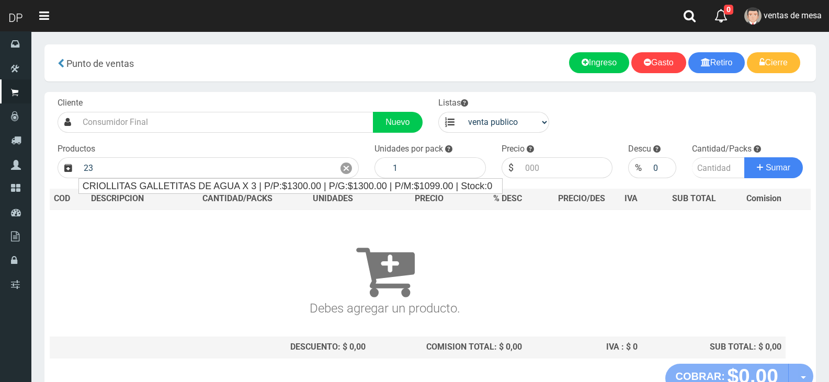
type input "2"
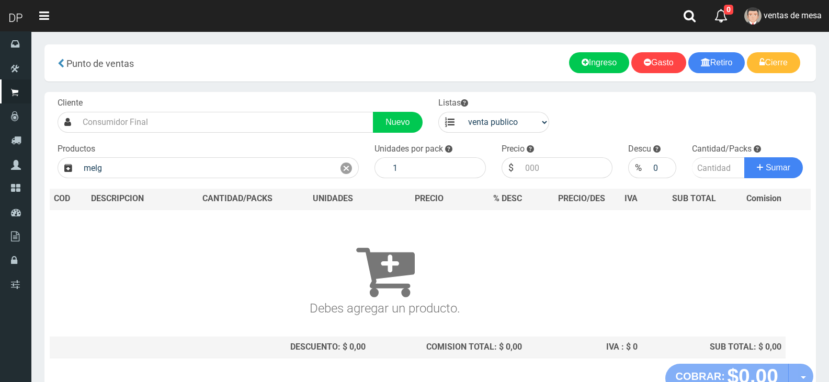
type input "melg"
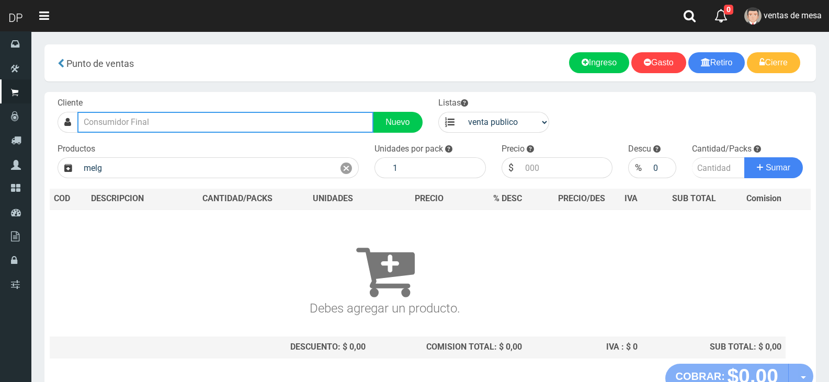
click at [181, 116] on input "text" at bounding box center [225, 122] width 296 height 21
click at [182, 117] on input "text" at bounding box center [225, 122] width 296 height 21
click at [185, 118] on input "text" at bounding box center [225, 122] width 296 height 21
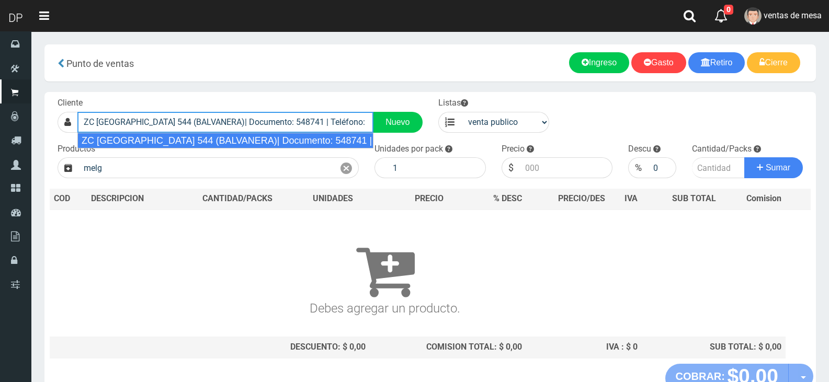
type input "ZC LA RIOJA 544 (BALVANERA)| Documento: 548741 | Teléfono:"
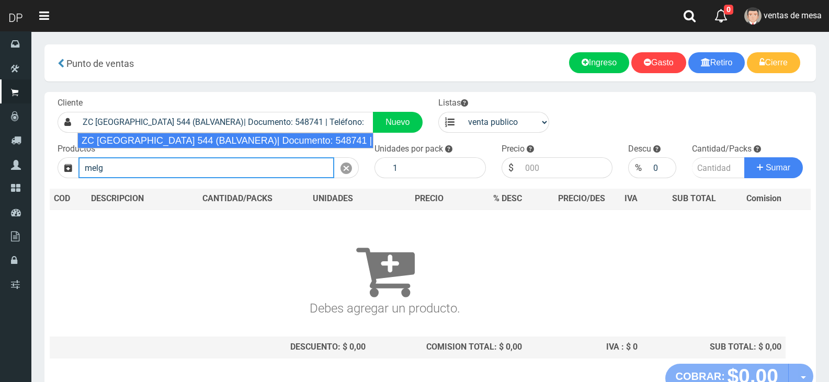
select select "2"
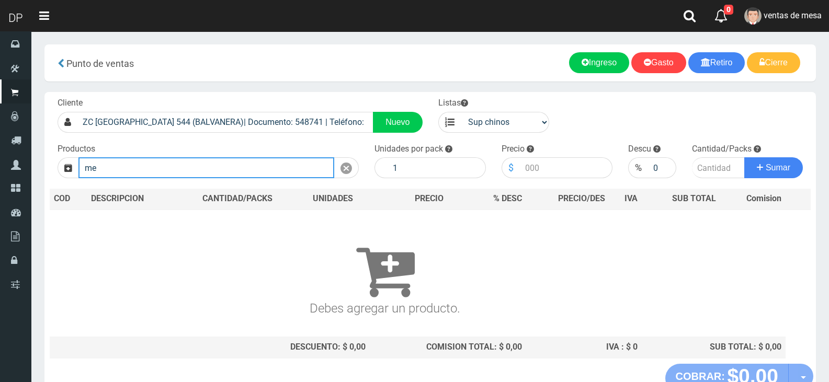
type input "m"
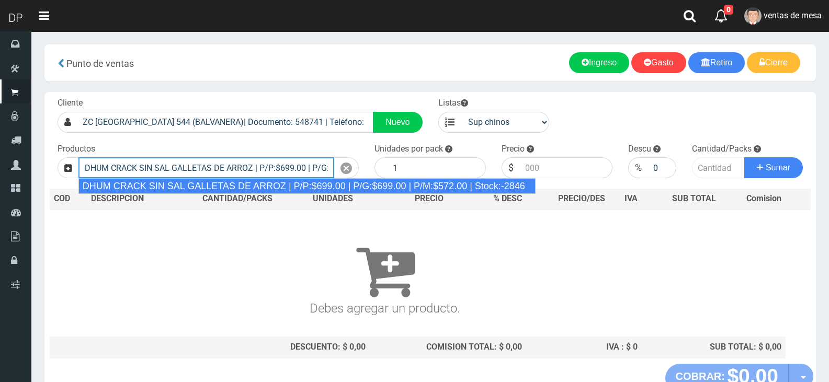
type input "DHUM CRACK SIN SAL GALLETAS DE ARROZ | P/P:$699.00 | P/G:$699.00 | P/M:$572.00 …"
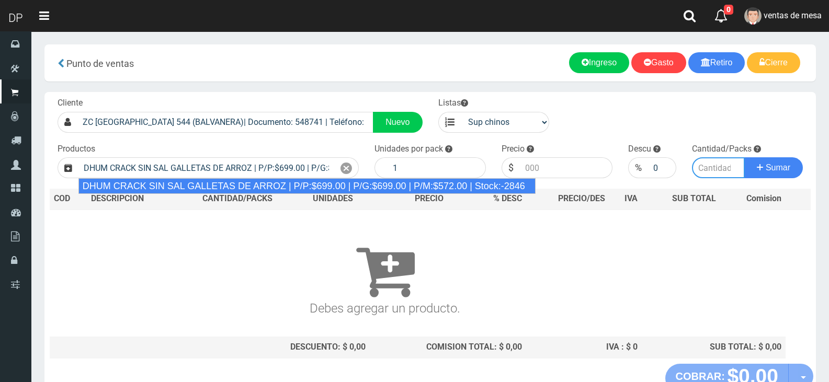
type input "12"
type input "699.00"
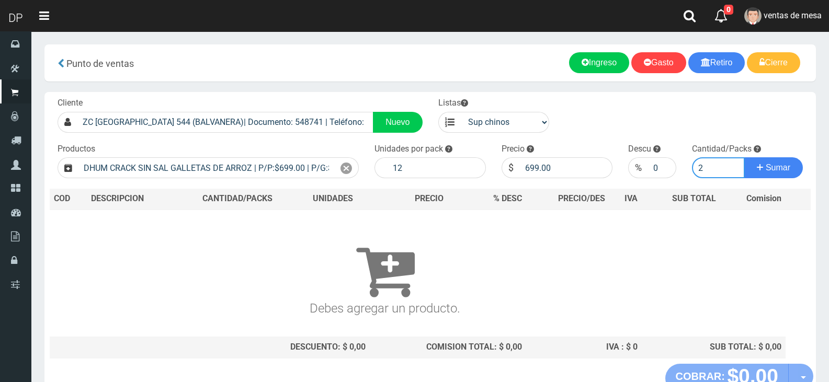
type input "2"
click at [744, 157] on button "Sumar" at bounding box center [773, 167] width 59 height 21
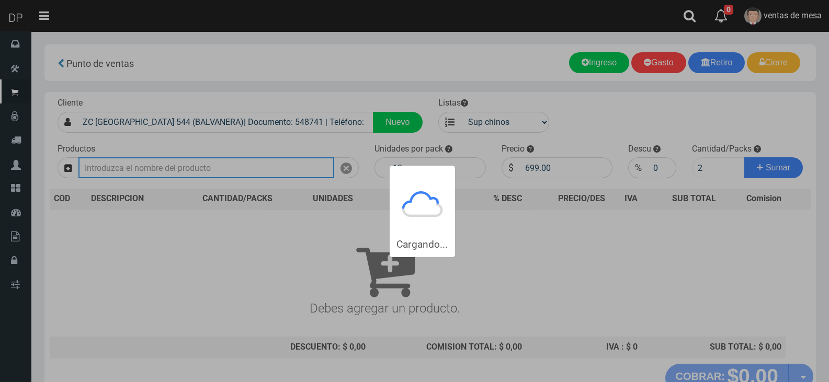
type input "2"
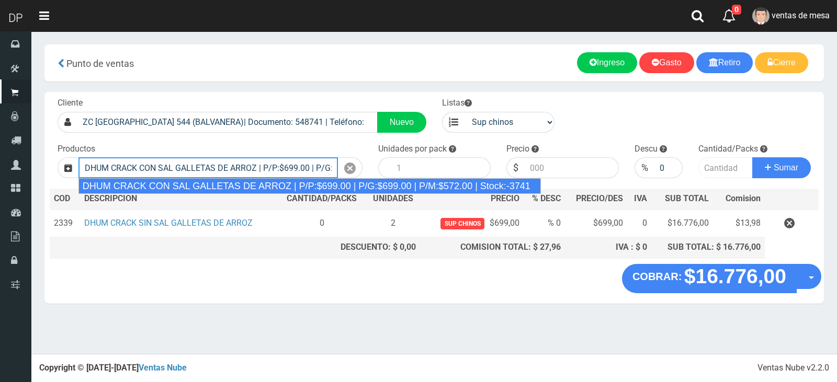
type input "DHUM CRACK CON SAL GALLETAS DE ARROZ | P/P:$699.00 | P/G:$699.00 | P/M:$572.00 …"
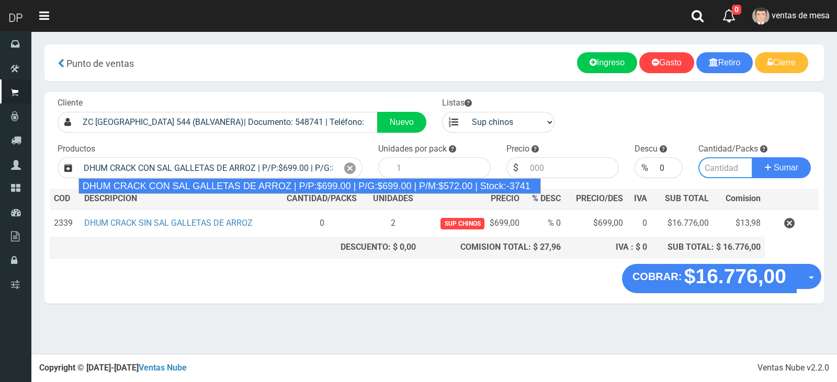
type input "12"
type input "699.00"
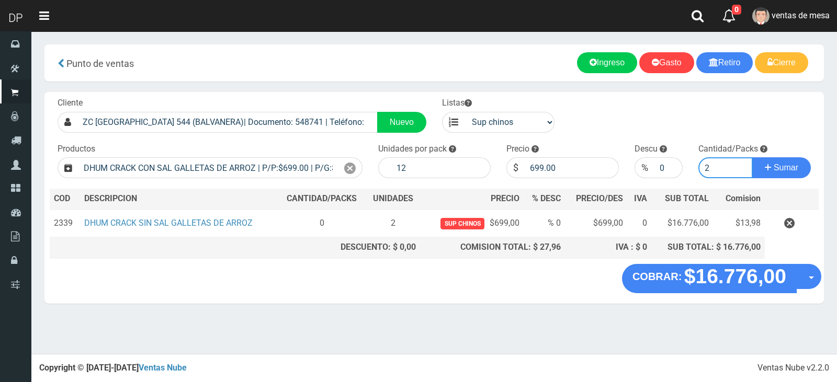
click at [752, 157] on button "Sumar" at bounding box center [781, 167] width 59 height 21
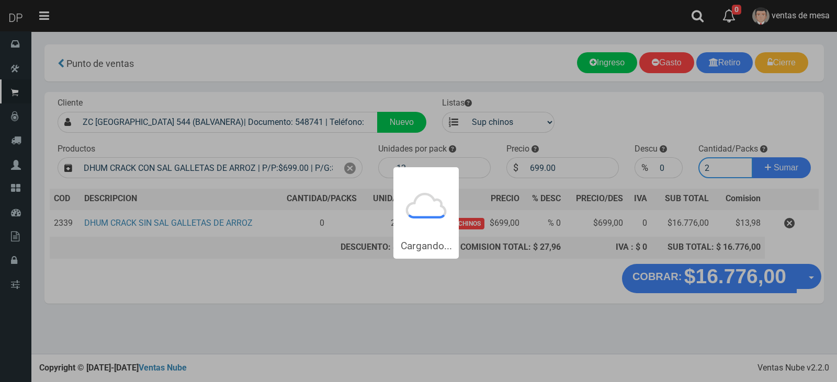
type input "22"
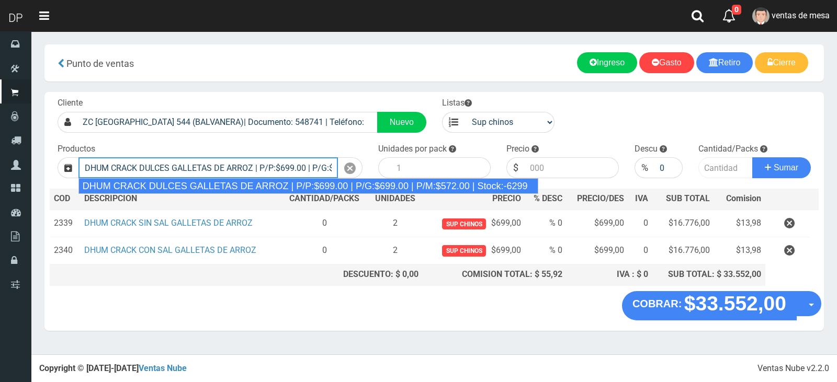
type input "DHUM CRACK DULCES GALLETAS DE ARROZ | P/P:$699.00 | P/G:$699.00 | P/M:$572.00 |…"
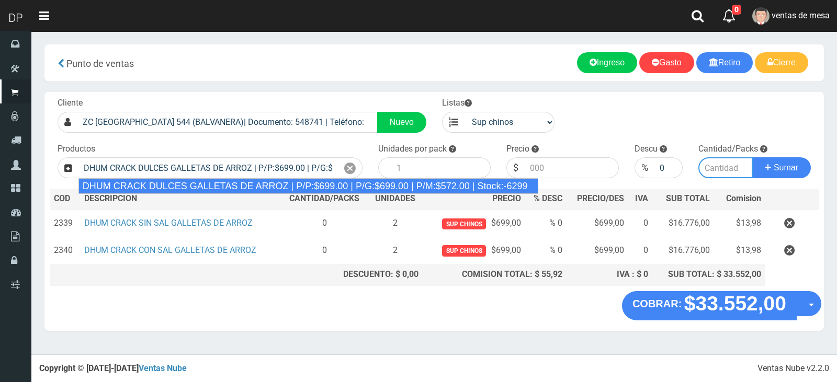
type input "12"
type input "699.00"
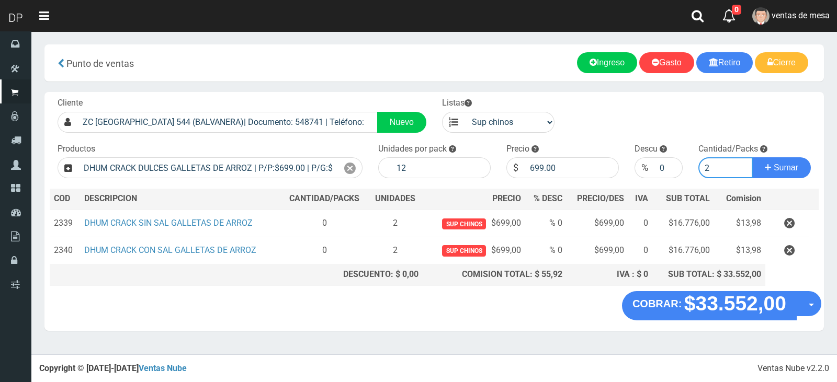
type input "2"
click at [752, 157] on button "Sumar" at bounding box center [781, 167] width 59 height 21
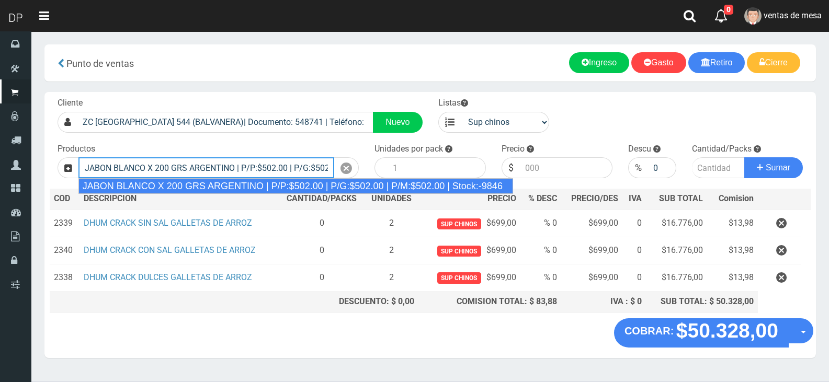
type input "JABON BLANCO X 200 GRS ARGENTINO | P/P:$502.00 | P/G:$502.00 | P/M:$502.00 | St…"
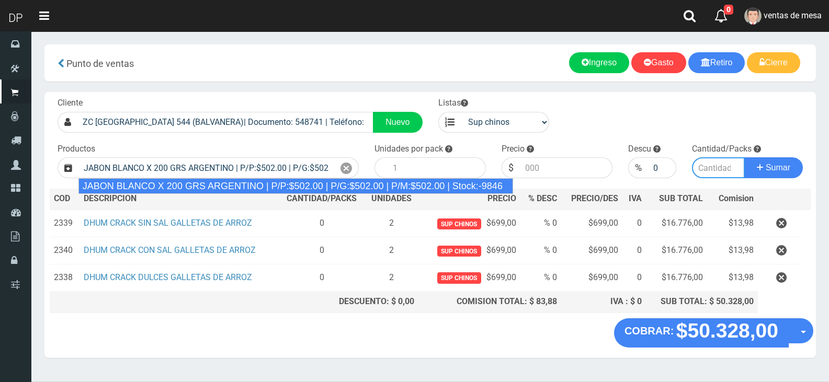
type input "40"
type input "502.00"
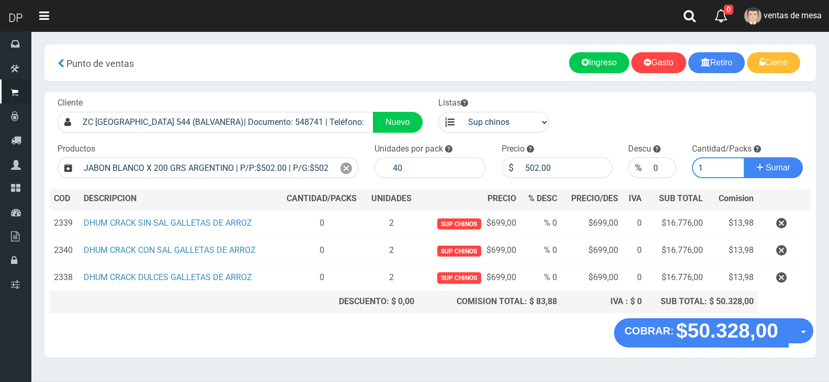
type input "1"
click at [744, 157] on button "Sumar" at bounding box center [773, 167] width 59 height 21
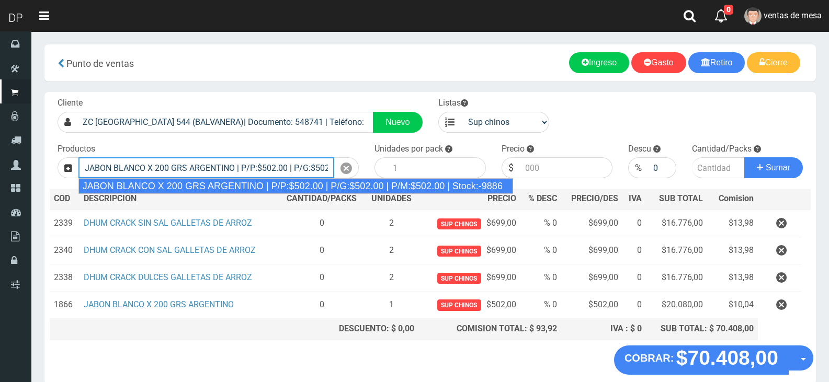
type input "JABON BLANCO X 200 GRS ARGENTINO | P/P:$502.00 | P/G:$502.00 | P/M:$502.00 | St…"
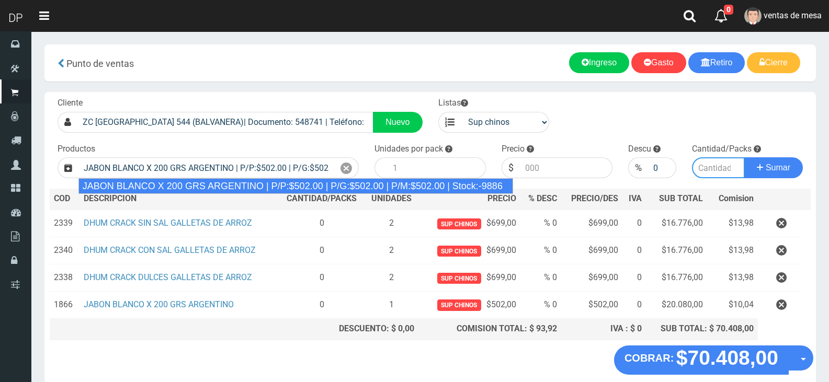
type input "40"
type input "502.00"
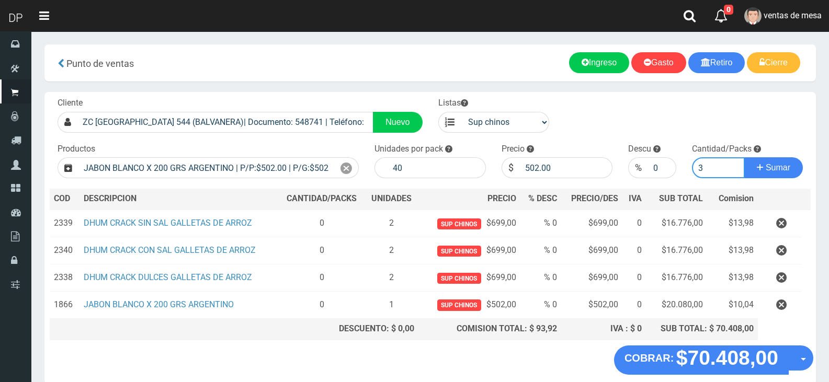
type input "3"
click at [744, 157] on button "Sumar" at bounding box center [773, 167] width 59 height 21
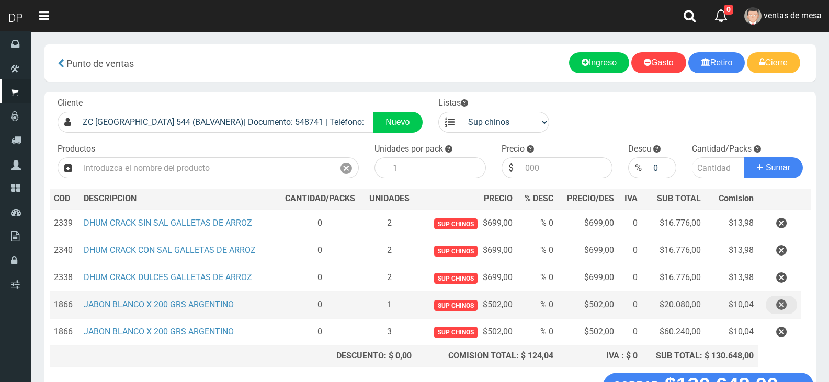
click at [776, 305] on button "button" at bounding box center [781, 305] width 31 height 18
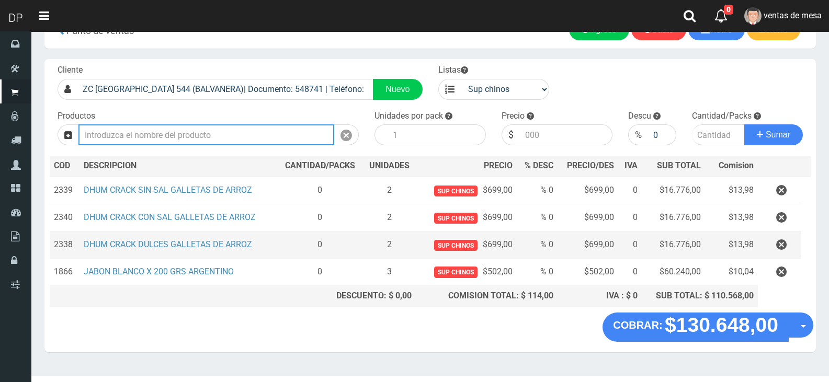
scroll to position [51, 0]
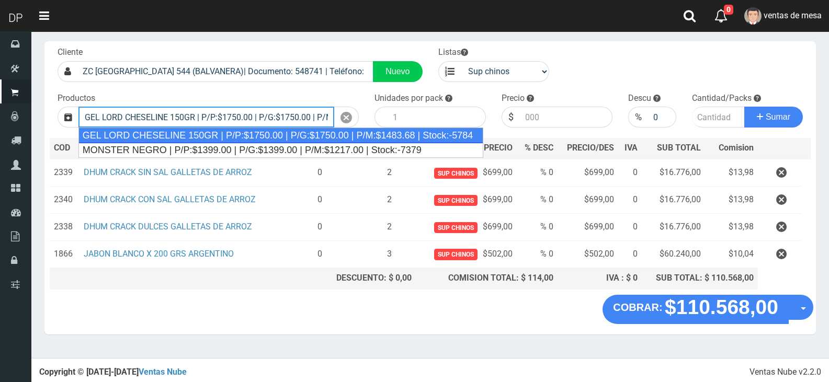
type input "GEL LORD CHESELINE 150GR | P/P:$1750.00 | P/G:$1750.00 | P/M:$1483.68 | Stock:-…"
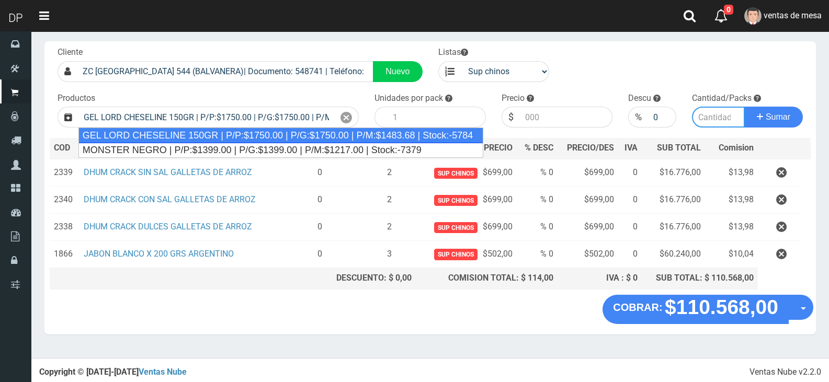
type input "12"
type input "1750.00"
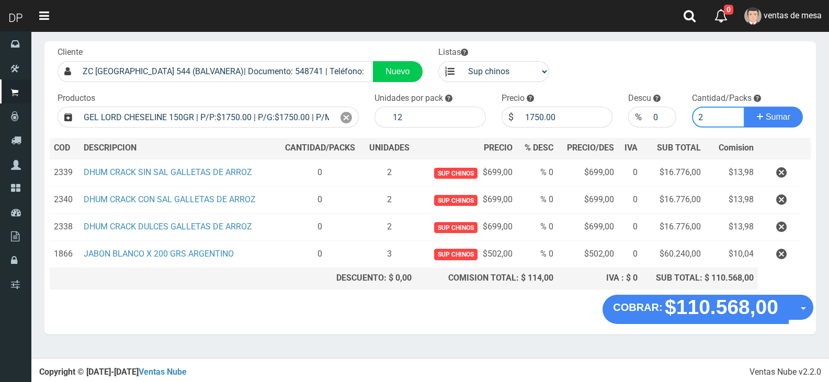
type input "3"
click at [744, 107] on button "Sumar" at bounding box center [773, 117] width 59 height 21
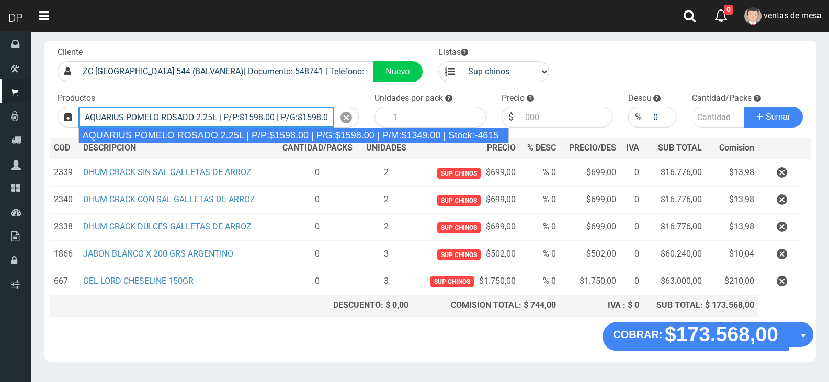
type input "AQUARIUS POMELO ROSADO 2.25L | P/P:$1598.00 | P/G:$1598.00 | P/M:$1349.00 | Sto…"
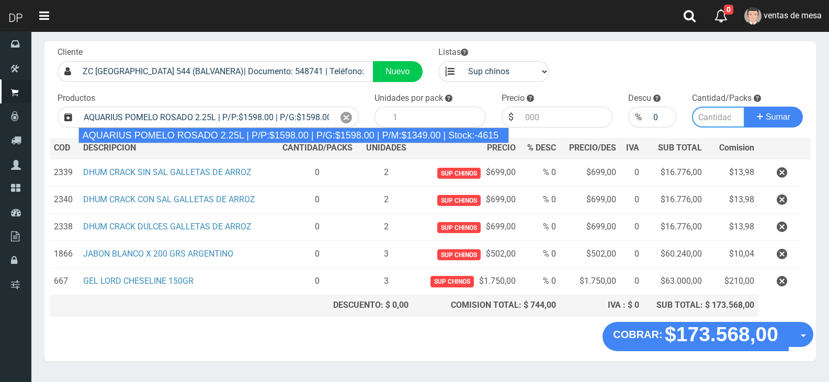
type input "6"
type input "1598.00"
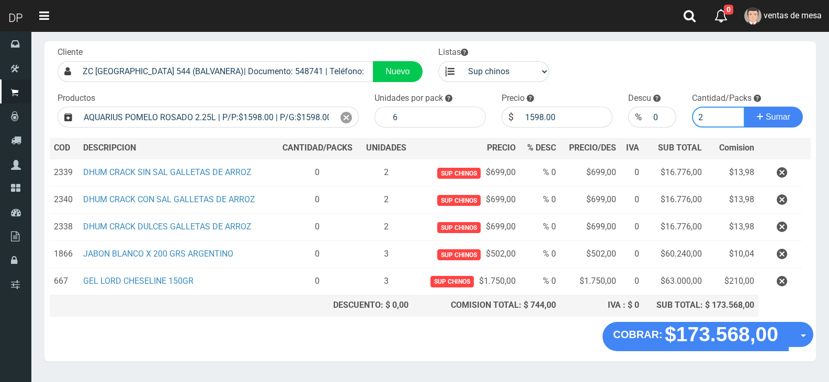
type input "2"
click at [744, 107] on button "Sumar" at bounding box center [773, 117] width 59 height 21
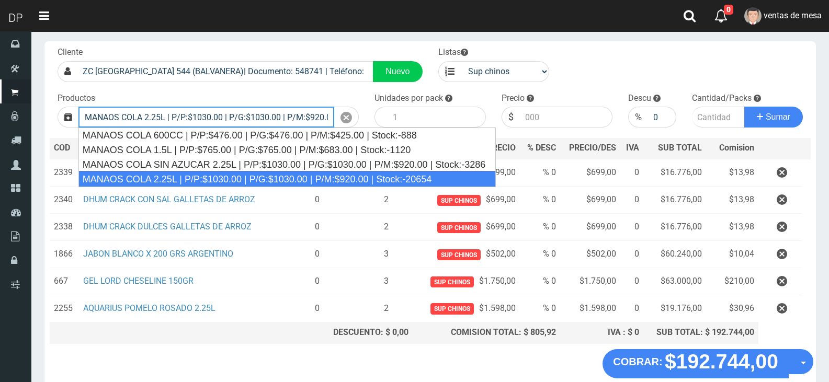
type input "MANAOS COLA 2.25L | P/P:$1030.00 | P/G:$1030.00 | P/M:$920.00 | Stock:-20654"
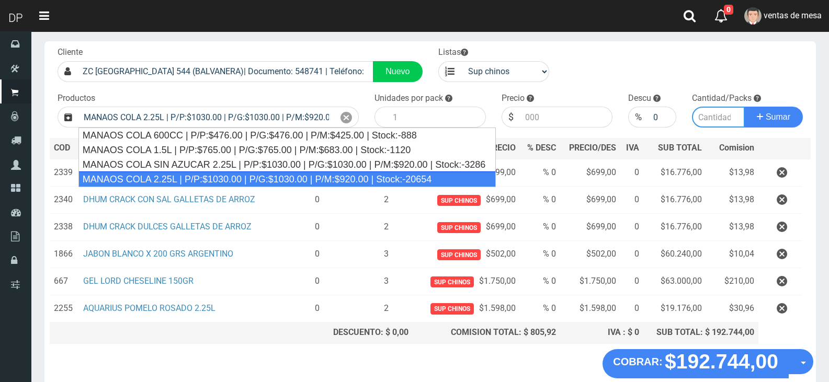
type input "6"
type input "1030.00"
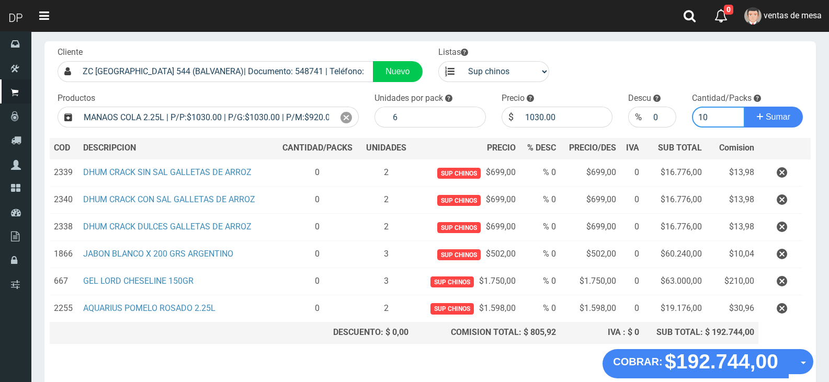
type input "10"
click at [744, 107] on button "Sumar" at bounding box center [773, 117] width 59 height 21
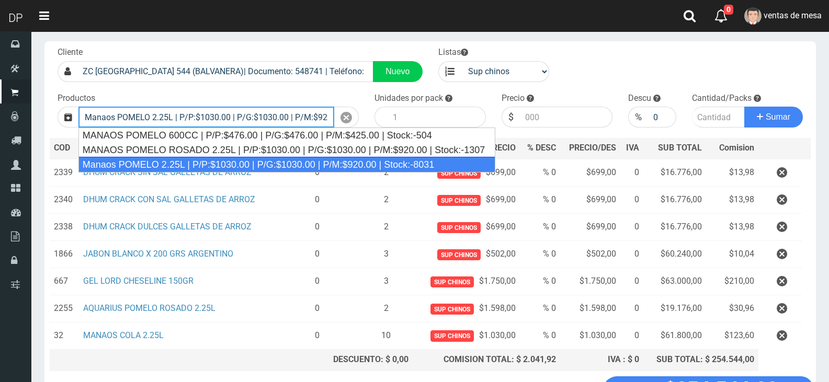
type input "Manaos POMELO 2.25L | P/P:$1030.00 | P/G:$1030.00 | P/M:$920.00 | Stock:-8031"
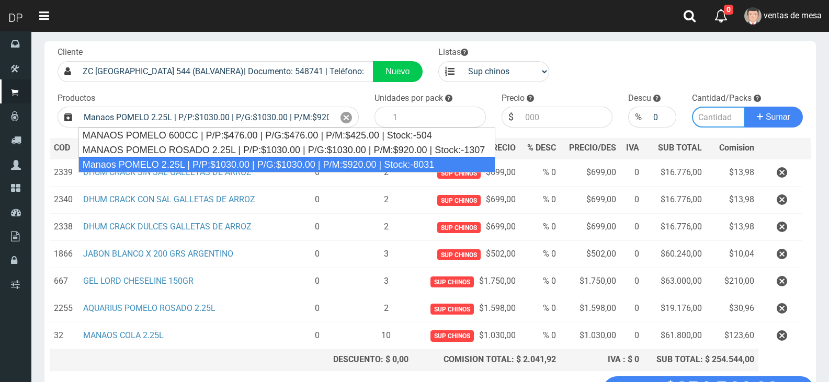
type input "6"
type input "1030.00"
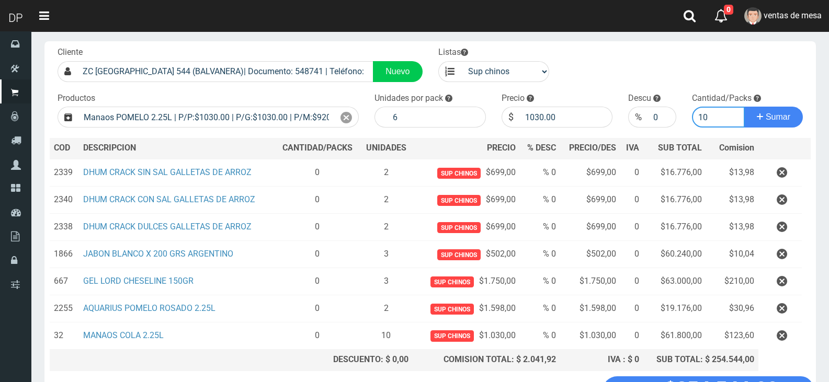
type input "10"
click at [744, 107] on button "Sumar" at bounding box center [773, 117] width 59 height 21
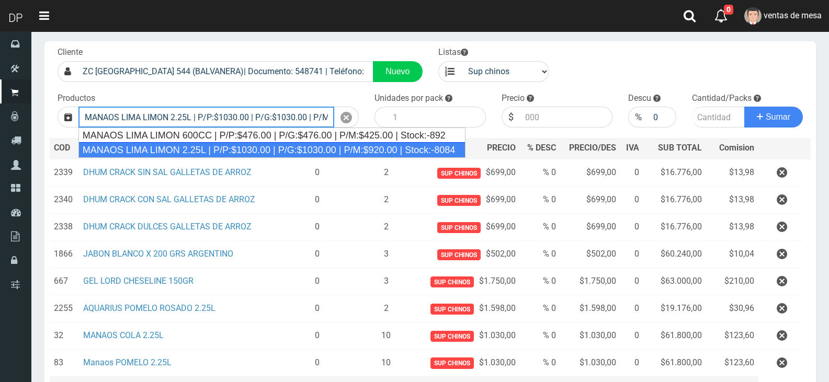
type input "MANAOS LIMA LIMON 2.25L | P/P:$1030.00 | P/G:$1030.00 | P/M:$920.00 | Stock:-80…"
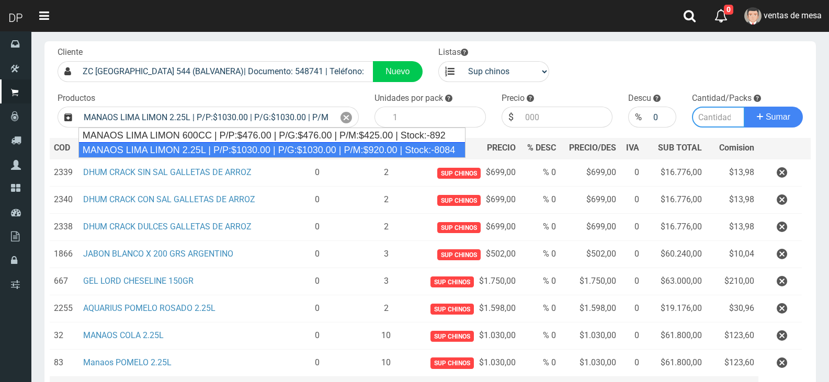
type input "6"
type input "1030.00"
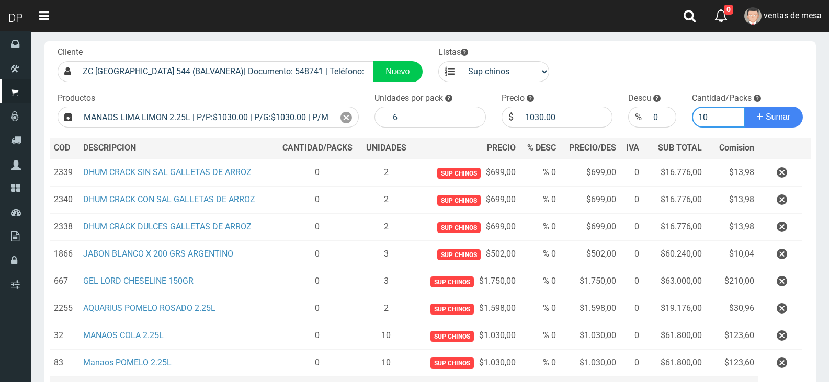
type input "10"
click at [744, 107] on button "Sumar" at bounding box center [773, 117] width 59 height 21
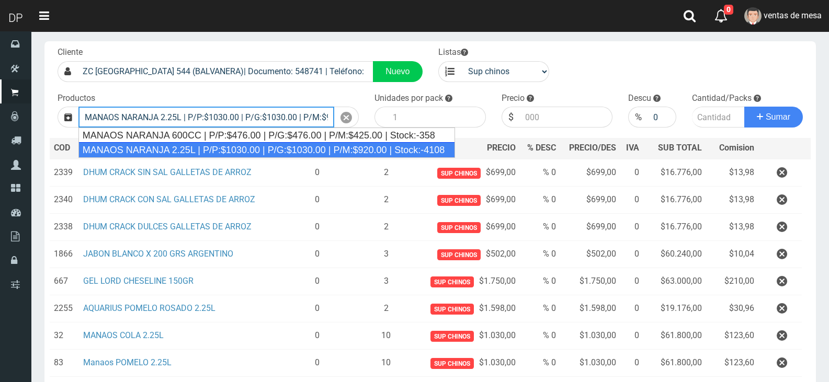
type input "MANAOS NARANJA 2.25L | P/P:$1030.00 | P/G:$1030.00 | P/M:$920.00 | Stock:-4108"
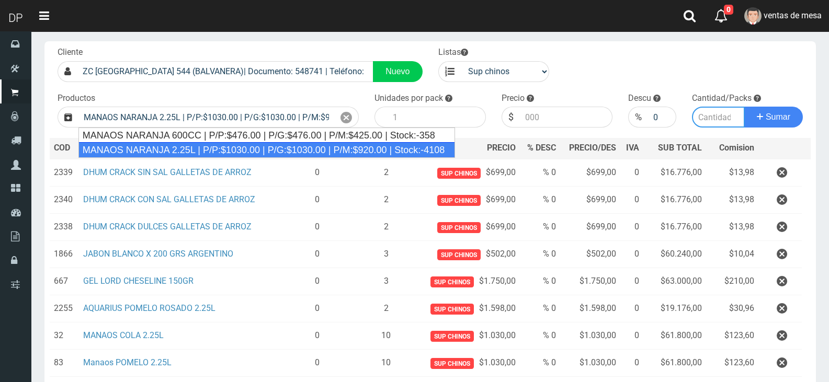
type input "6"
type input "1030.00"
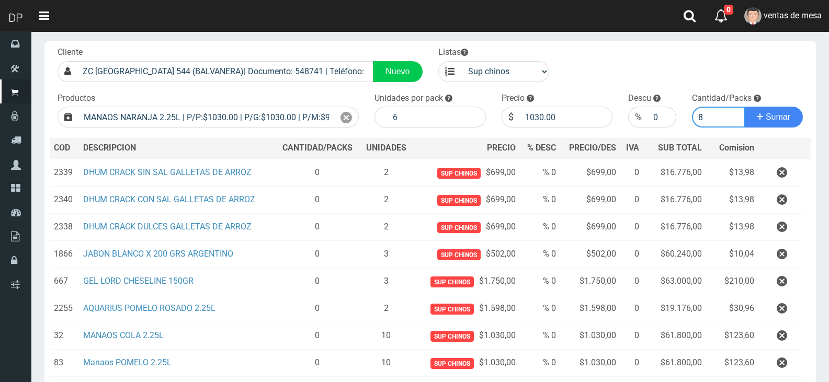
type input "8"
click at [744, 107] on button "Sumar" at bounding box center [773, 117] width 59 height 21
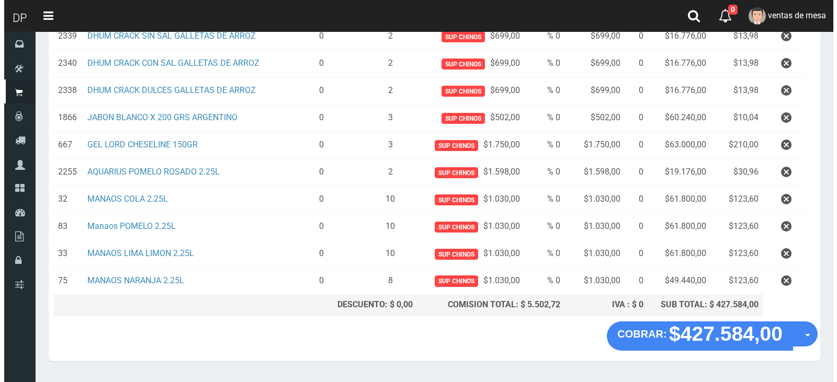
scroll to position [214, 0]
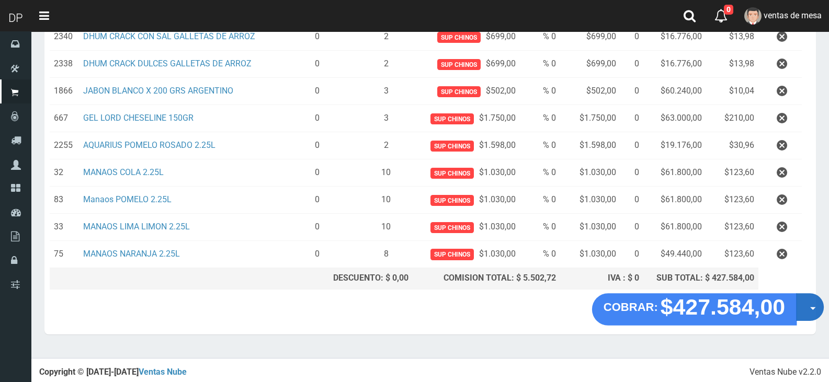
click at [806, 308] on button "Opciones" at bounding box center [810, 307] width 28 height 28
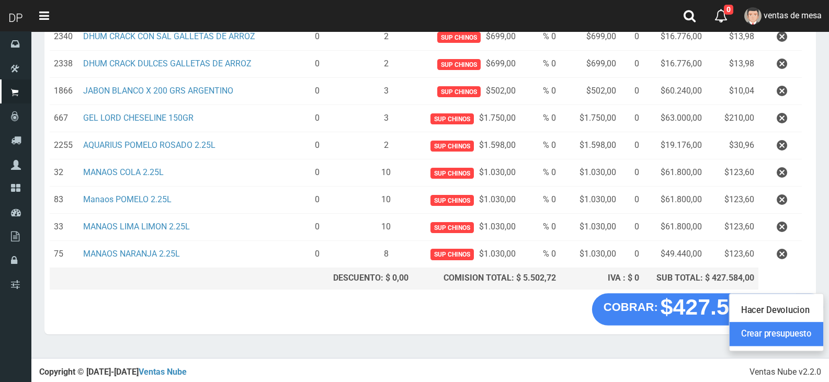
click at [801, 336] on link "Crear presupuesto" at bounding box center [776, 334] width 94 height 24
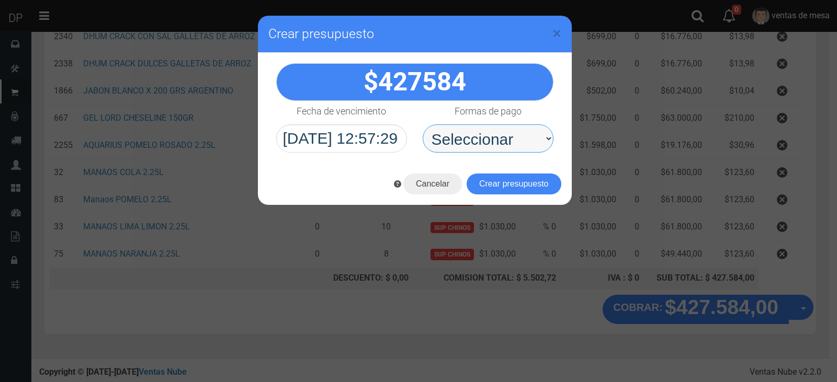
drag, startPoint x: 477, startPoint y: 131, endPoint x: 477, endPoint y: 147, distance: 16.2
click at [477, 131] on select "Seleccionar Efectivo Tarjeta de Crédito Depósito Débito" at bounding box center [488, 138] width 131 height 28
select select "Efectivo"
click at [423, 124] on select "Seleccionar Efectivo Tarjeta de Crédito Depósito Débito" at bounding box center [488, 138] width 131 height 28
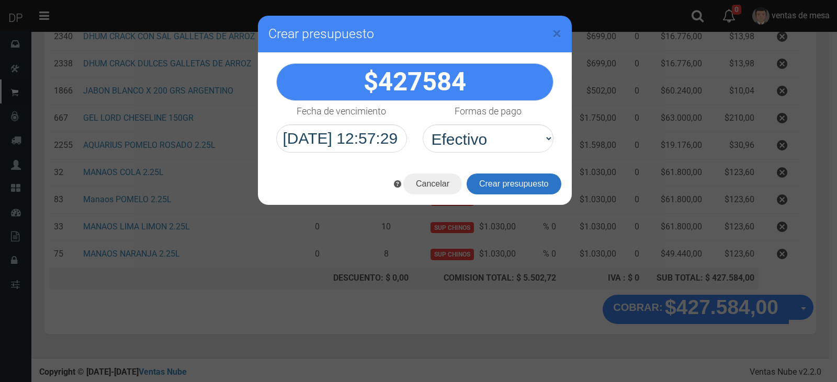
click at [486, 179] on button "Crear presupuesto" at bounding box center [513, 184] width 95 height 21
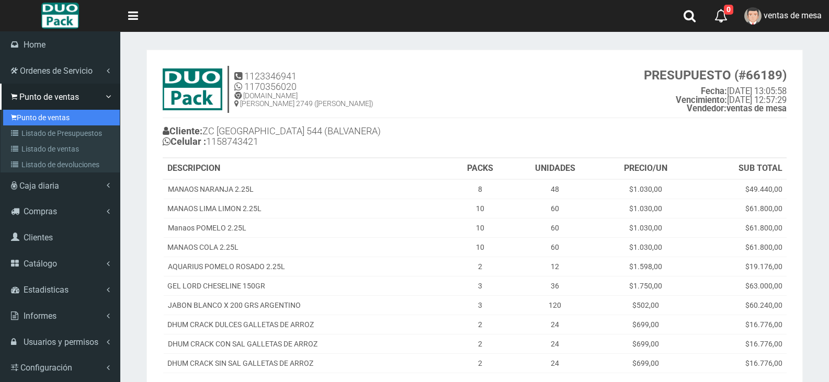
click at [29, 114] on link "Punto de ventas" at bounding box center [61, 118] width 117 height 16
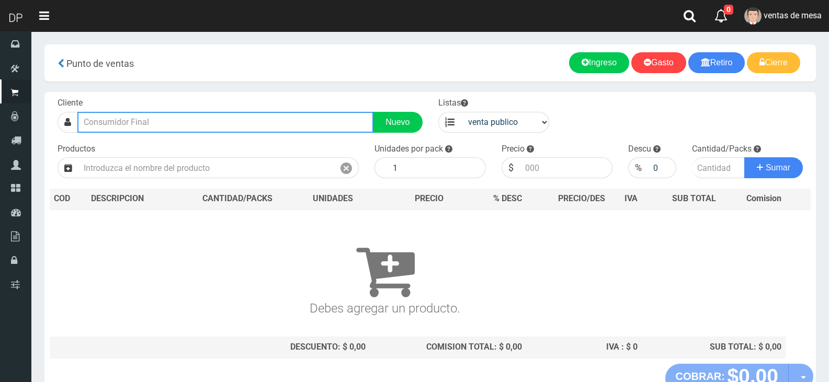
click at [202, 128] on input "text" at bounding box center [225, 122] width 296 height 21
